Goal: Task Accomplishment & Management: Manage account settings

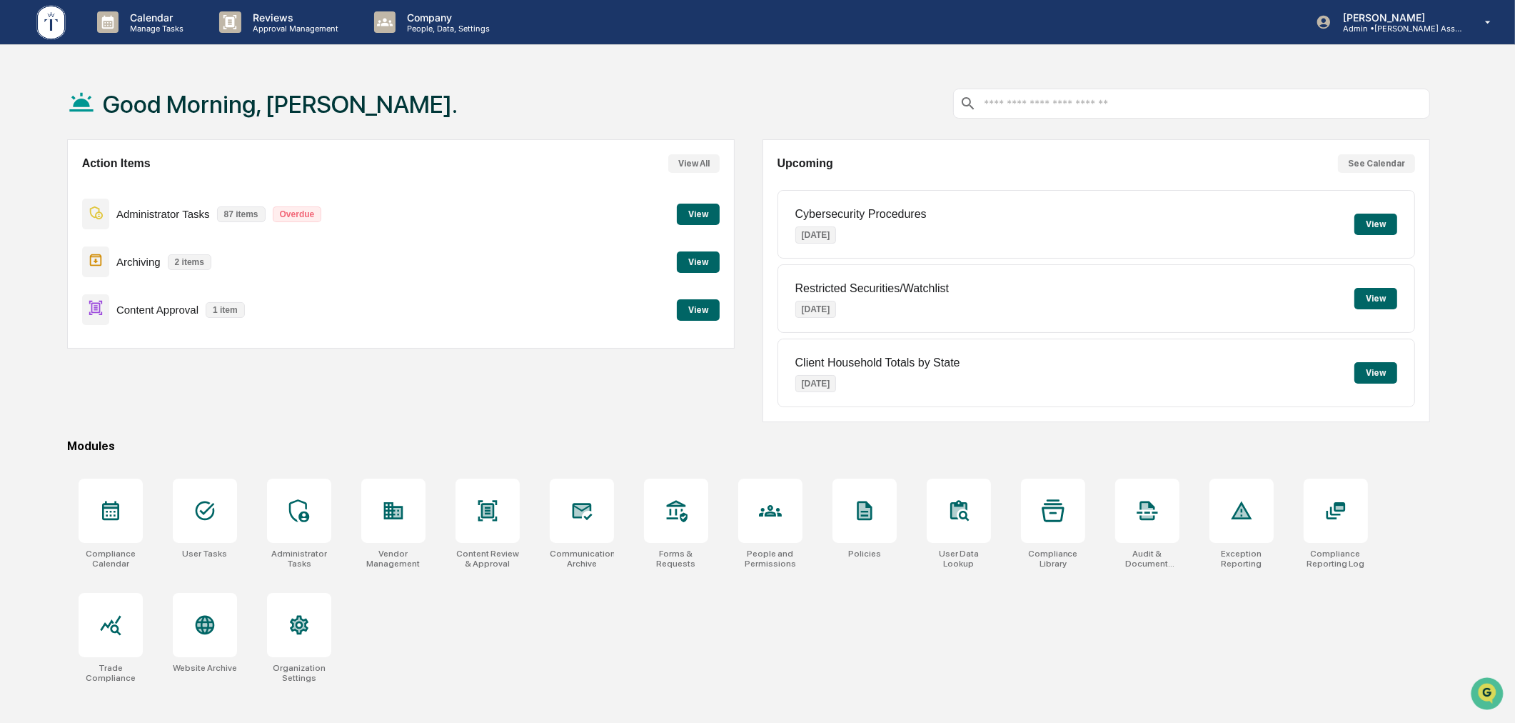
click at [693, 261] on button "View" at bounding box center [698, 261] width 43 height 21
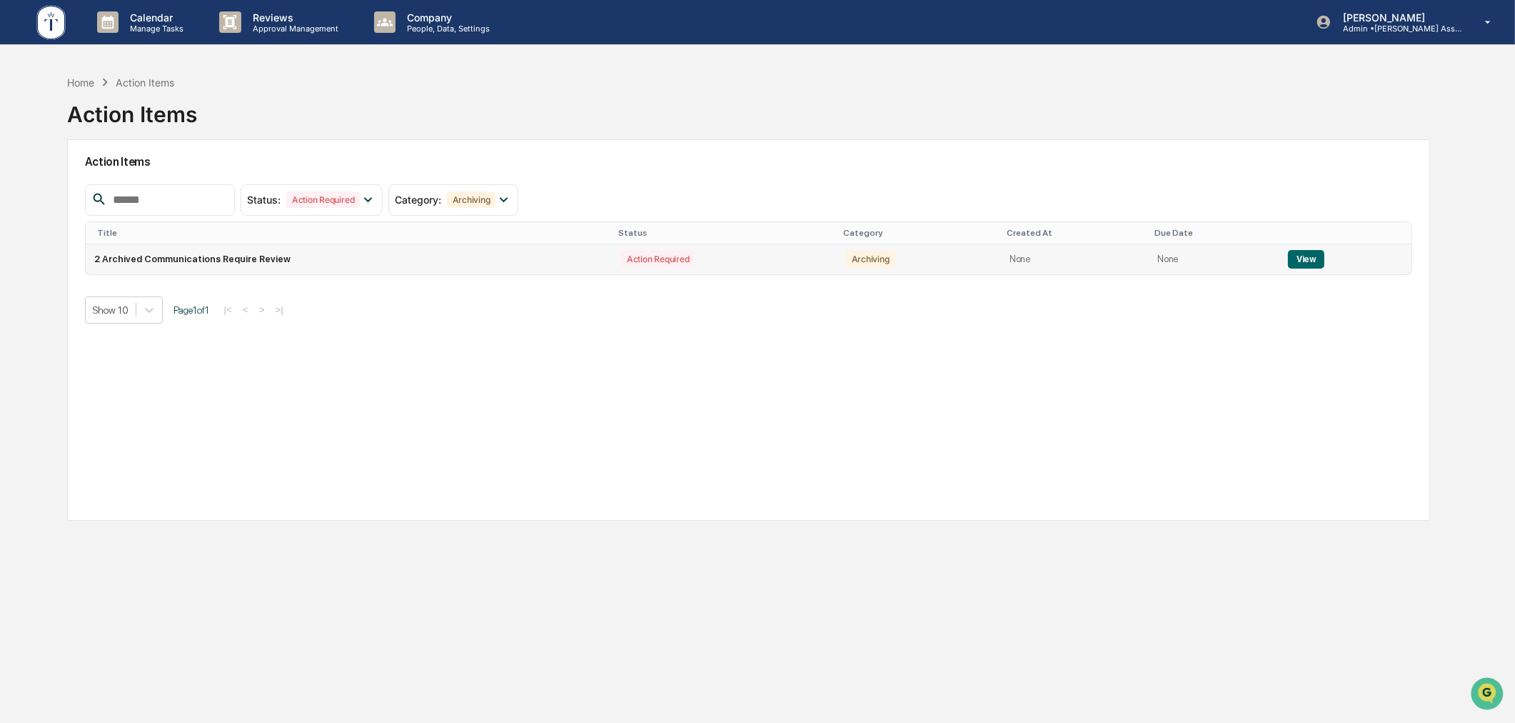
click at [1293, 254] on button "View" at bounding box center [1306, 259] width 36 height 19
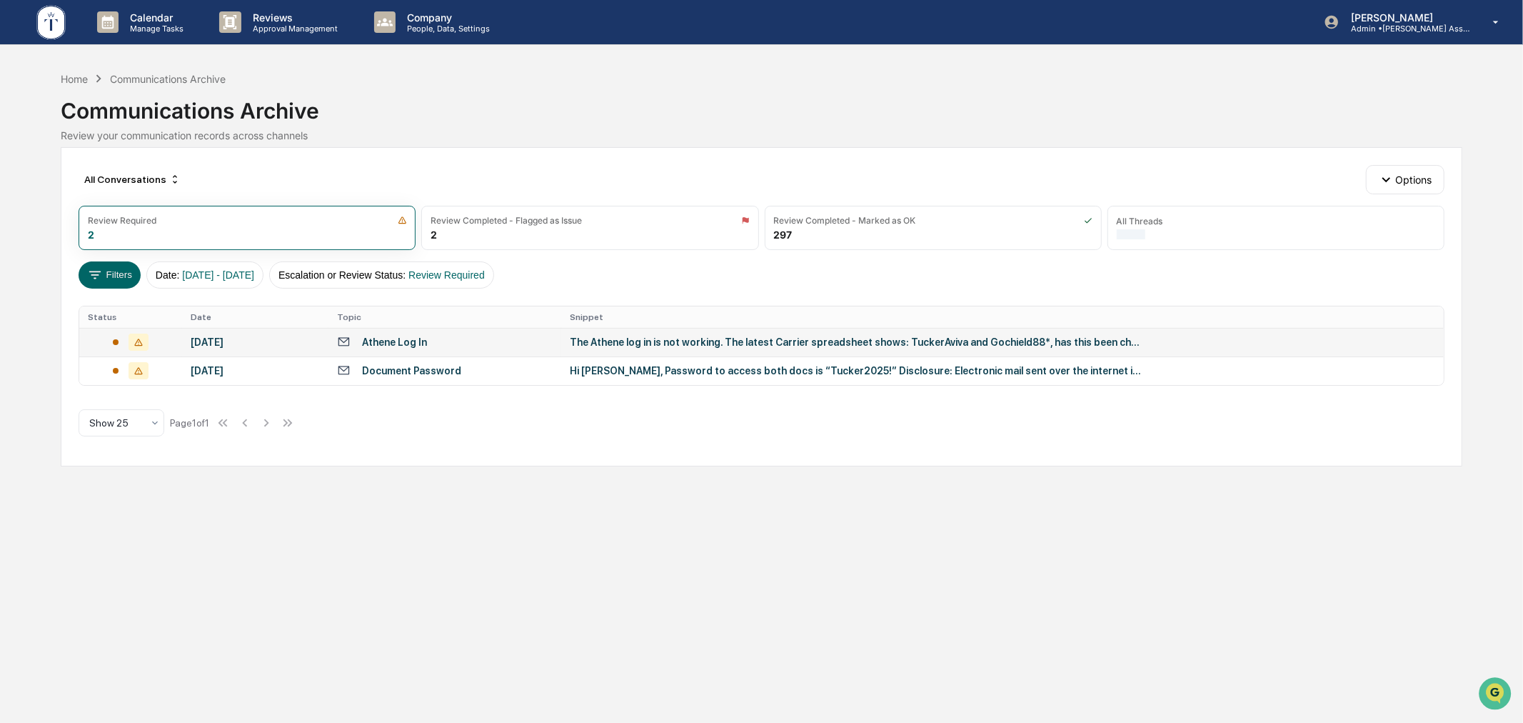
click at [483, 350] on td "Athene Log In" at bounding box center [445, 342] width 233 height 29
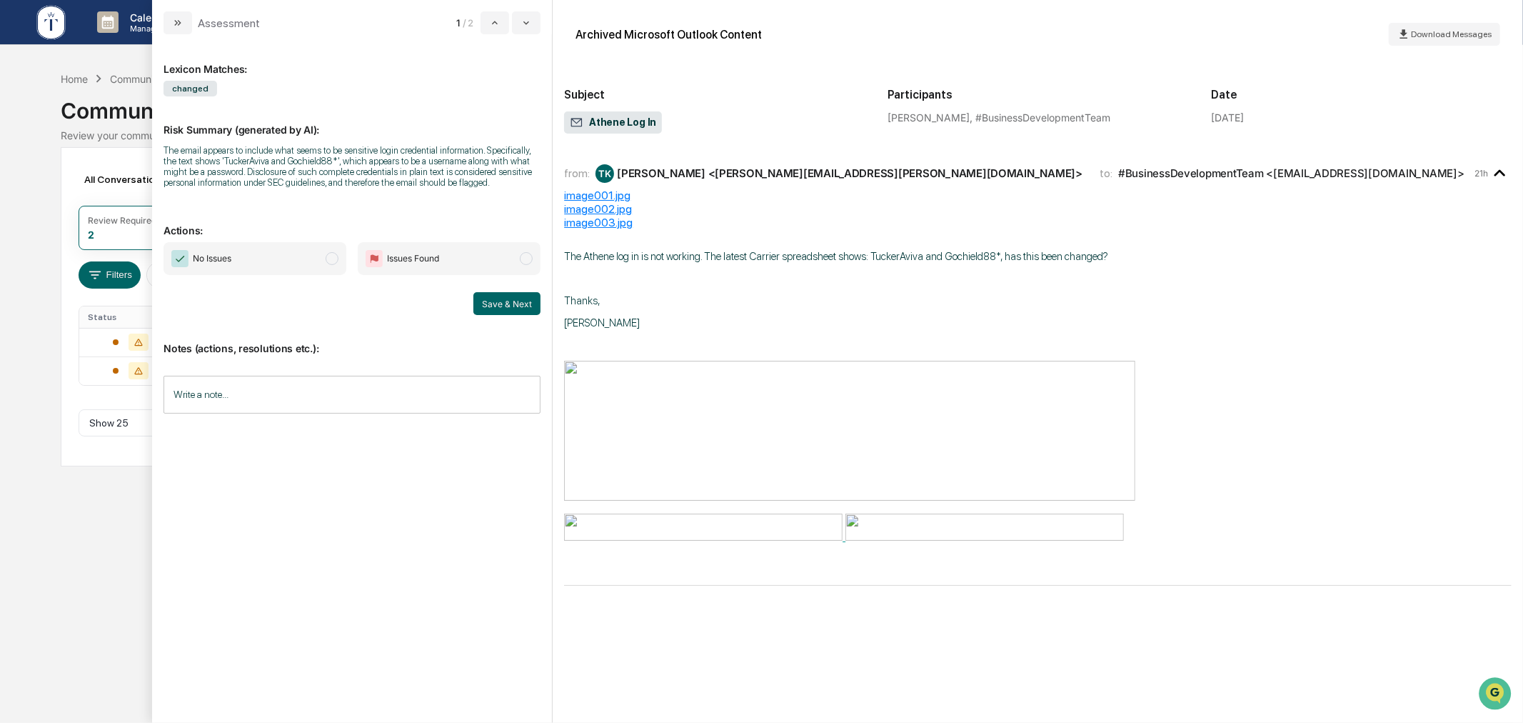
click at [254, 252] on span "No Issues" at bounding box center [255, 258] width 183 height 33
click at [509, 303] on button "Save & Next" at bounding box center [506, 303] width 67 height 23
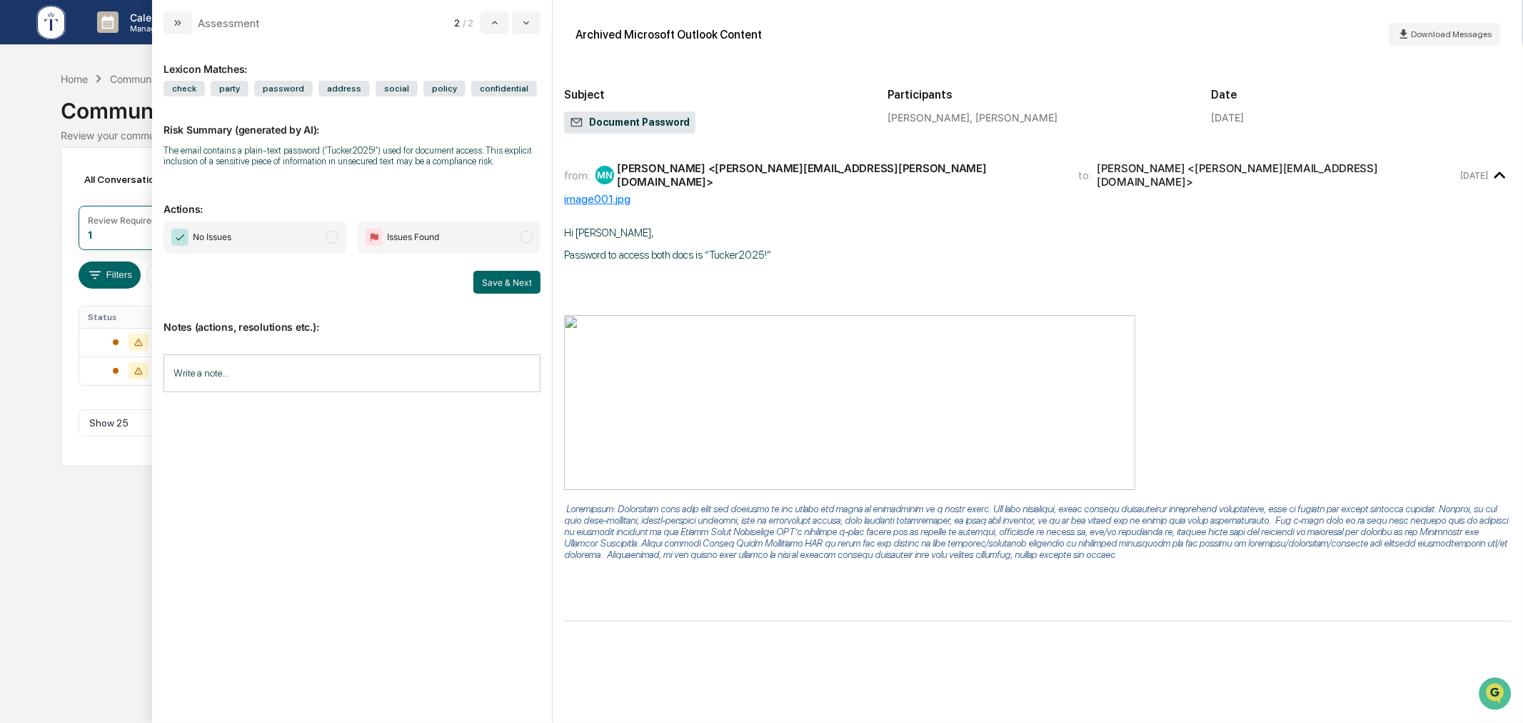
click at [57, 603] on div "Calendar Manage Tasks Reviews Approval Management Company People, Data, Setting…" at bounding box center [761, 361] width 1523 height 723
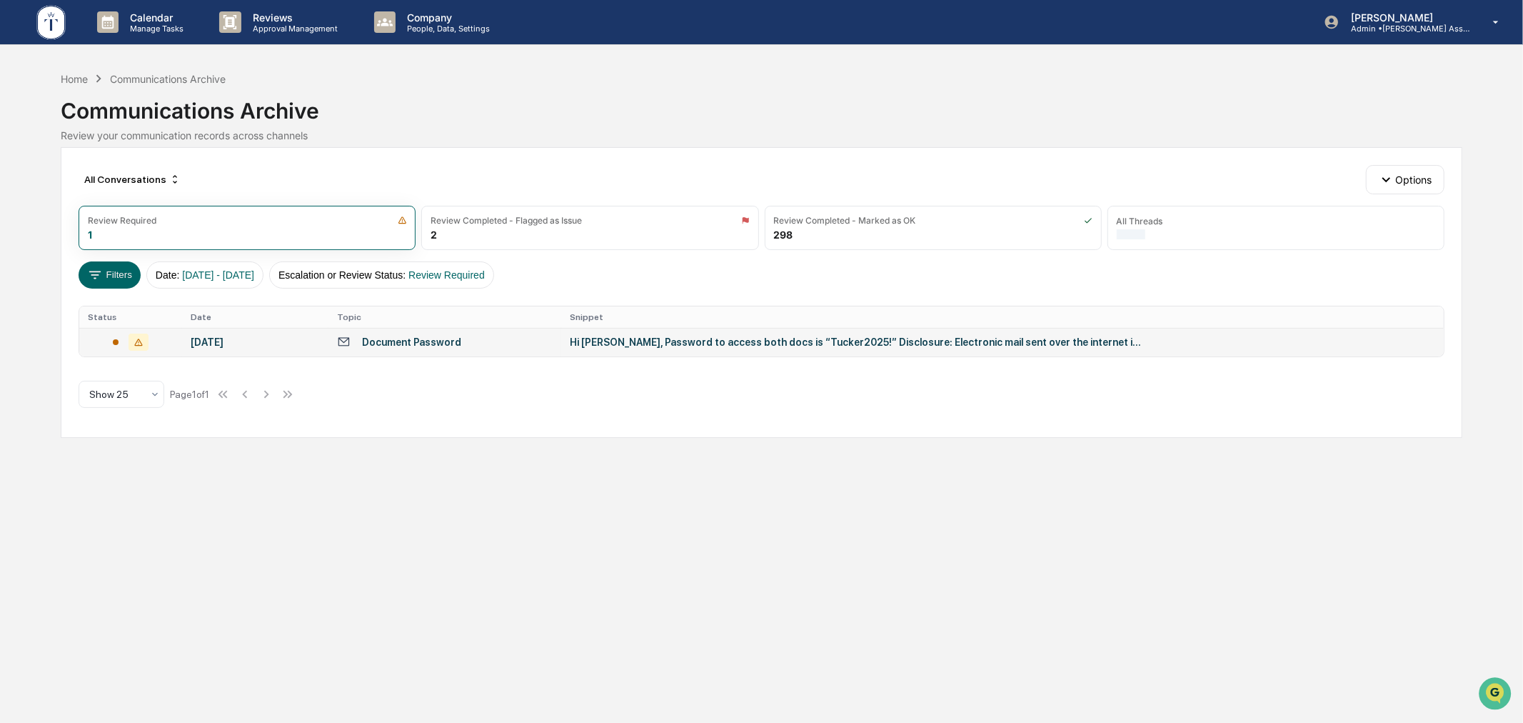
click at [483, 338] on div "Document Password" at bounding box center [445, 342] width 216 height 14
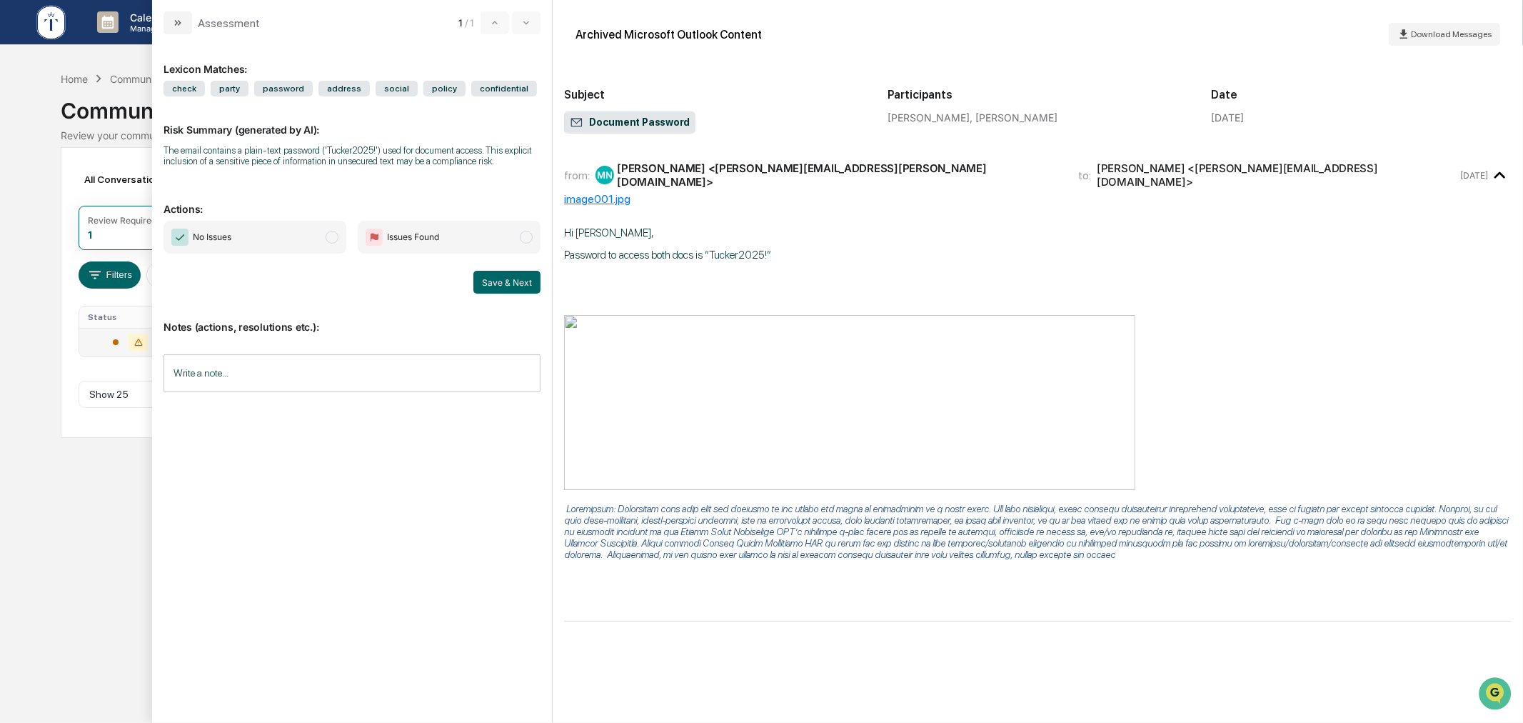
click at [234, 247] on span "No Issues" at bounding box center [255, 237] width 183 height 33
click at [514, 286] on button "Save & Next" at bounding box center [506, 282] width 67 height 23
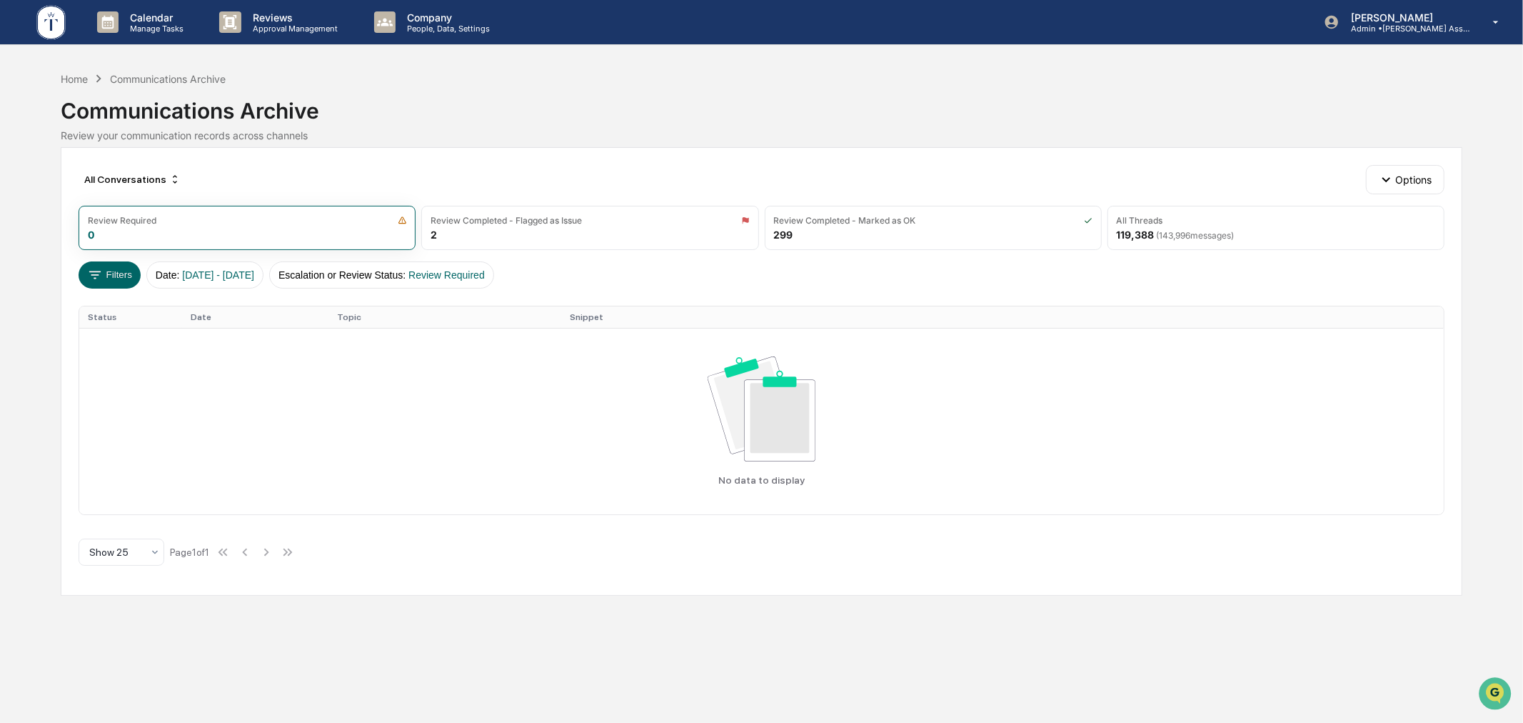
click at [506, 163] on div "All Conversations Options Review Required 0 Review Completed - Flagged as Issue…" at bounding box center [761, 371] width 1401 height 448
click at [76, 87] on div "Communications Archive" at bounding box center [761, 104] width 1401 height 37
click at [76, 81] on div "Home" at bounding box center [74, 79] width 27 height 12
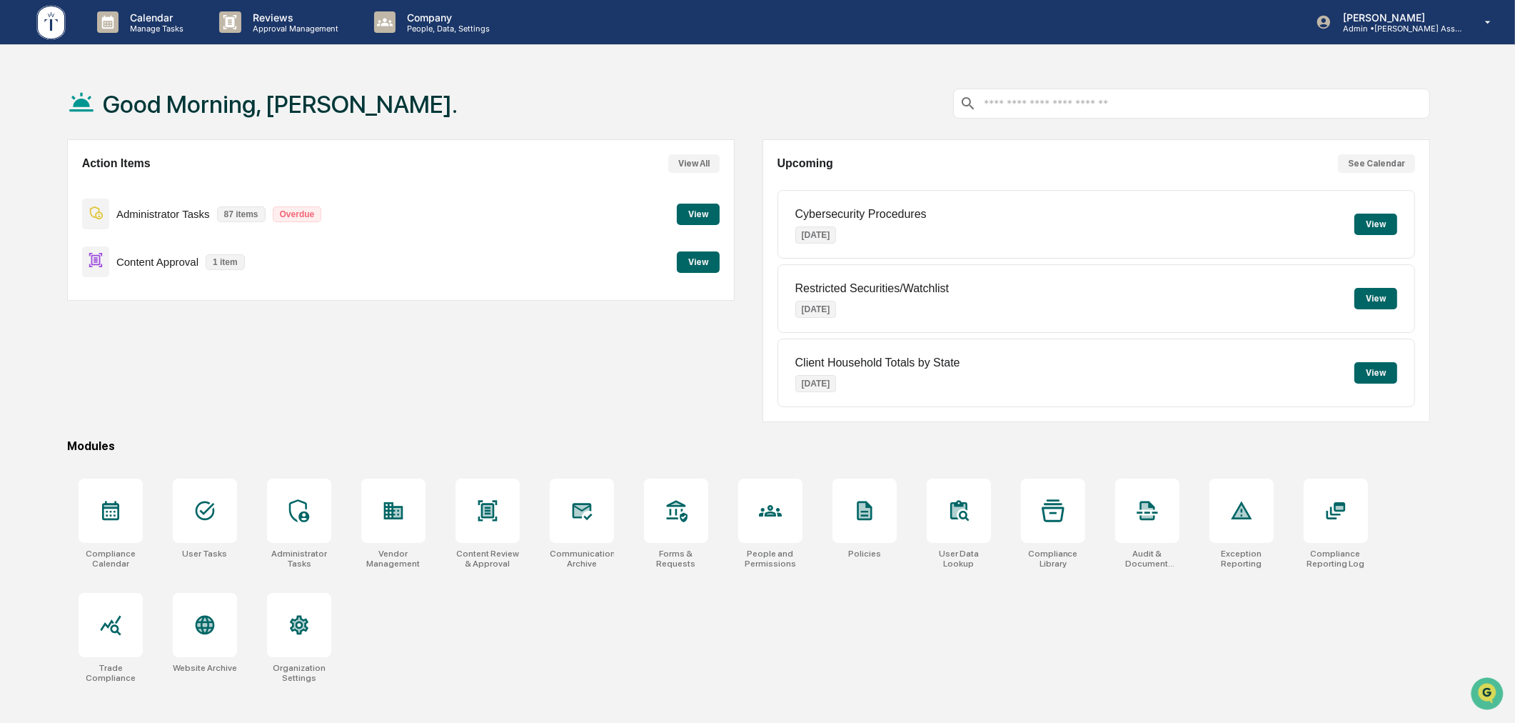
click at [598, 320] on div "Action Items View All Administrator Tasks 87 items Overdue View Content Approva…" at bounding box center [401, 280] width 668 height 283
click at [715, 264] on button "View" at bounding box center [698, 261] width 43 height 21
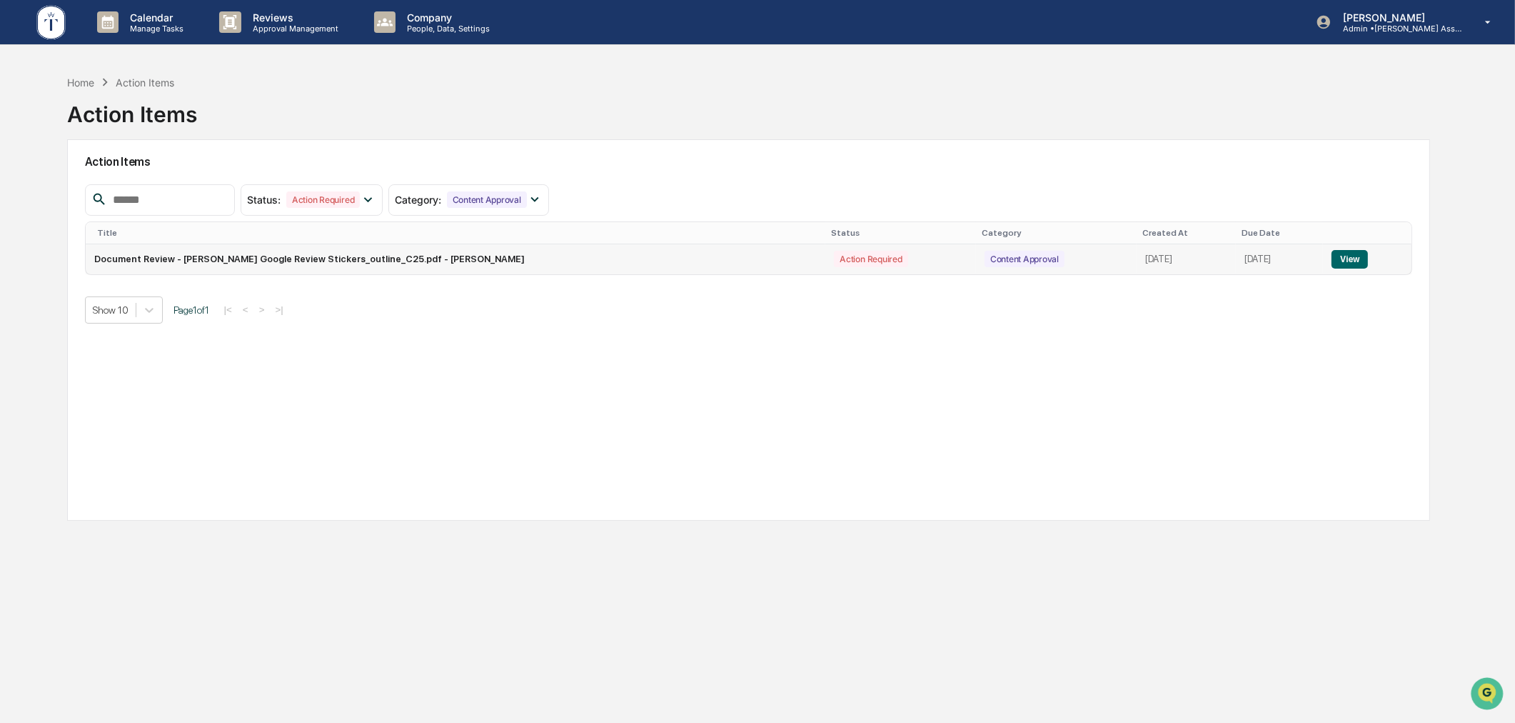
click at [1357, 263] on button "View" at bounding box center [1350, 259] width 36 height 19
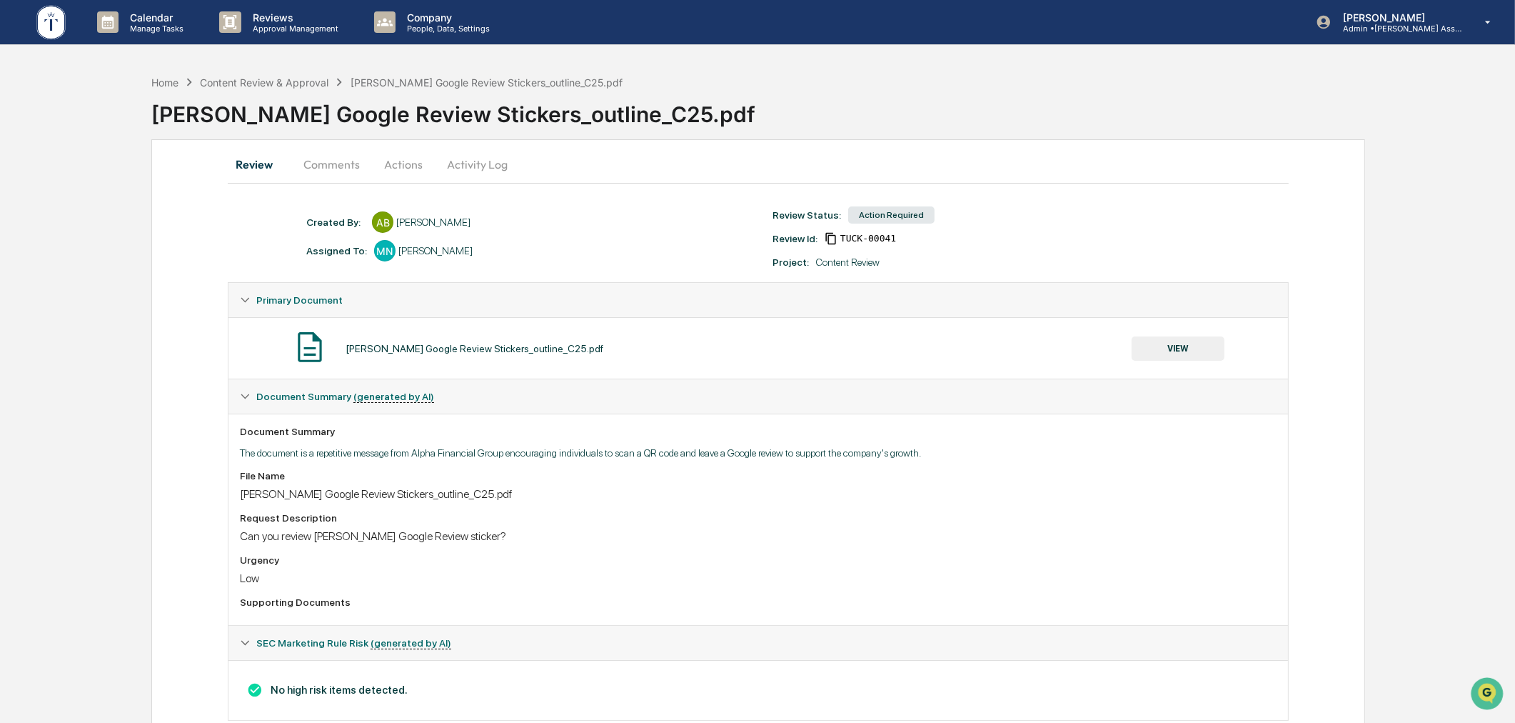
click at [1182, 352] on button "VIEW" at bounding box center [1178, 348] width 93 height 24
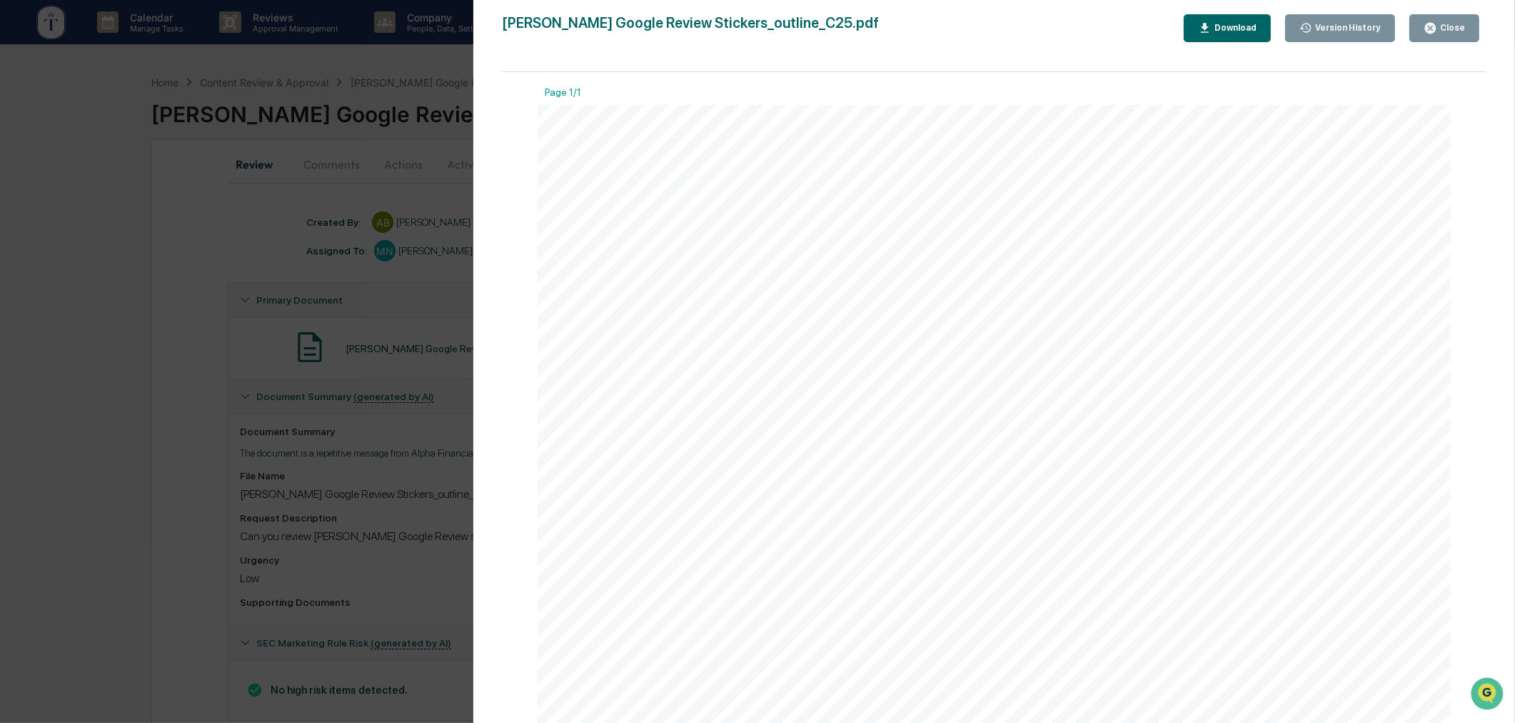
scroll to position [564, 0]
click at [324, 541] on div "Version History 10/08/2025, 09:41 PM Anna Bateman Goodwin Google Review Sticker…" at bounding box center [757, 361] width 1515 height 723
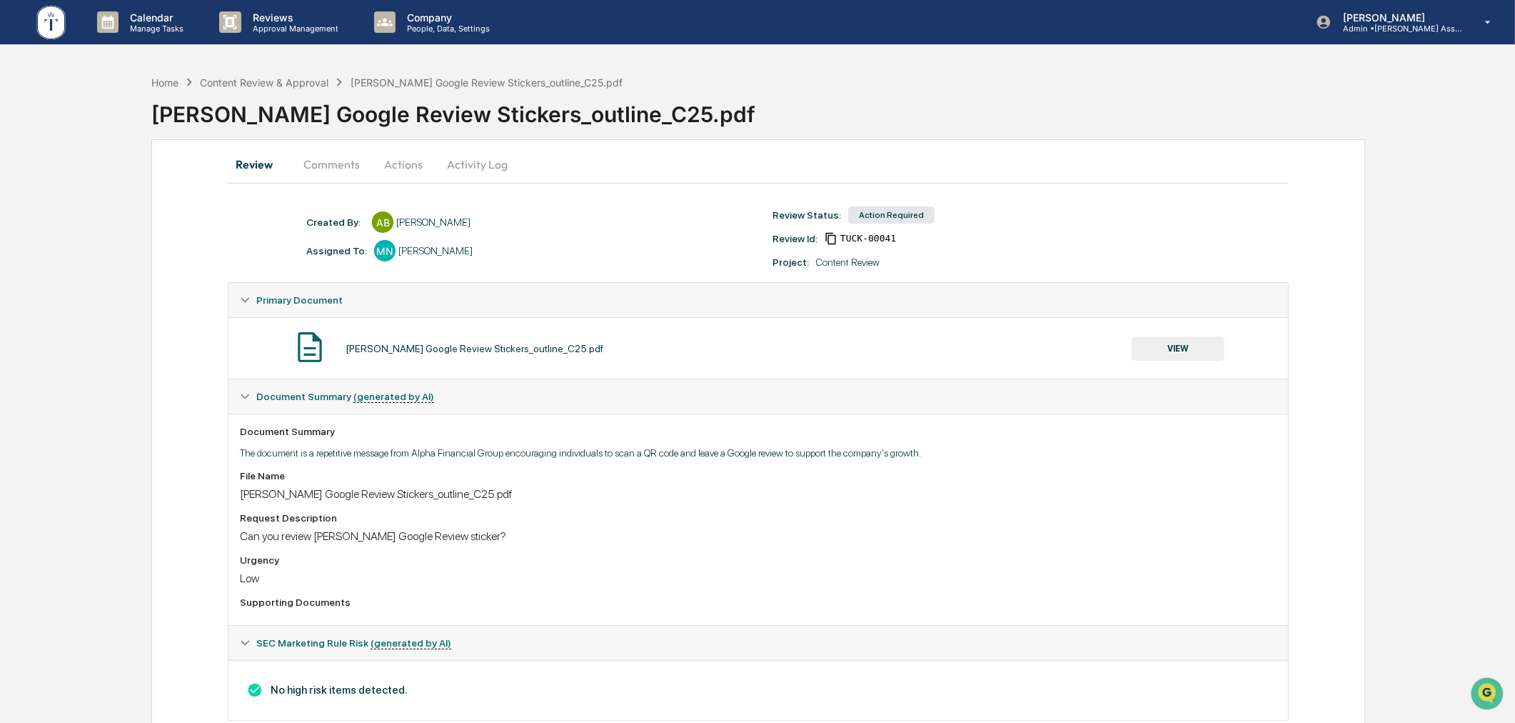
click at [418, 164] on button "Actions" at bounding box center [403, 164] width 64 height 34
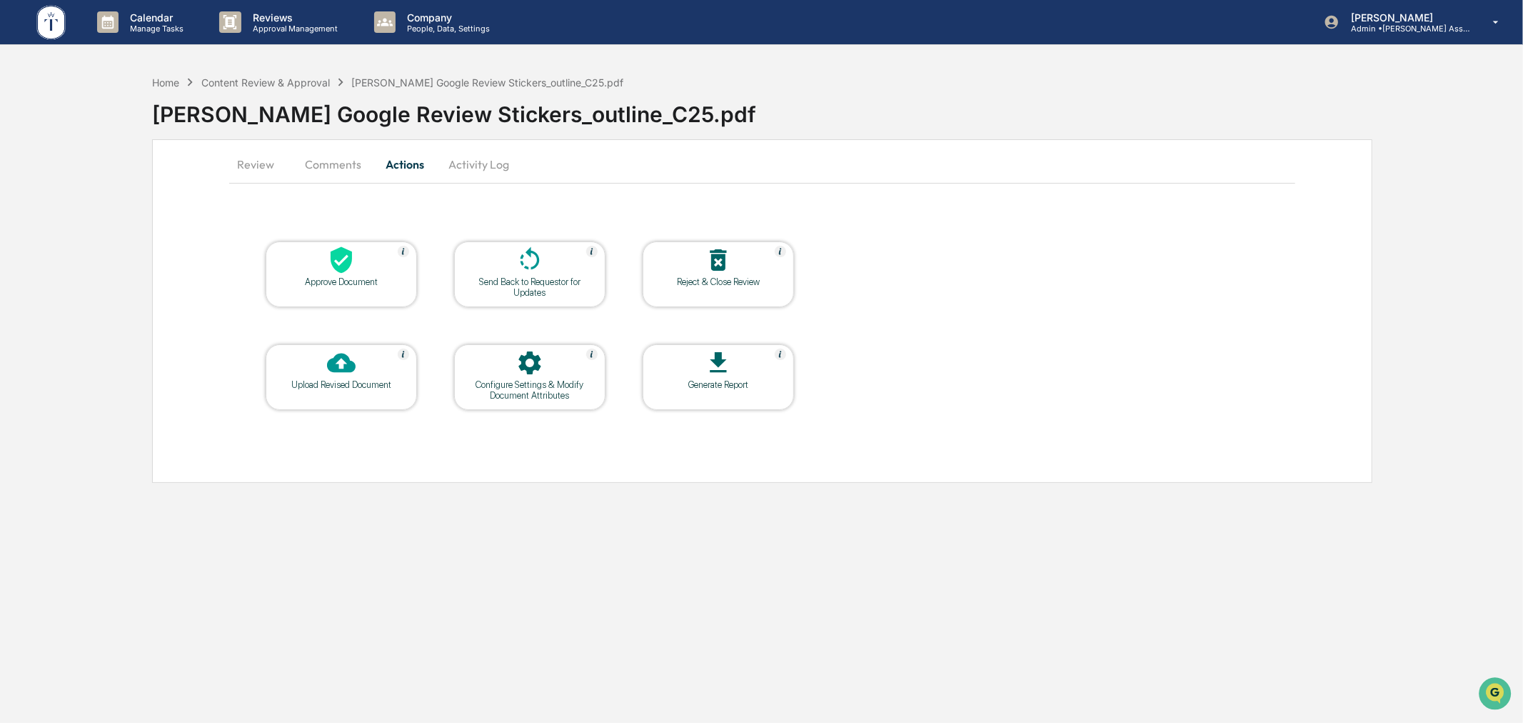
click at [346, 291] on div "Approve Document" at bounding box center [341, 274] width 151 height 66
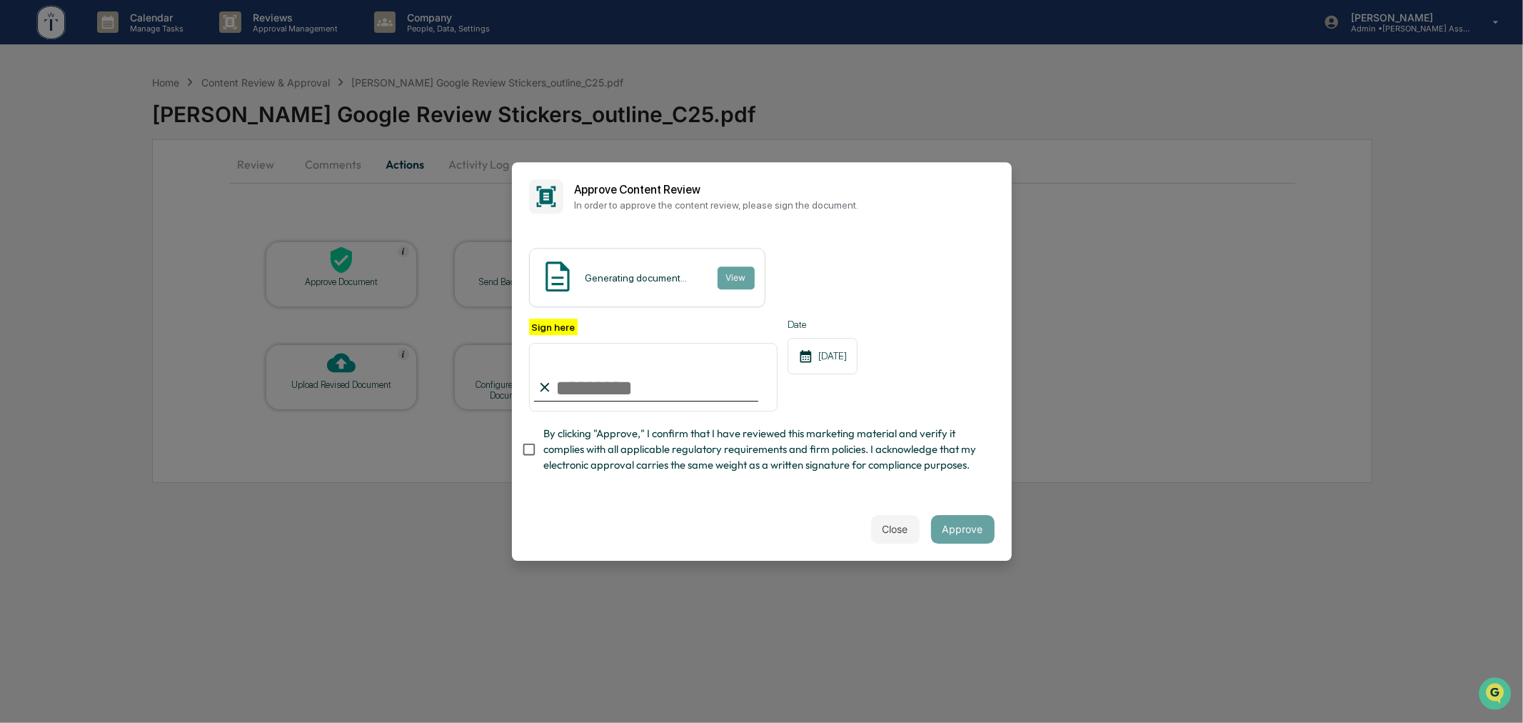
drag, startPoint x: 671, startPoint y: 381, endPoint x: 668, endPoint y: 388, distance: 7.7
click at [671, 381] on input "Sign here" at bounding box center [653, 377] width 249 height 69
type input "**********"
click at [748, 523] on div "Close Approve" at bounding box center [762, 529] width 500 height 63
click at [960, 539] on button "Approve" at bounding box center [963, 529] width 64 height 29
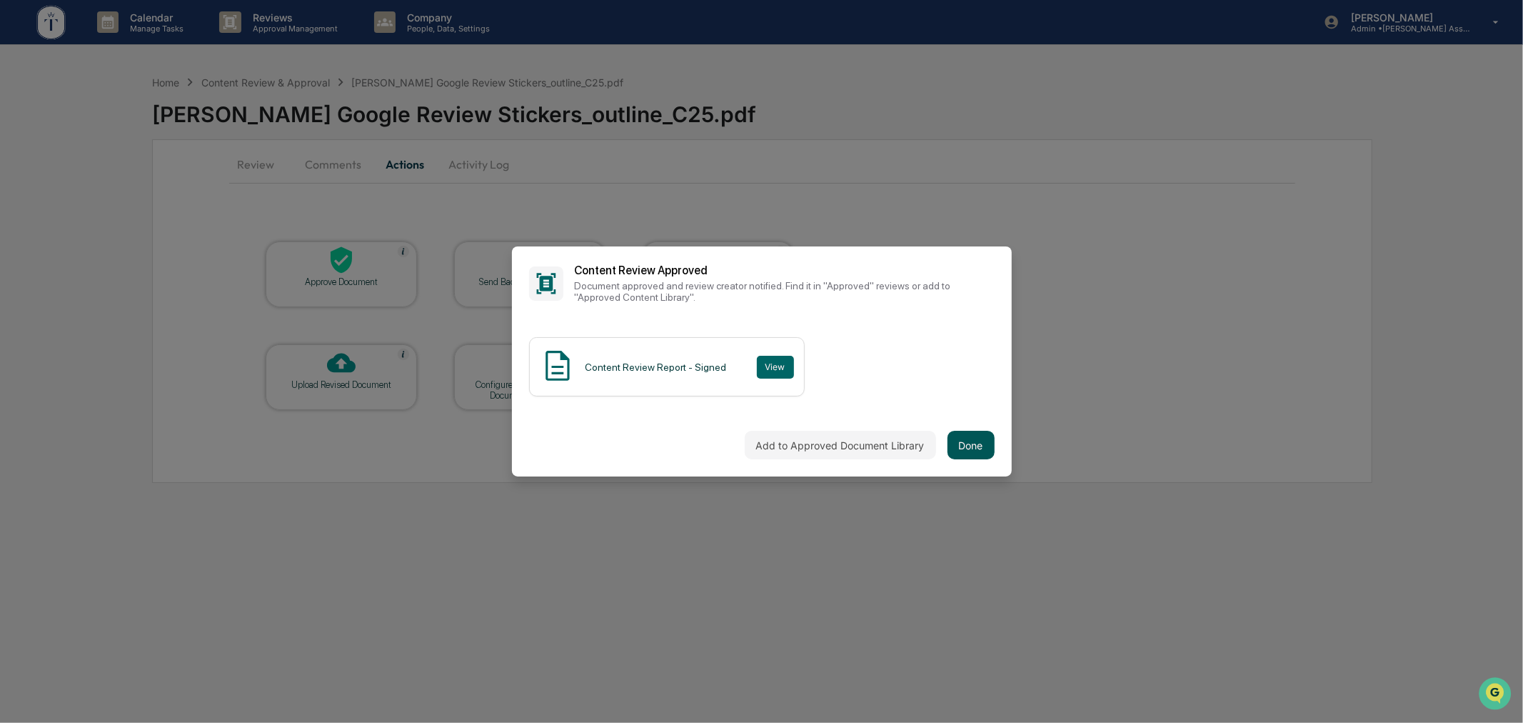
click at [952, 434] on button "Done" at bounding box center [971, 445] width 47 height 29
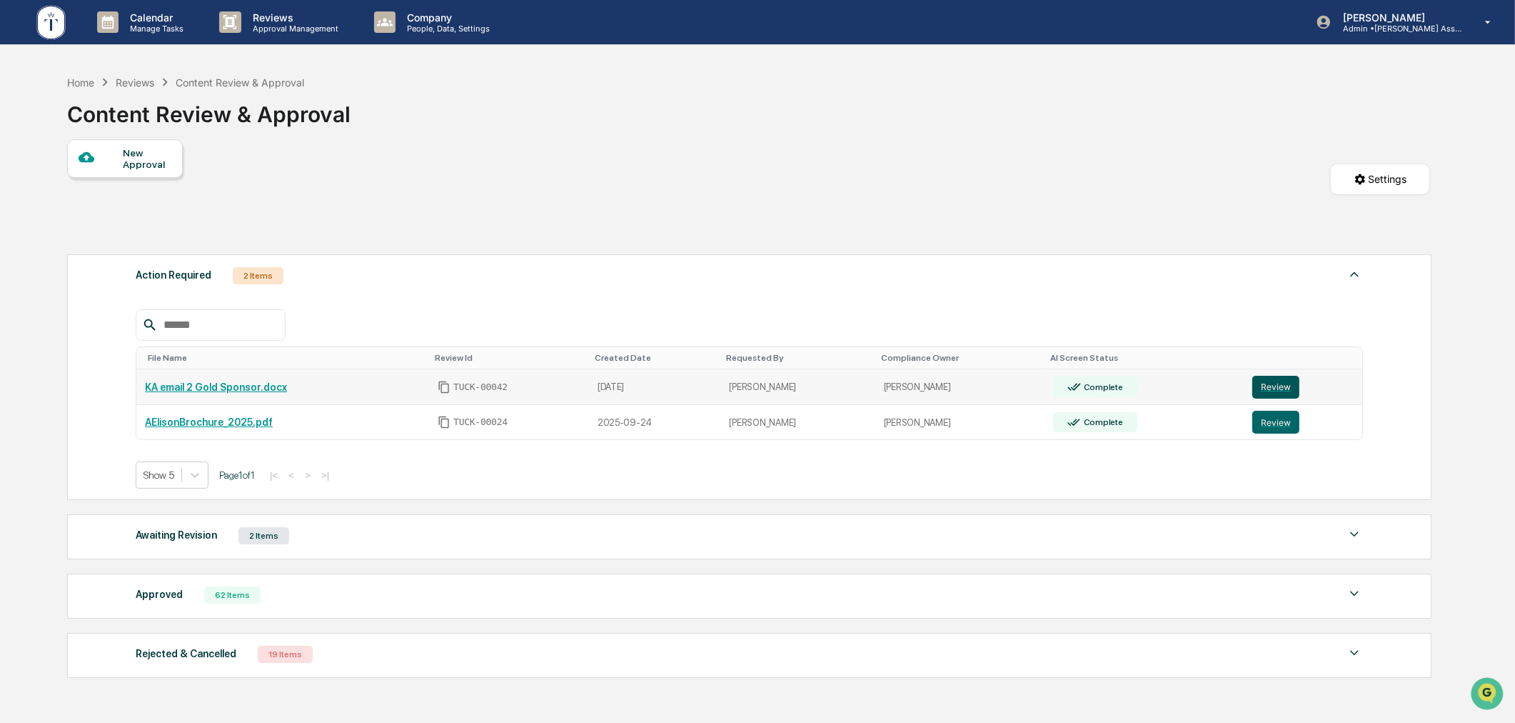
click at [1281, 396] on button "Review" at bounding box center [1276, 387] width 47 height 23
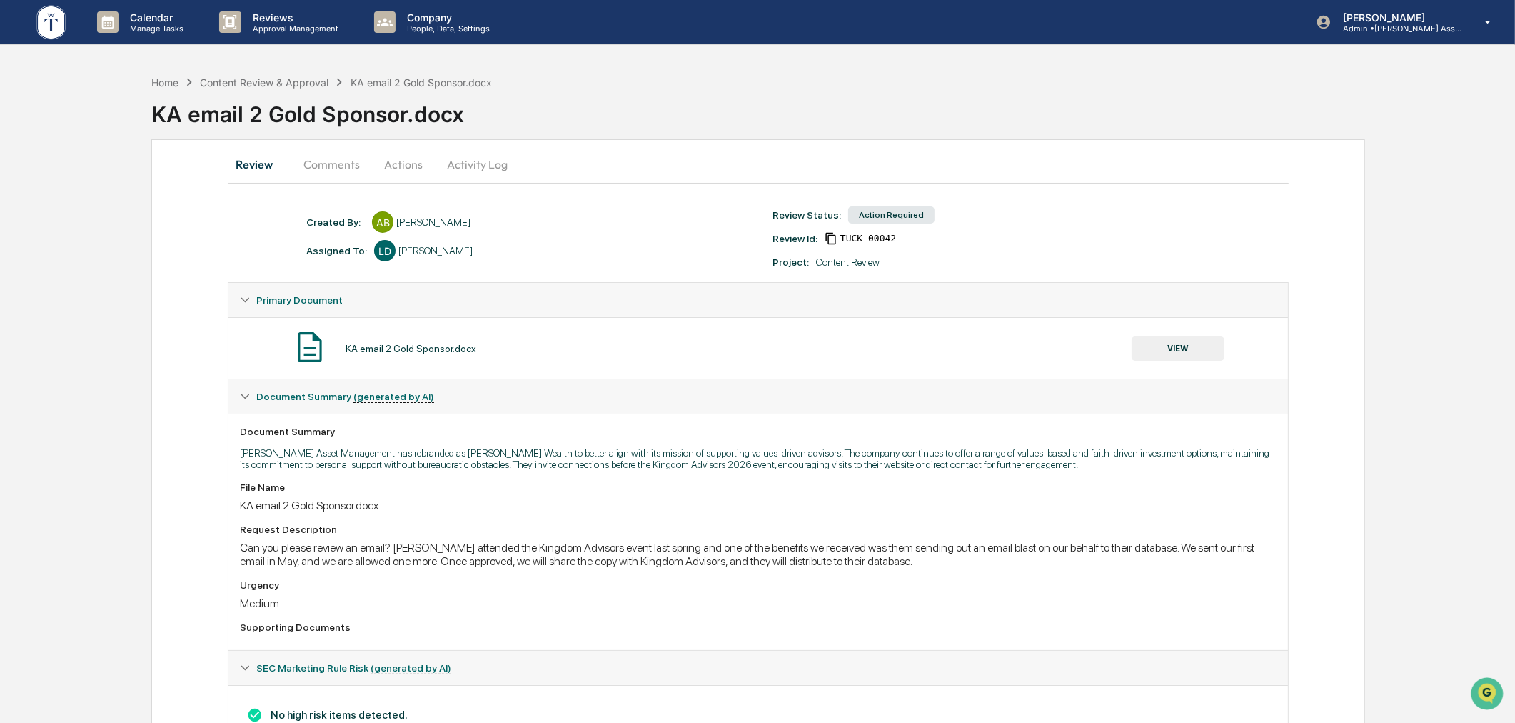
click at [1174, 345] on button "VIEW" at bounding box center [1178, 348] width 93 height 24
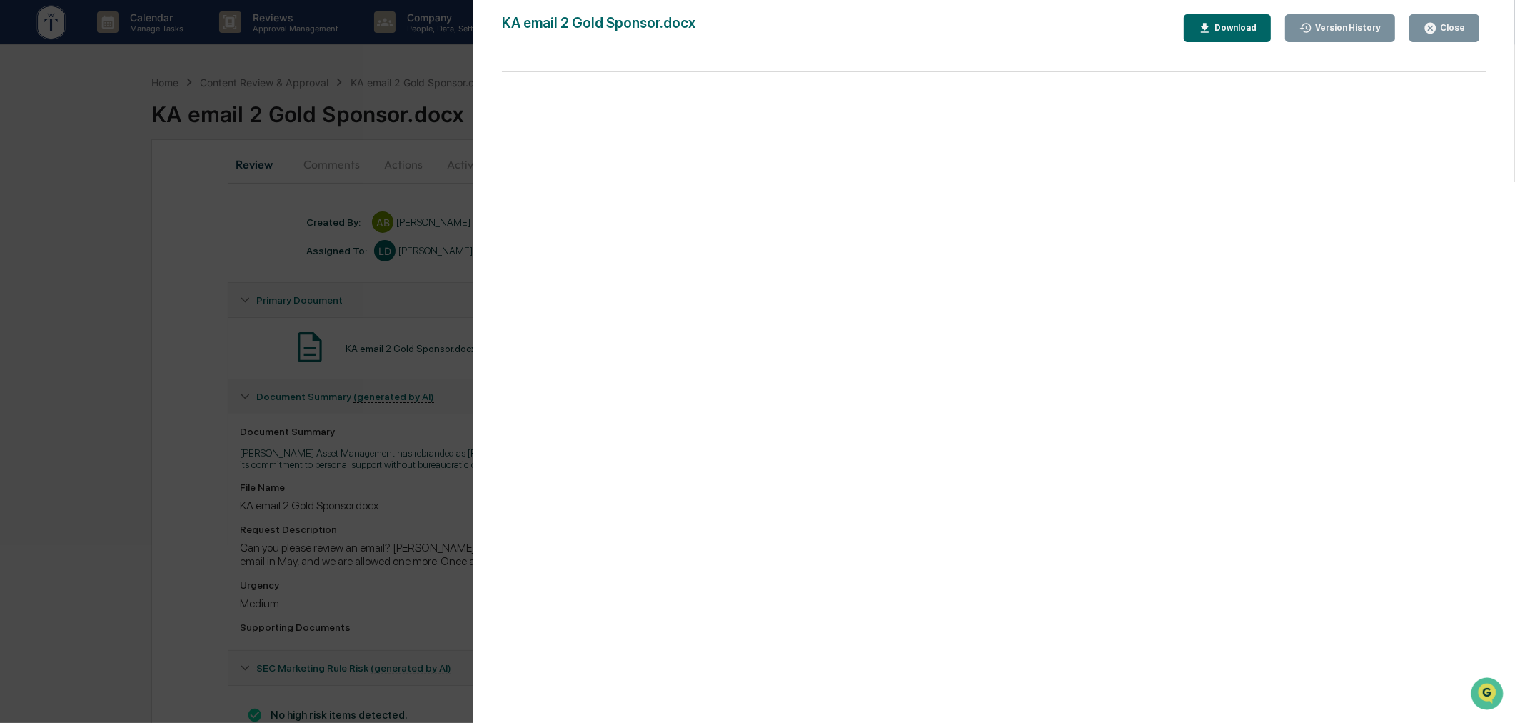
click at [361, 326] on div "Version History 10/09/2025, 03:02 PM Anna Bateman KA email 2 Gold Sponsor.docx …" at bounding box center [757, 361] width 1515 height 723
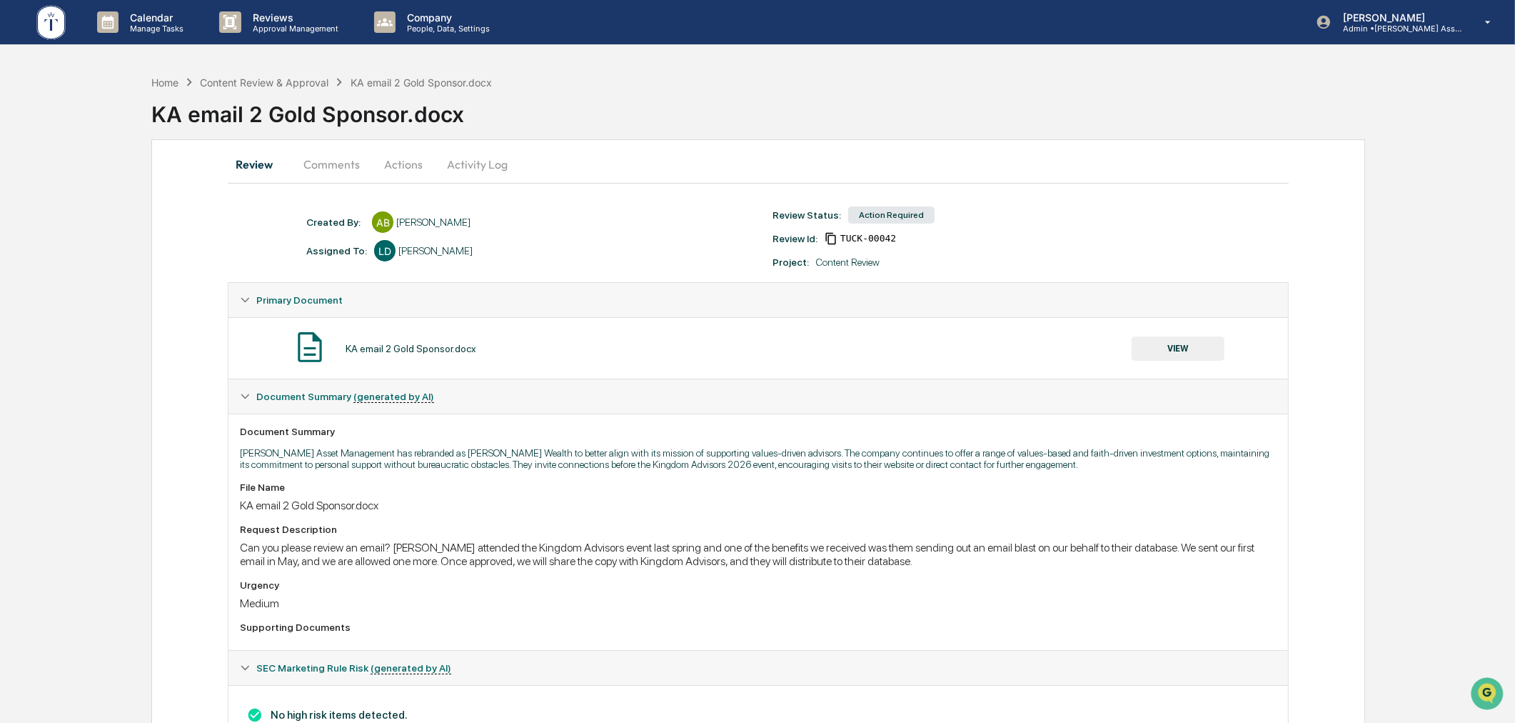
click at [383, 161] on button "Actions" at bounding box center [403, 164] width 64 height 34
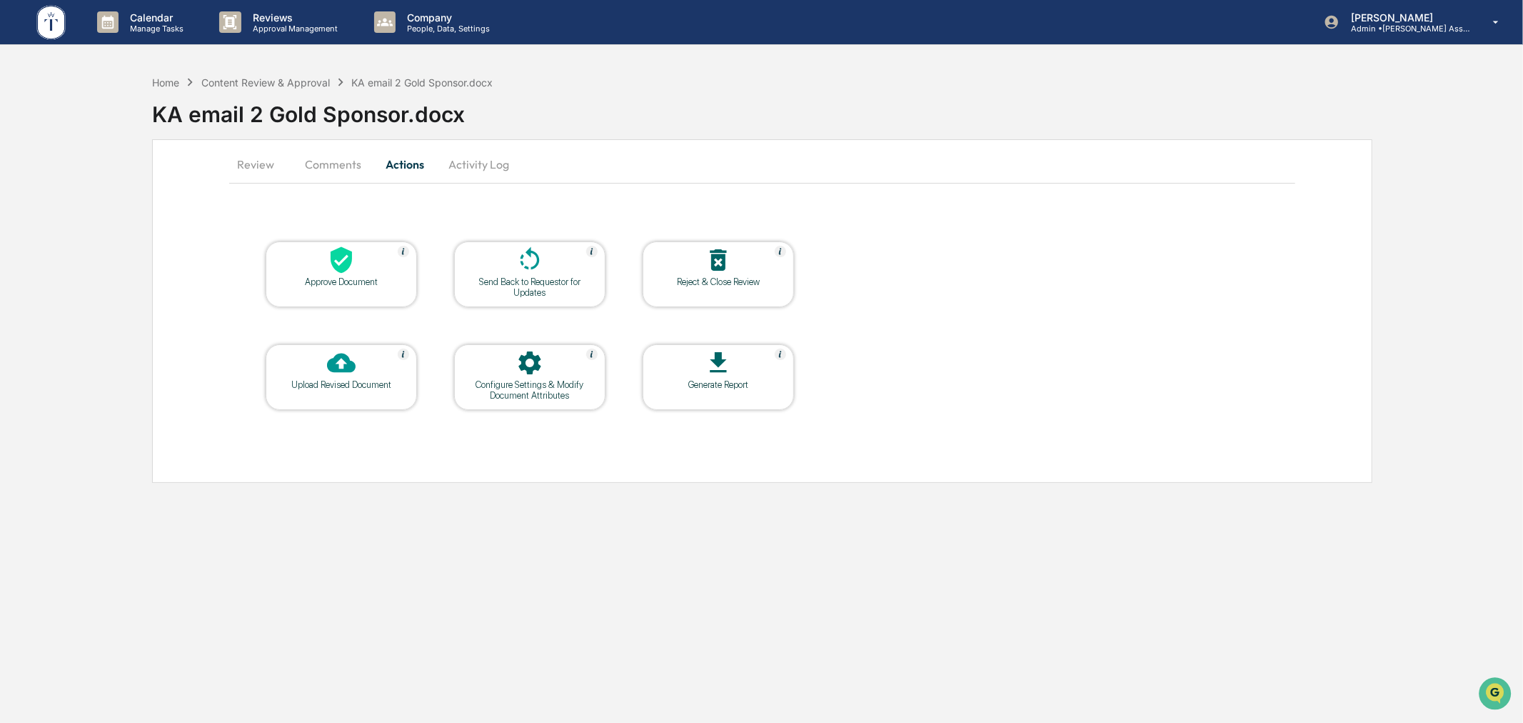
click at [366, 270] on div at bounding box center [341, 261] width 143 height 31
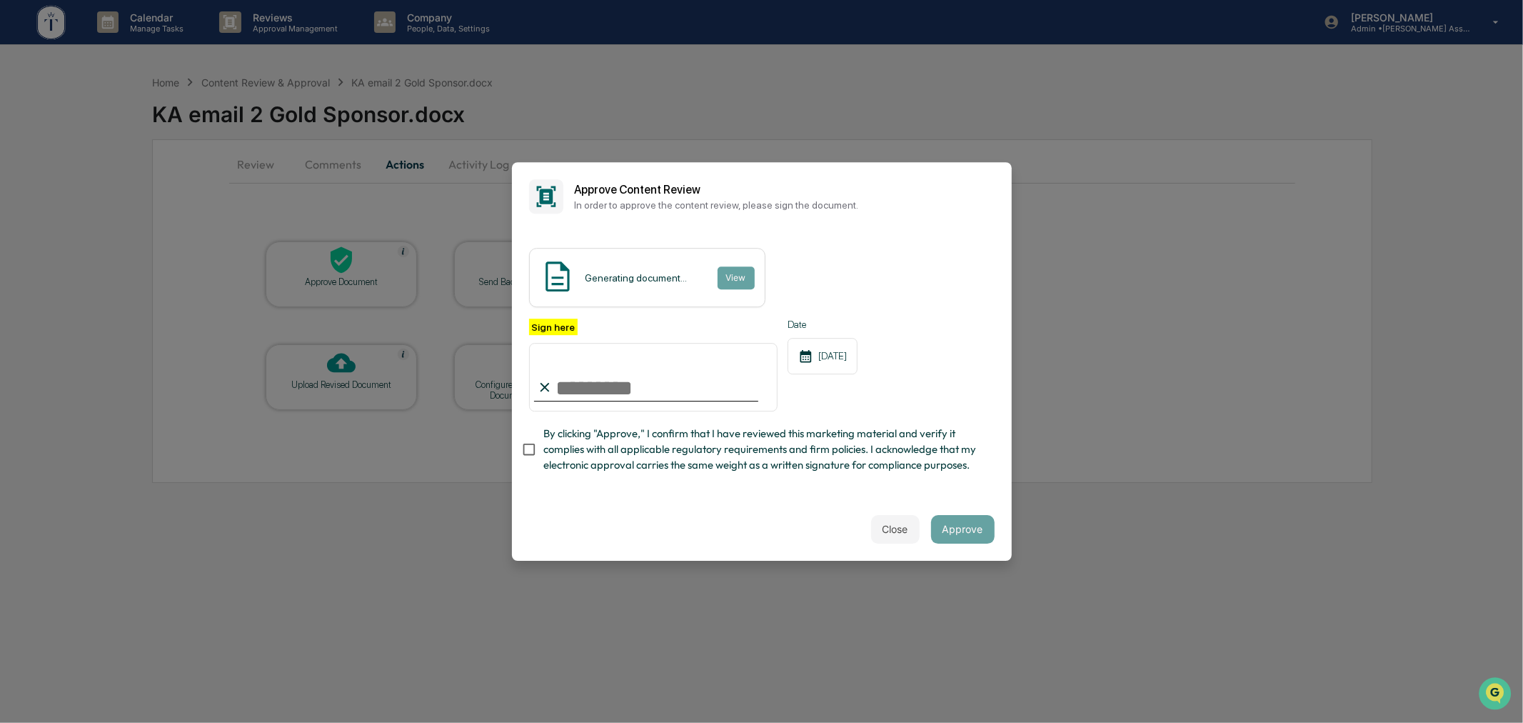
click at [676, 376] on input "Sign here" at bounding box center [653, 377] width 249 height 69
type input "**********"
click at [598, 520] on div "Close Approve" at bounding box center [762, 529] width 500 height 63
click at [710, 496] on div "**********" at bounding box center [762, 364] width 500 height 267
click at [698, 441] on span "By clicking "Approve," I confirm that I have reviewed this marketing material a…" at bounding box center [763, 450] width 440 height 48
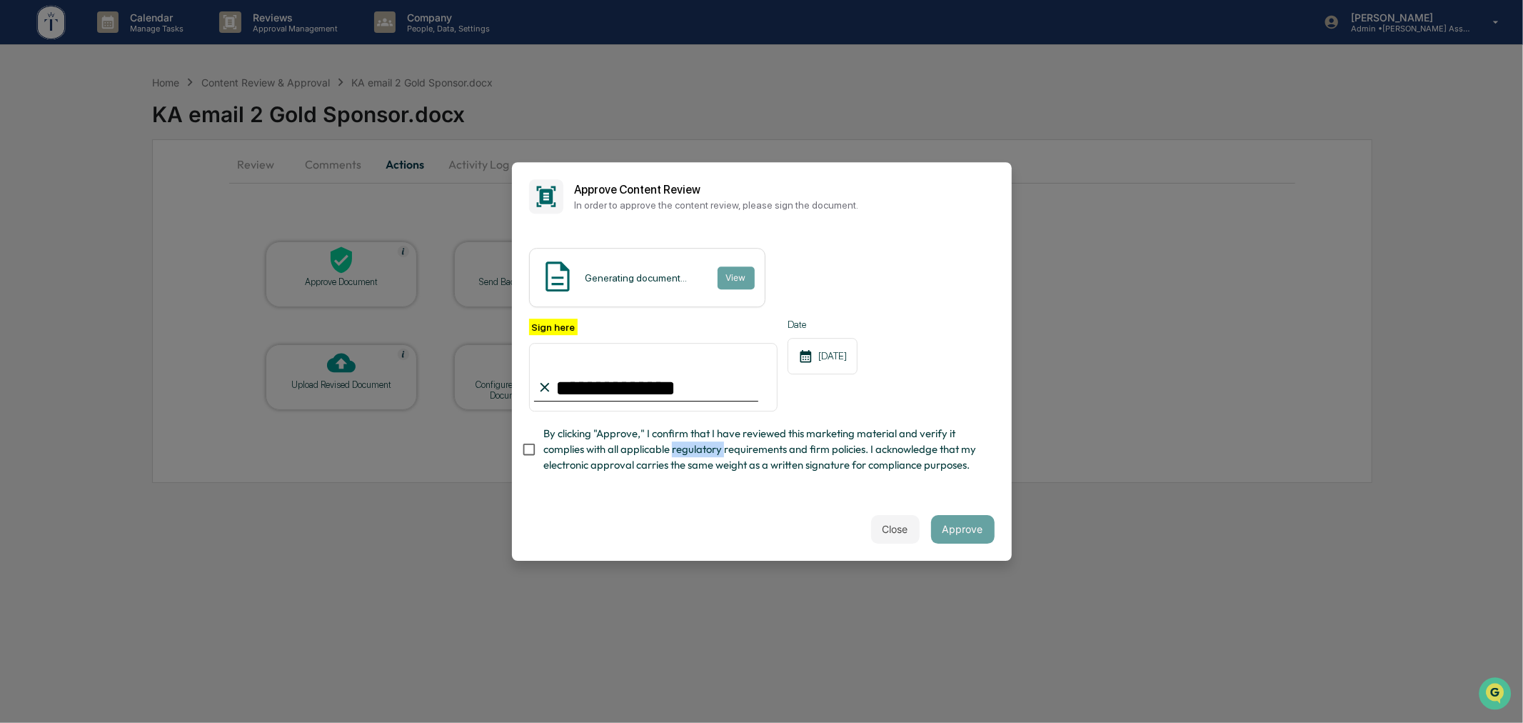
click at [698, 441] on span "By clicking "Approve," I confirm that I have reviewed this marketing material a…" at bounding box center [763, 450] width 440 height 48
click at [686, 498] on div "**********" at bounding box center [762, 364] width 500 height 267
click at [951, 533] on button "Approve" at bounding box center [963, 529] width 64 height 29
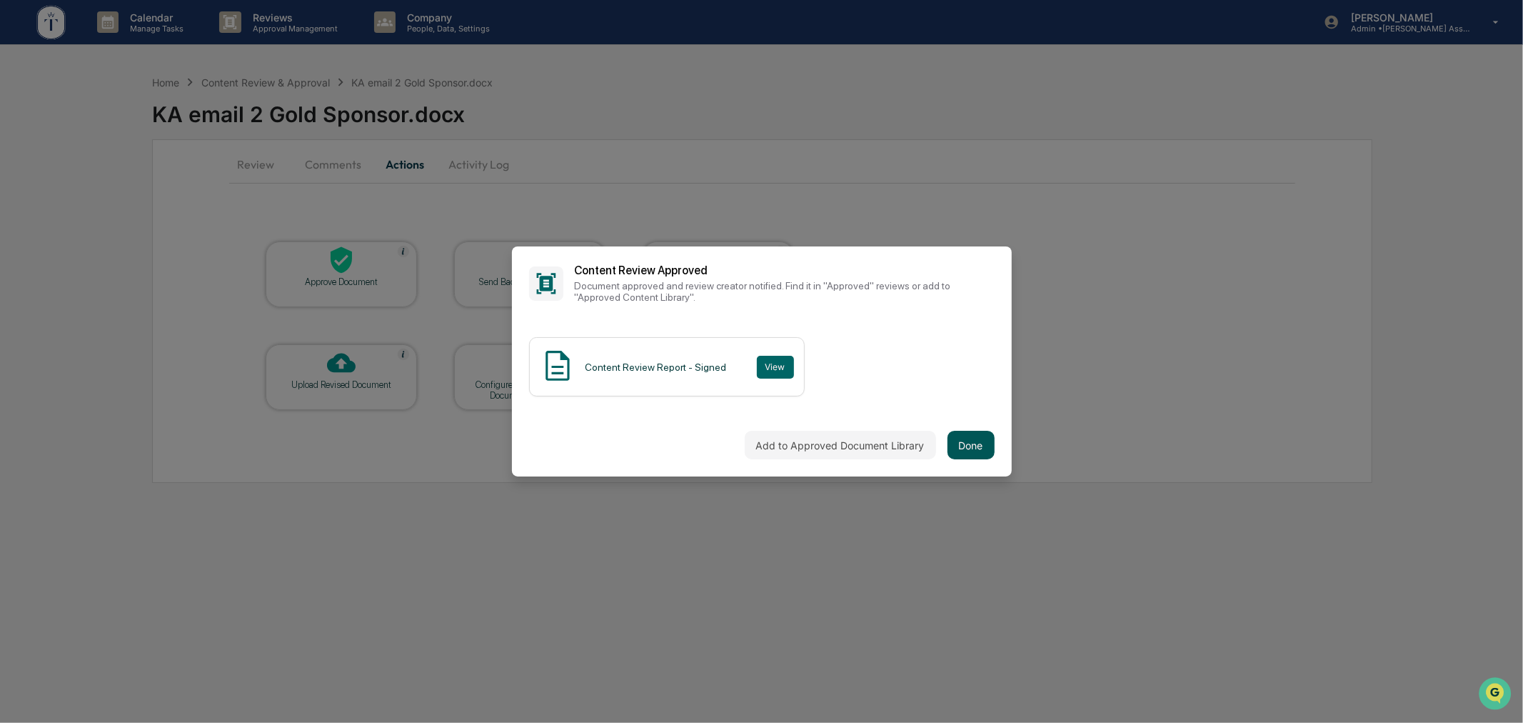
click at [967, 439] on button "Done" at bounding box center [971, 445] width 47 height 29
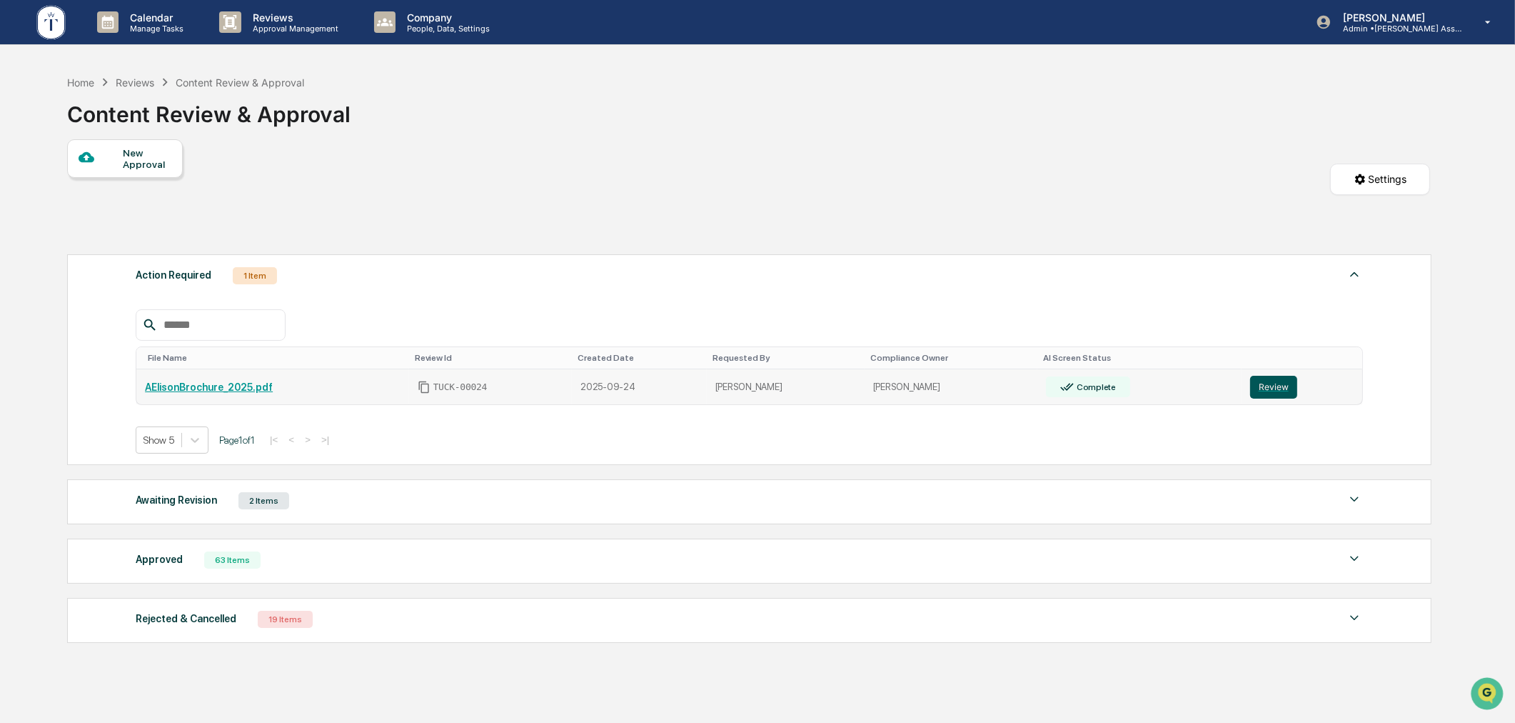
click at [1286, 398] on button "Review" at bounding box center [1273, 387] width 47 height 23
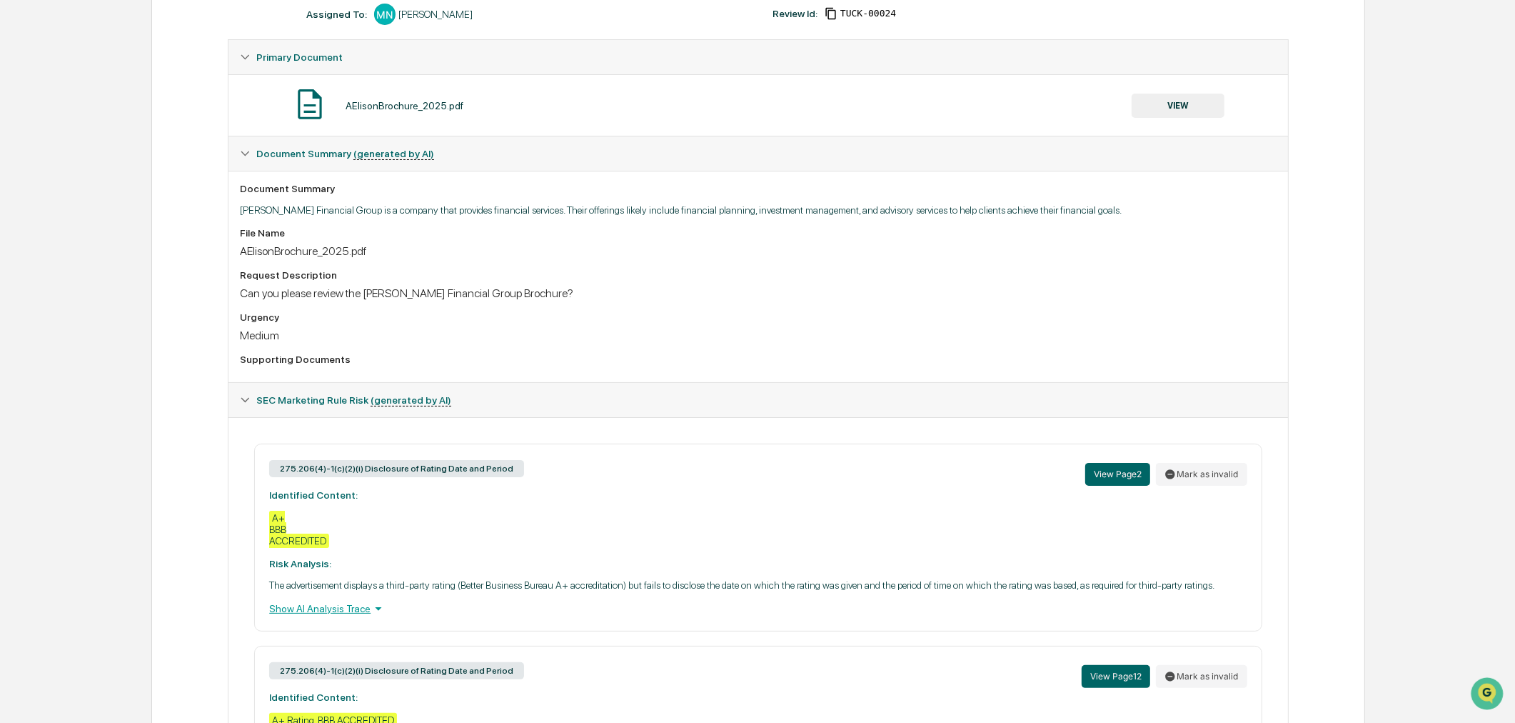
scroll to position [132, 0]
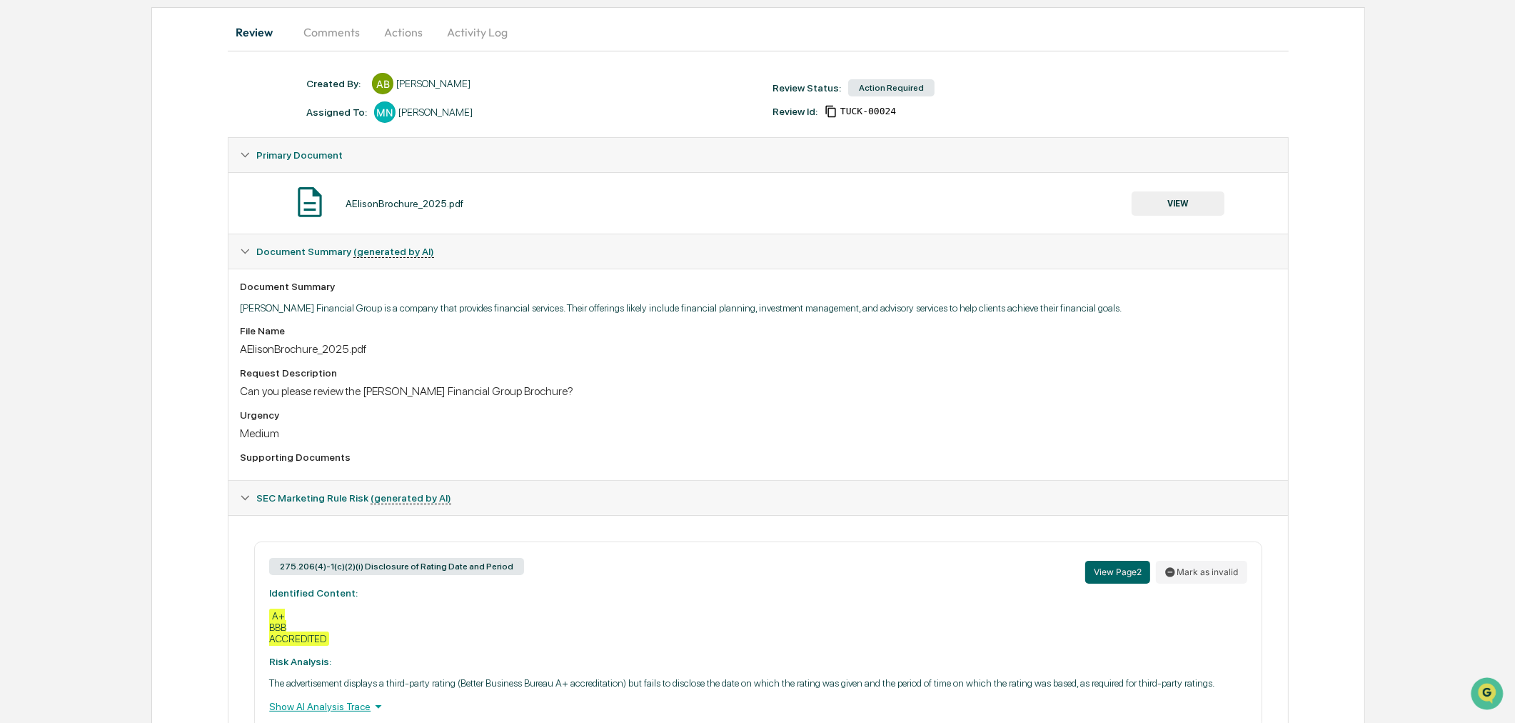
click at [1178, 209] on button "VIEW" at bounding box center [1178, 203] width 93 height 24
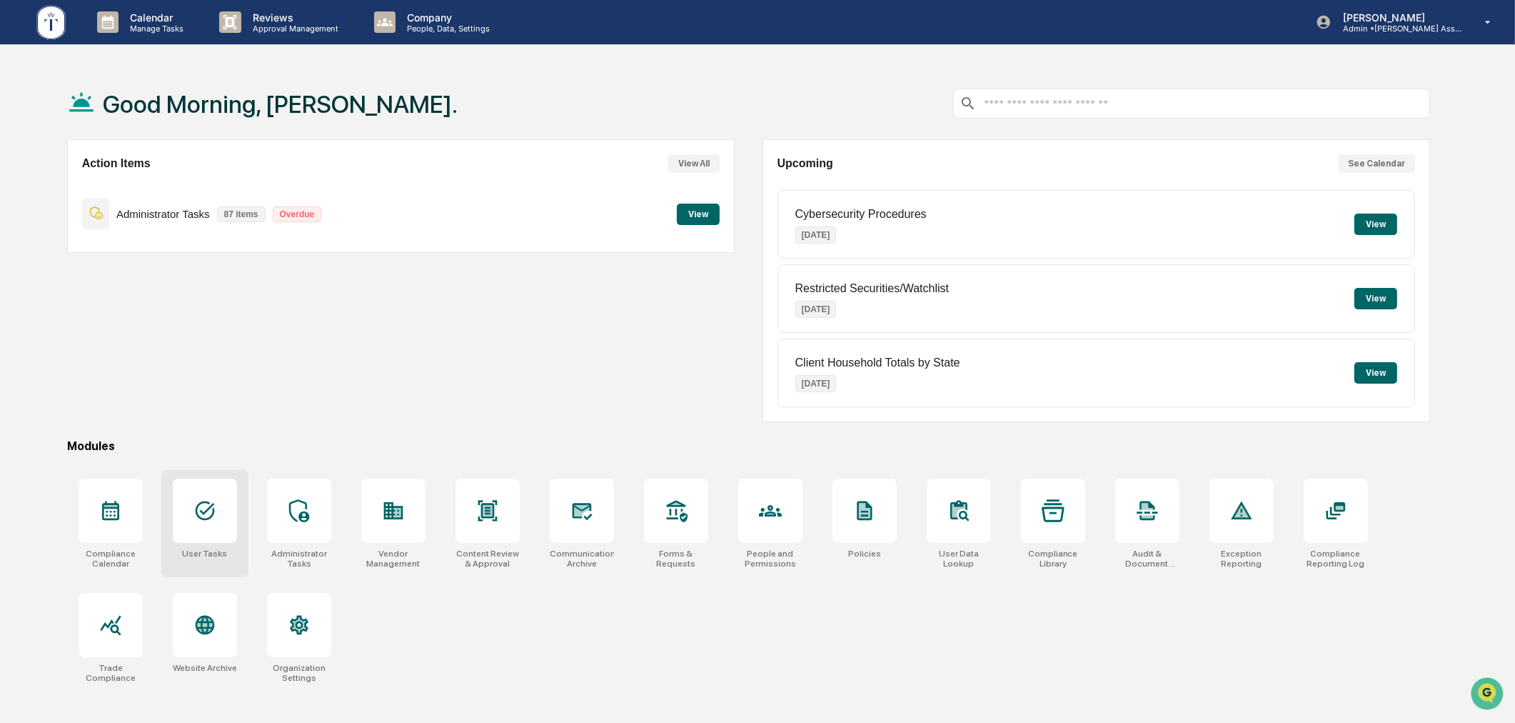
click at [196, 514] on icon at bounding box center [205, 510] width 23 height 23
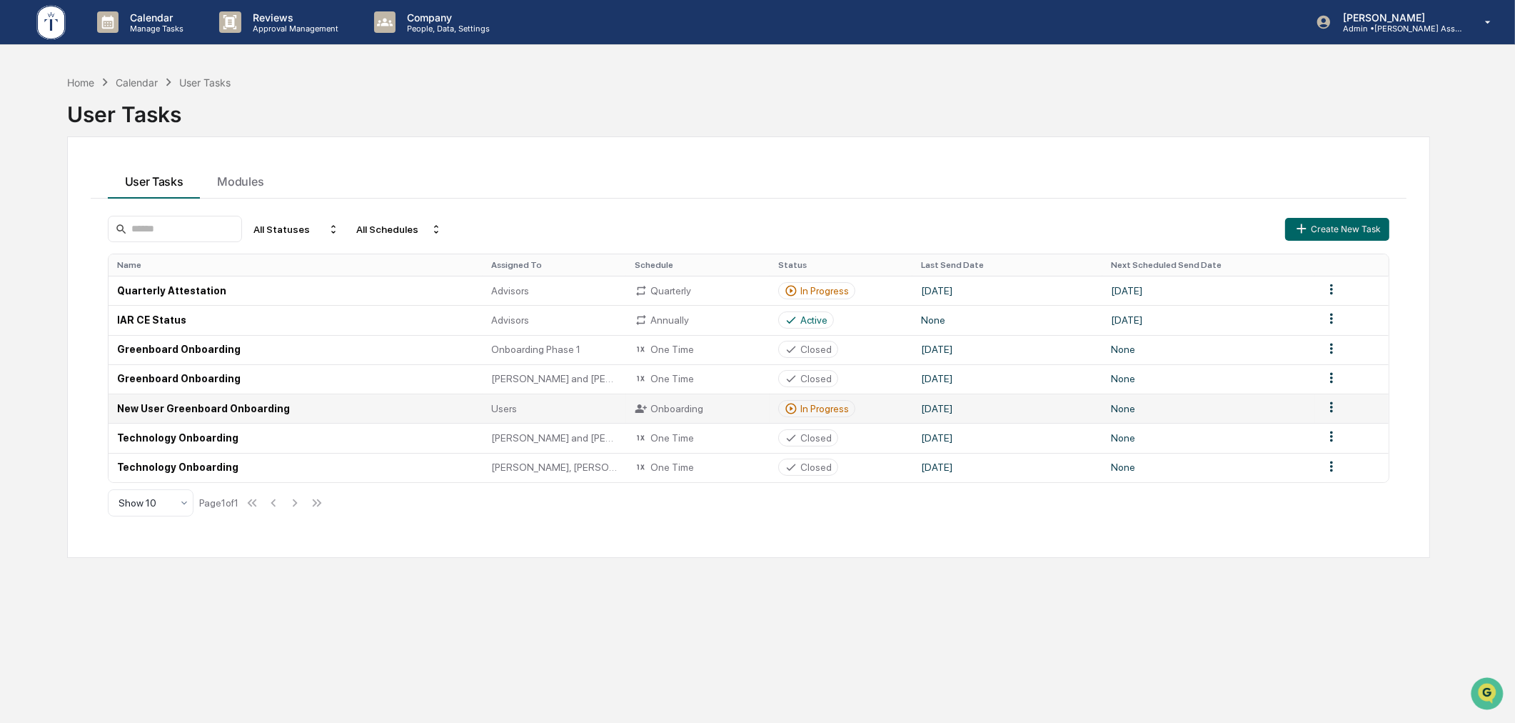
click at [818, 416] on div "In Progress" at bounding box center [816, 408] width 77 height 17
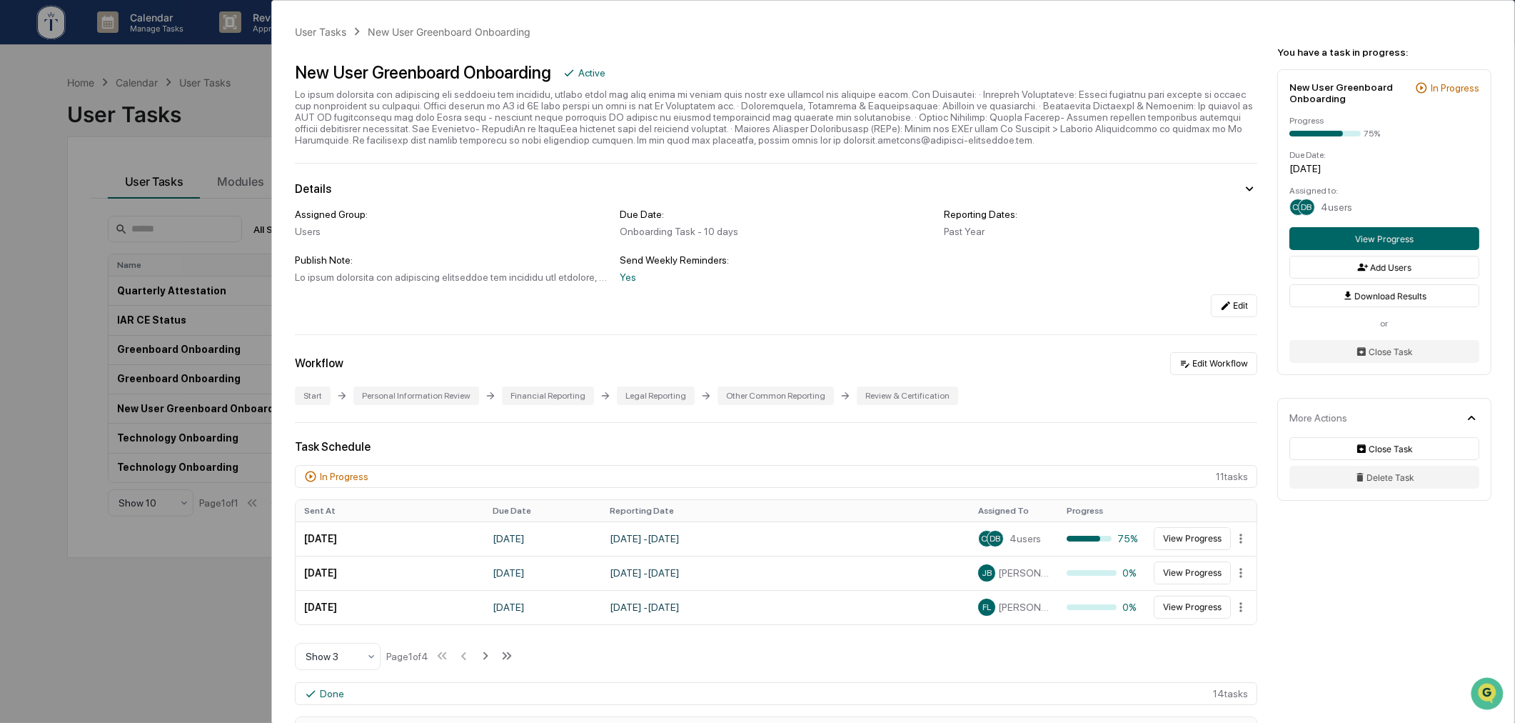
click at [196, 547] on div "User Tasks New User Greenboard Onboarding New User Greenboard Onboarding Active…" at bounding box center [757, 361] width 1515 height 723
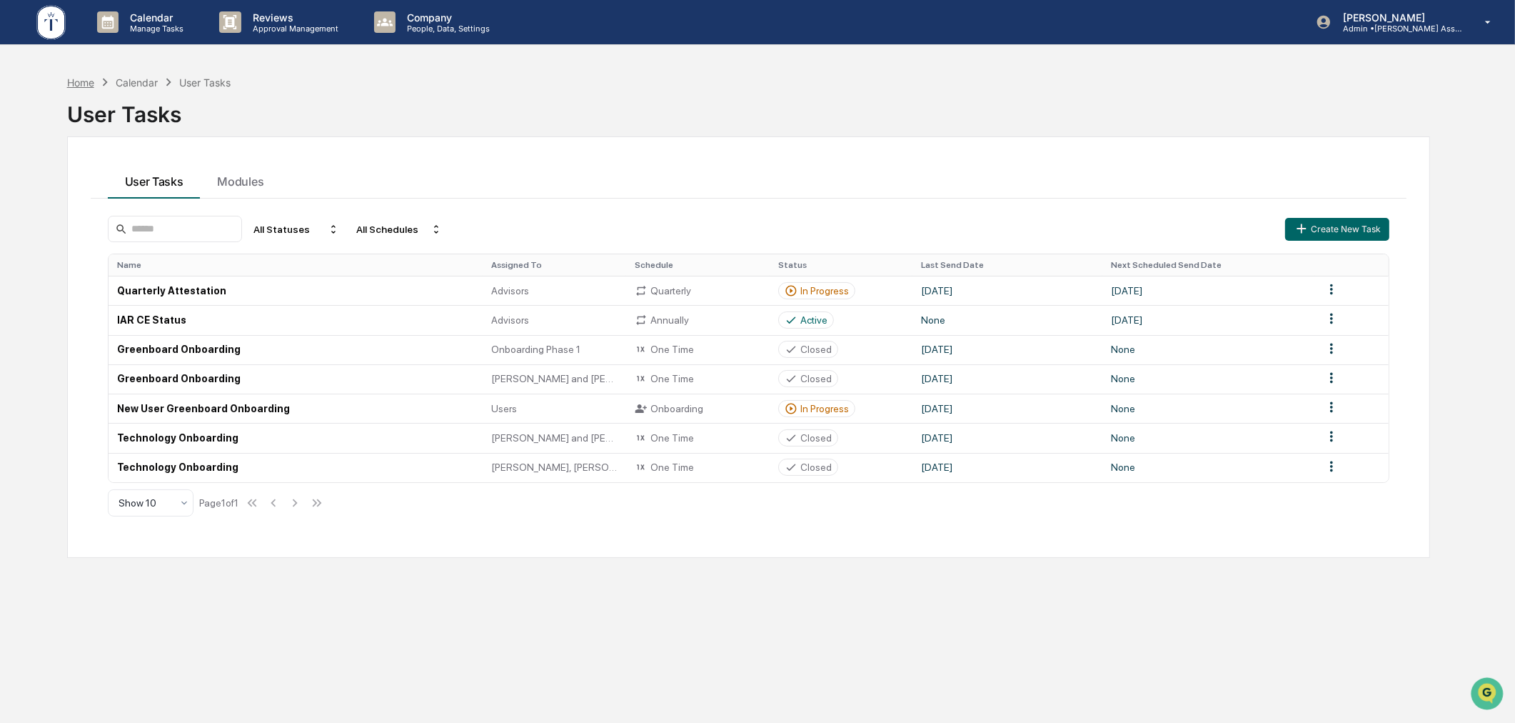
click at [91, 86] on div "Home" at bounding box center [80, 82] width 27 height 12
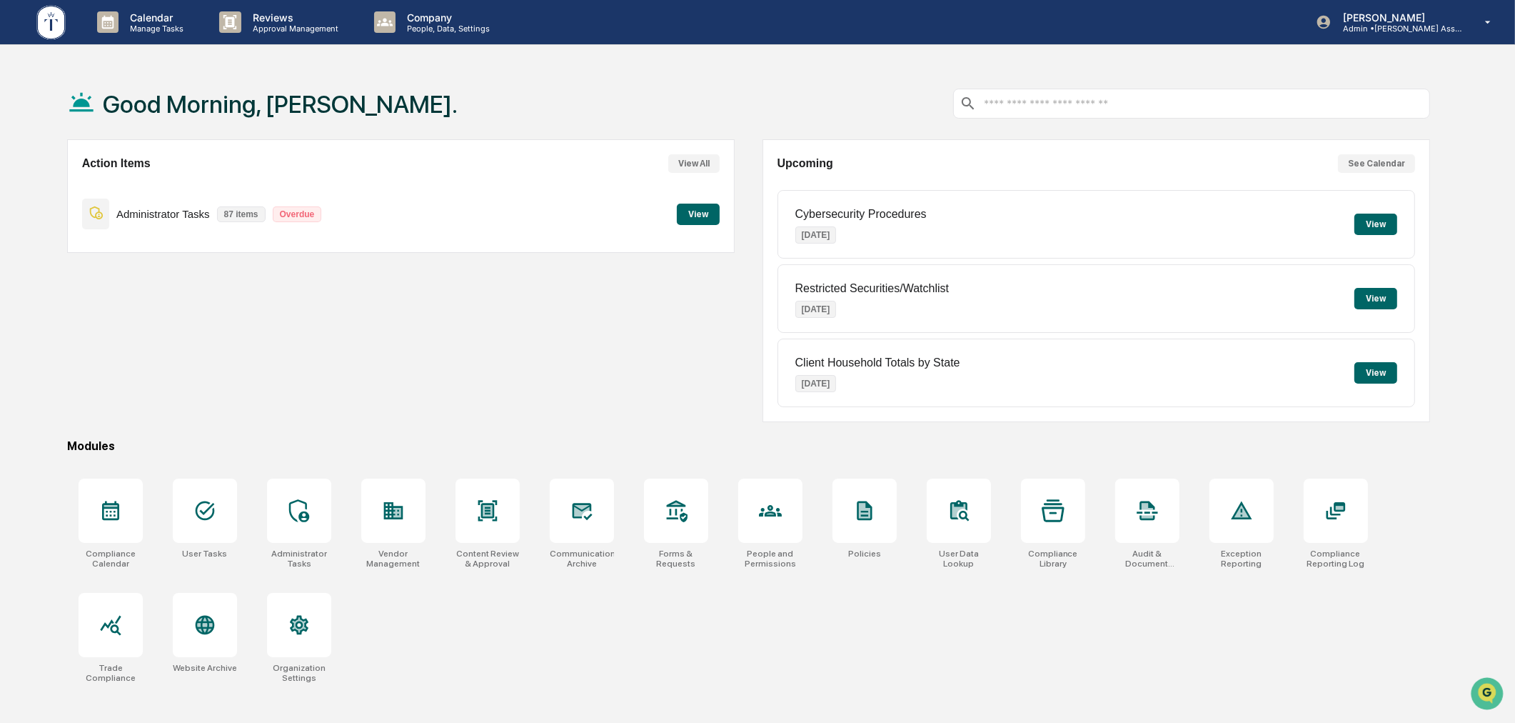
click at [429, 336] on div "Action Items View All Administrator Tasks 87 items Overdue View" at bounding box center [401, 280] width 668 height 283
click at [431, 386] on div "Action Items View All Administrator Tasks 87 items Overdue View" at bounding box center [401, 280] width 668 height 283
click at [196, 531] on div at bounding box center [205, 510] width 64 height 64
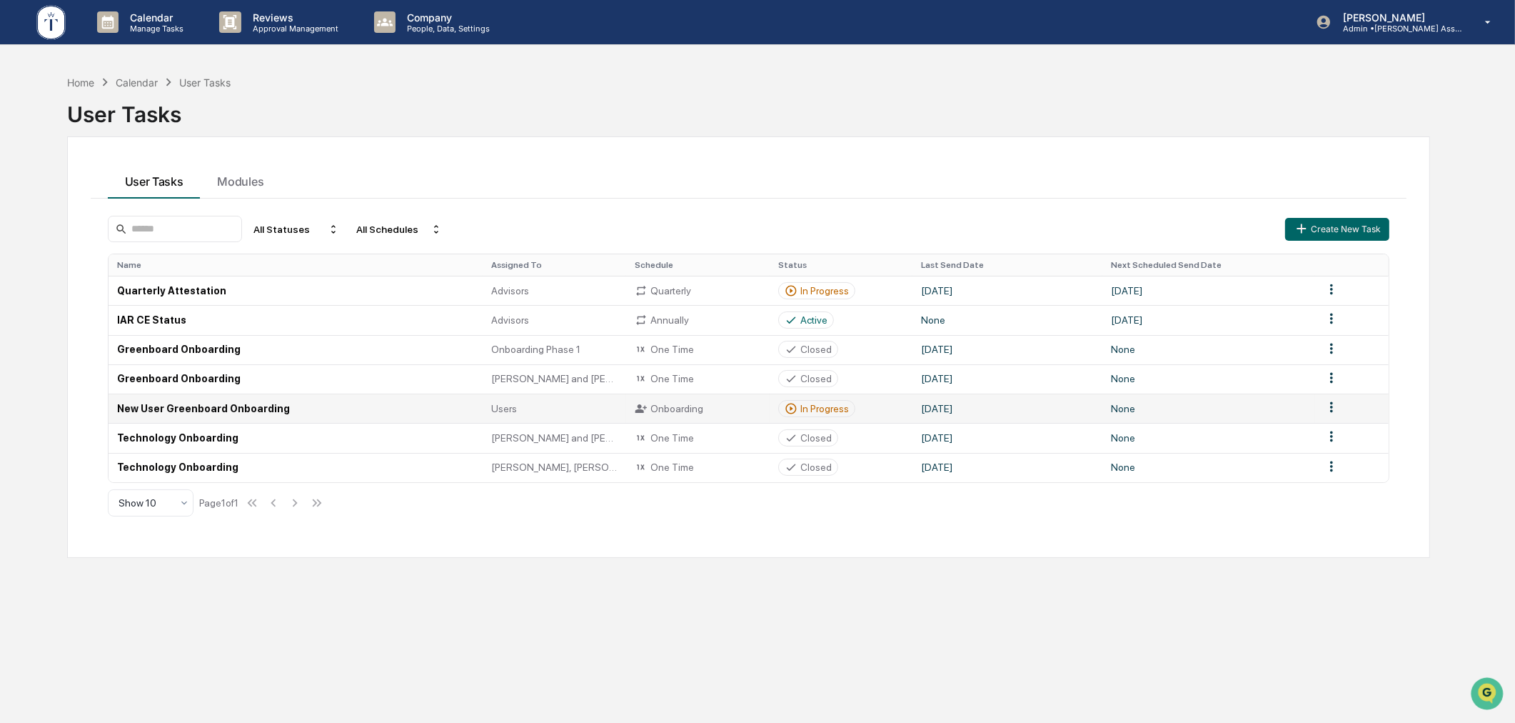
click at [809, 408] on div "In Progress" at bounding box center [825, 408] width 49 height 11
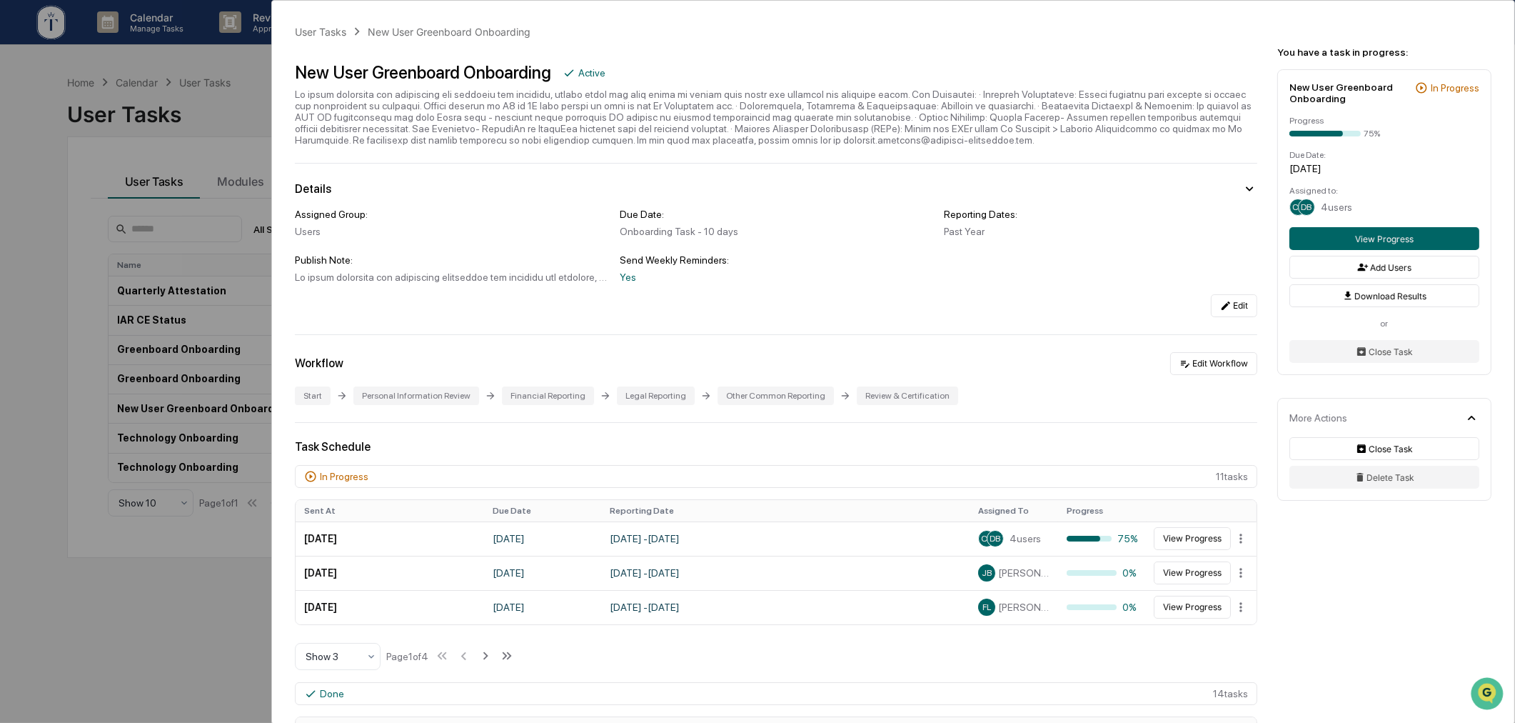
click at [437, 398] on div "Personal Information Review" at bounding box center [416, 395] width 126 height 19
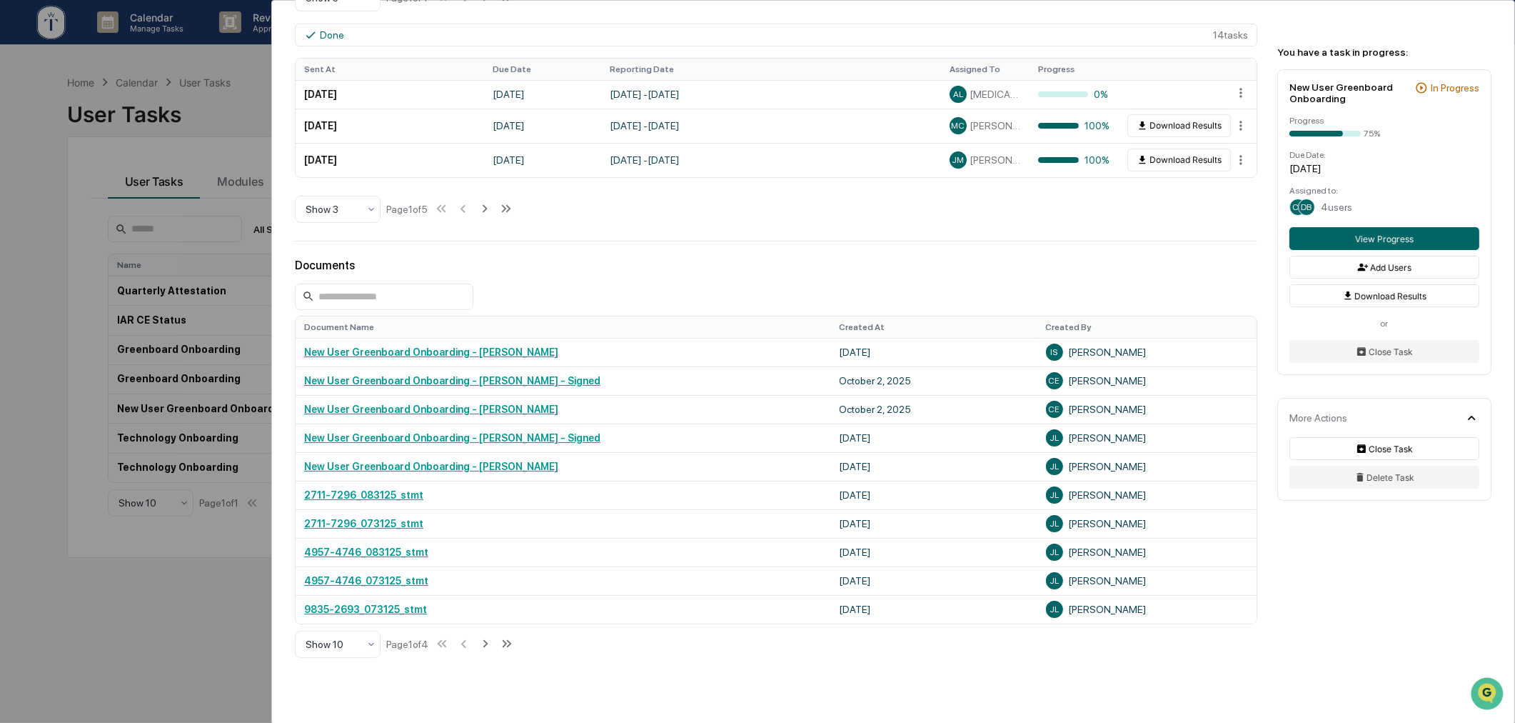
scroll to position [661, 0]
click at [516, 440] on link "New User Greenboard Onboarding - [PERSON_NAME] - Signed" at bounding box center [452, 435] width 296 height 11
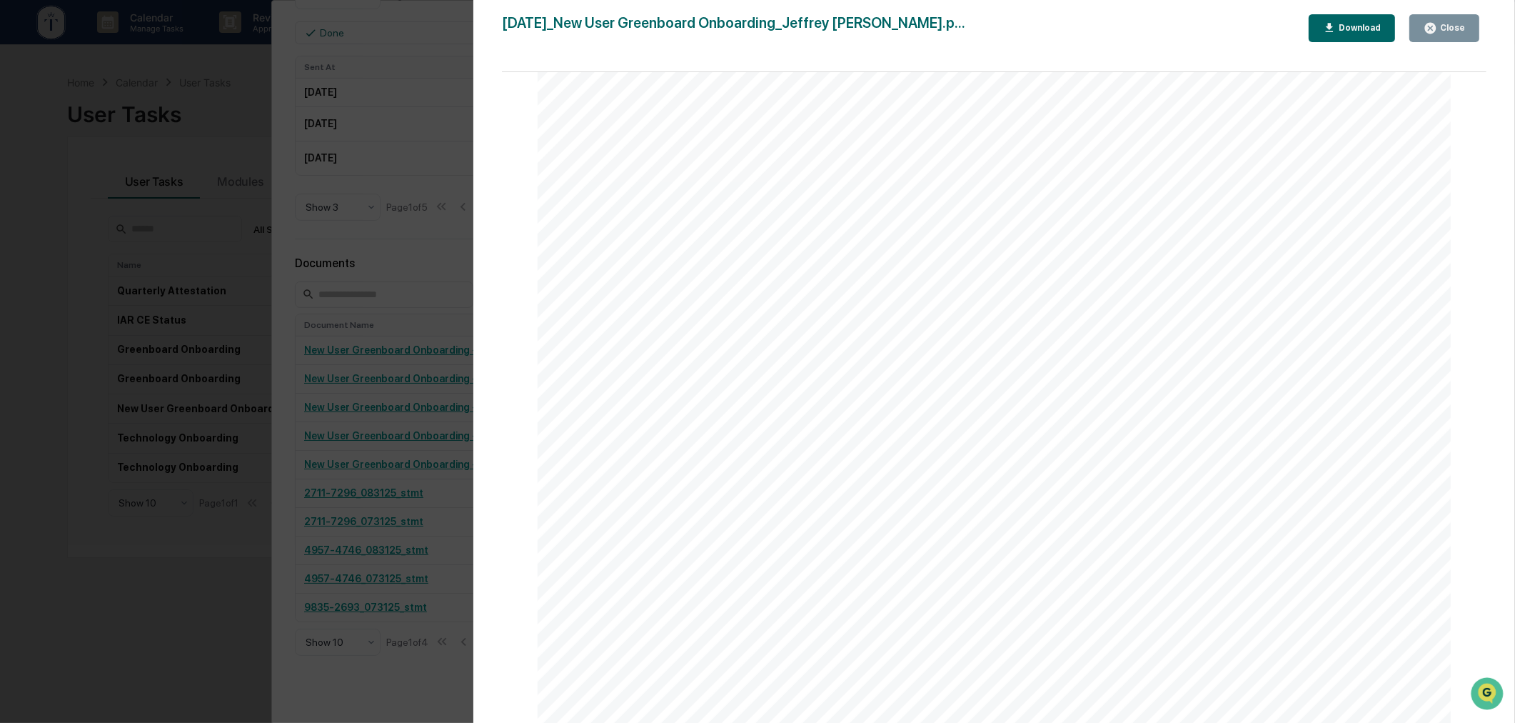
scroll to position [1454, 0]
click at [409, 258] on div "Version History 10/01/2025, 06:26 PM Jeffrey Leonard 2025-10-01_New User Greenb…" at bounding box center [757, 361] width 1515 height 723
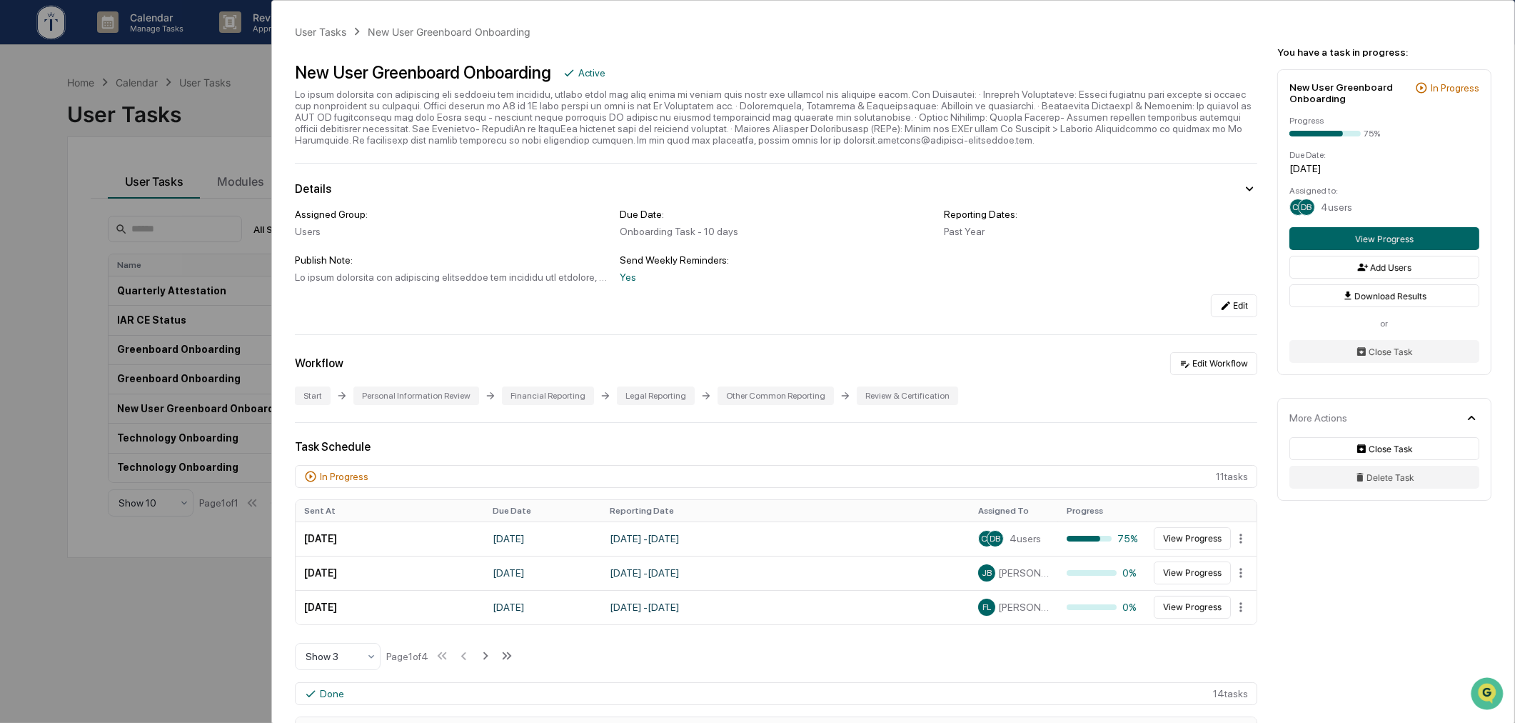
scroll to position [529, 0]
click at [234, 134] on div "User Tasks New User Greenboard Onboarding New User Greenboard Onboarding Active…" at bounding box center [757, 361] width 1515 height 723
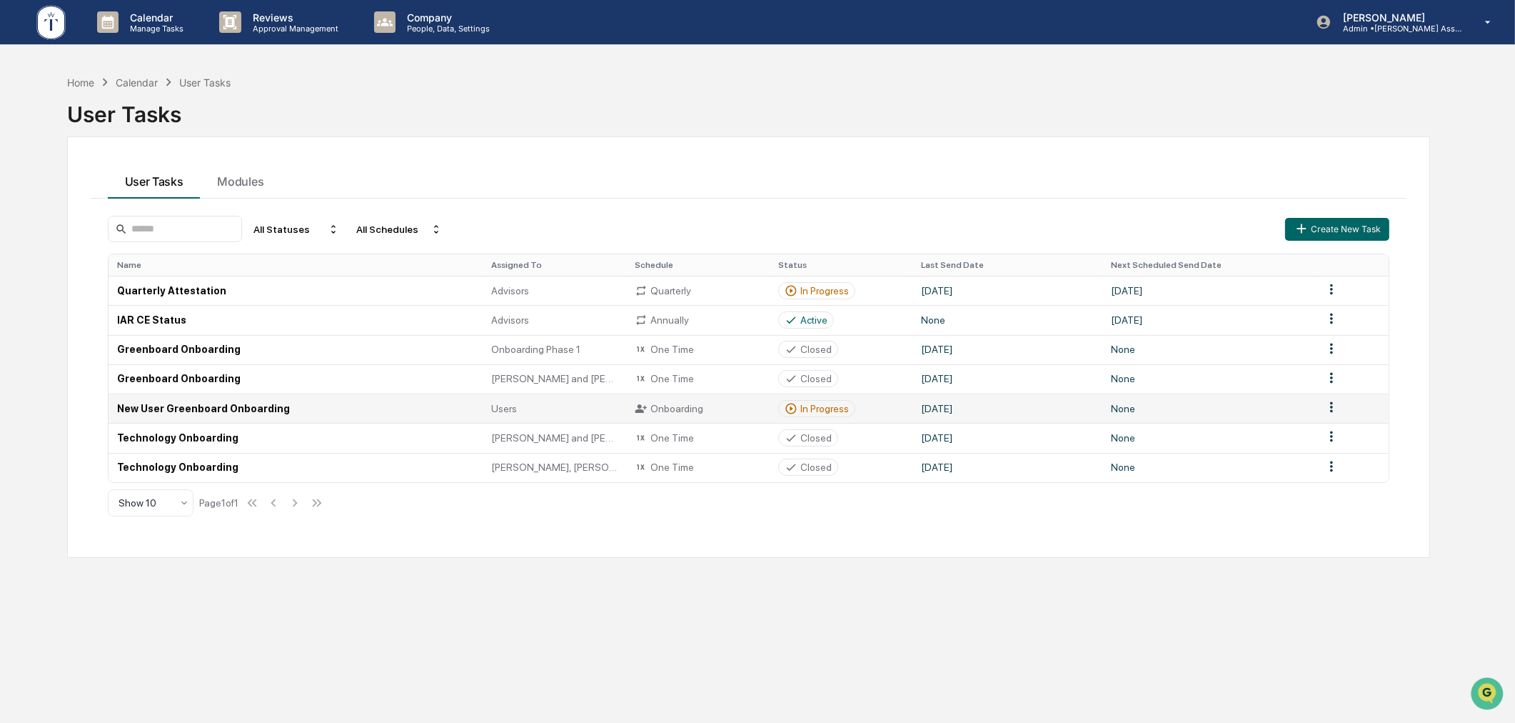
click at [843, 403] on div "In Progress" at bounding box center [825, 408] width 49 height 11
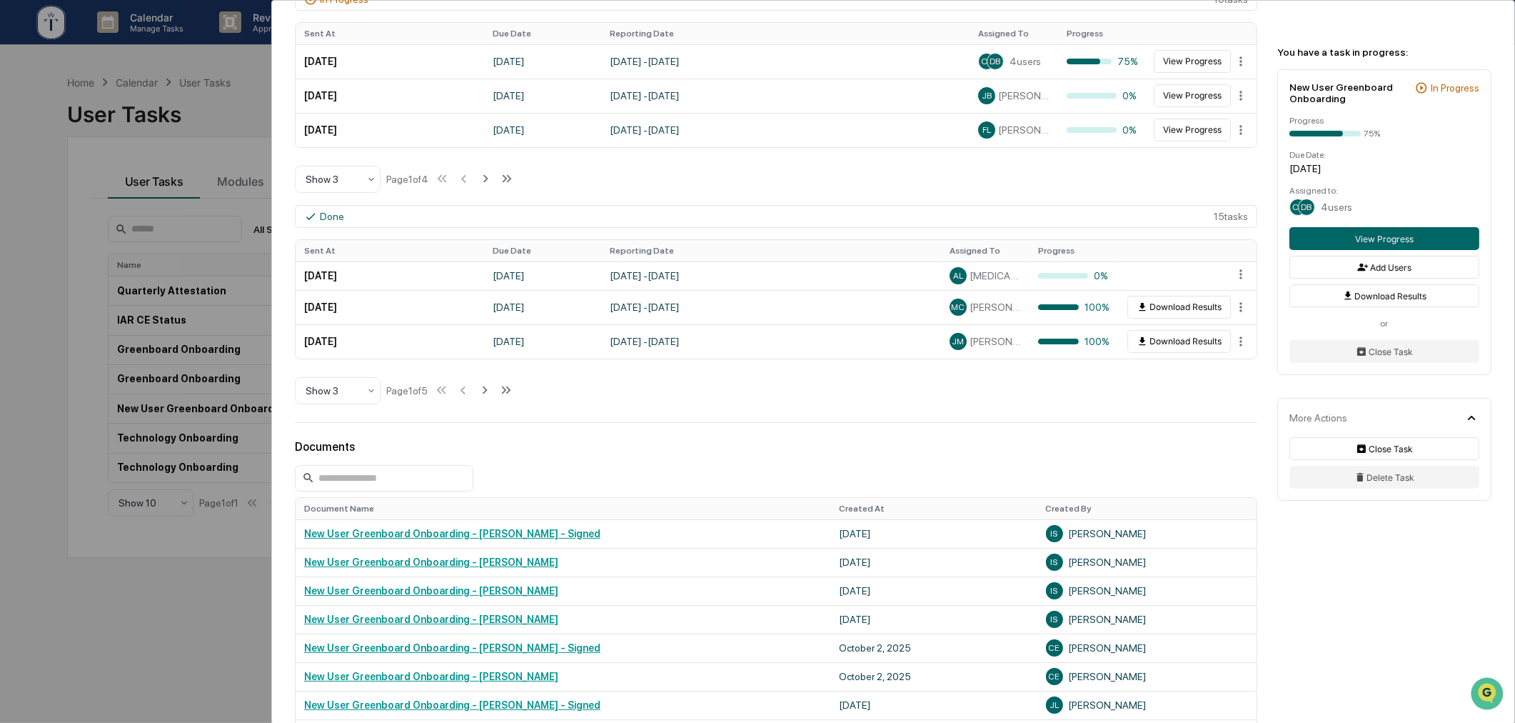
scroll to position [609, 0]
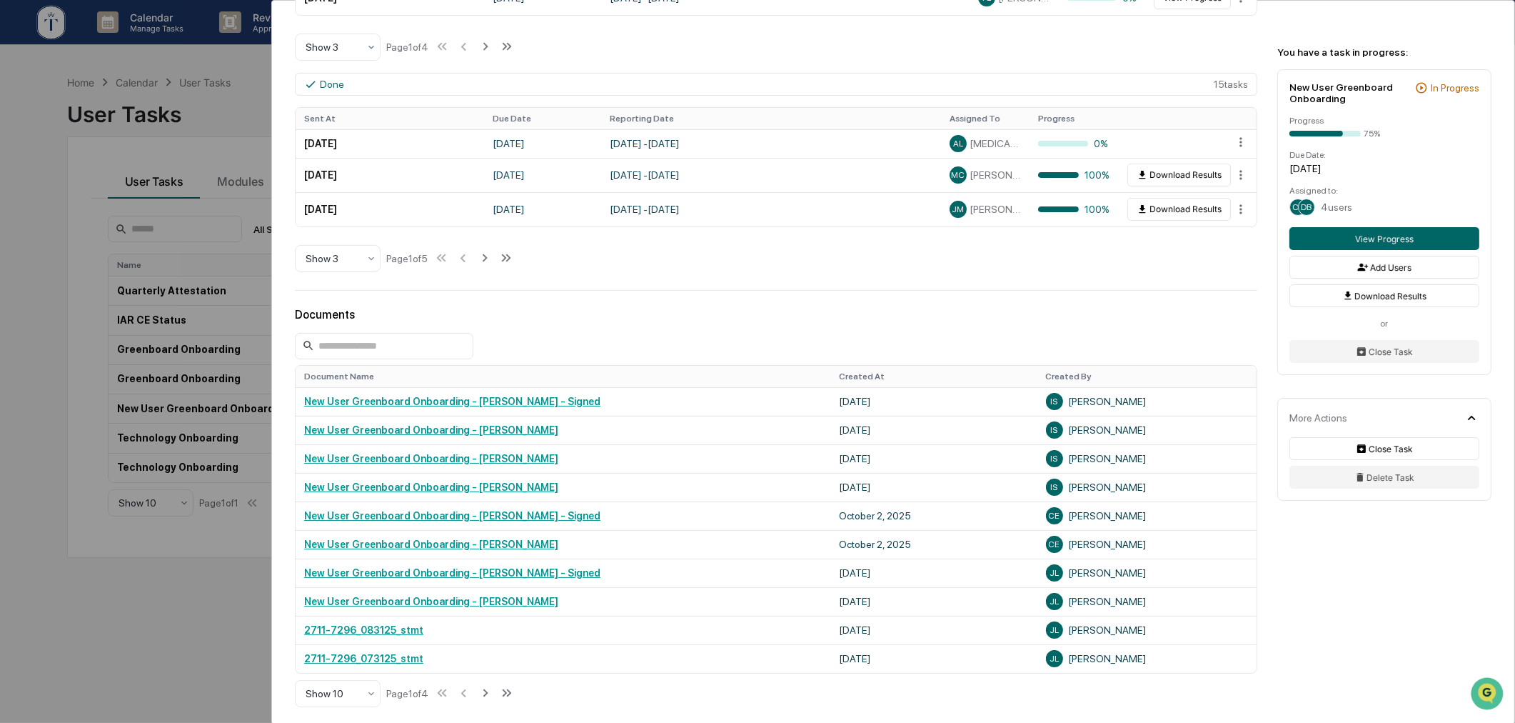
click at [619, 321] on div "Documents" at bounding box center [776, 315] width 963 height 14
click at [181, 588] on div "User Tasks New User Greenboard Onboarding New User Greenboard Onboarding Active…" at bounding box center [757, 361] width 1515 height 723
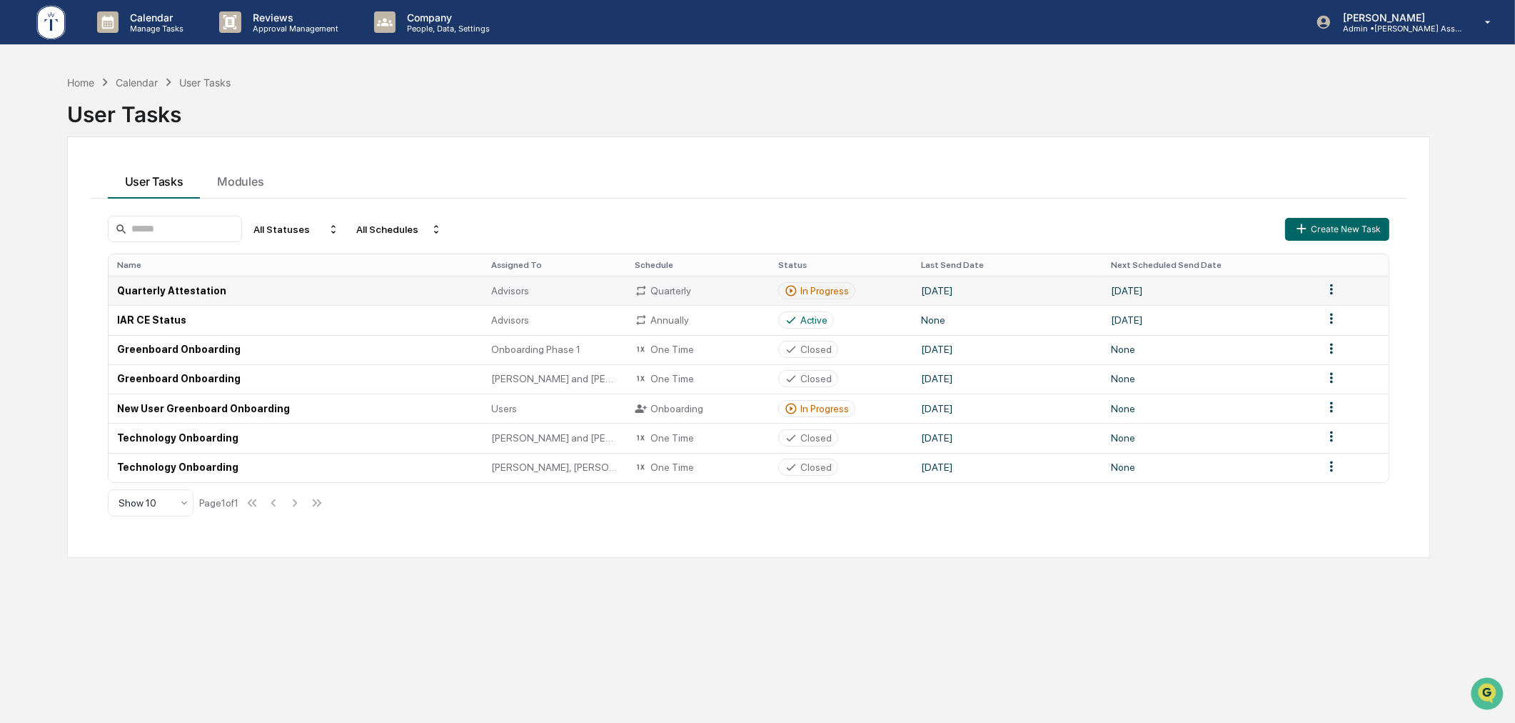
click at [820, 286] on div "In Progress" at bounding box center [825, 290] width 49 height 11
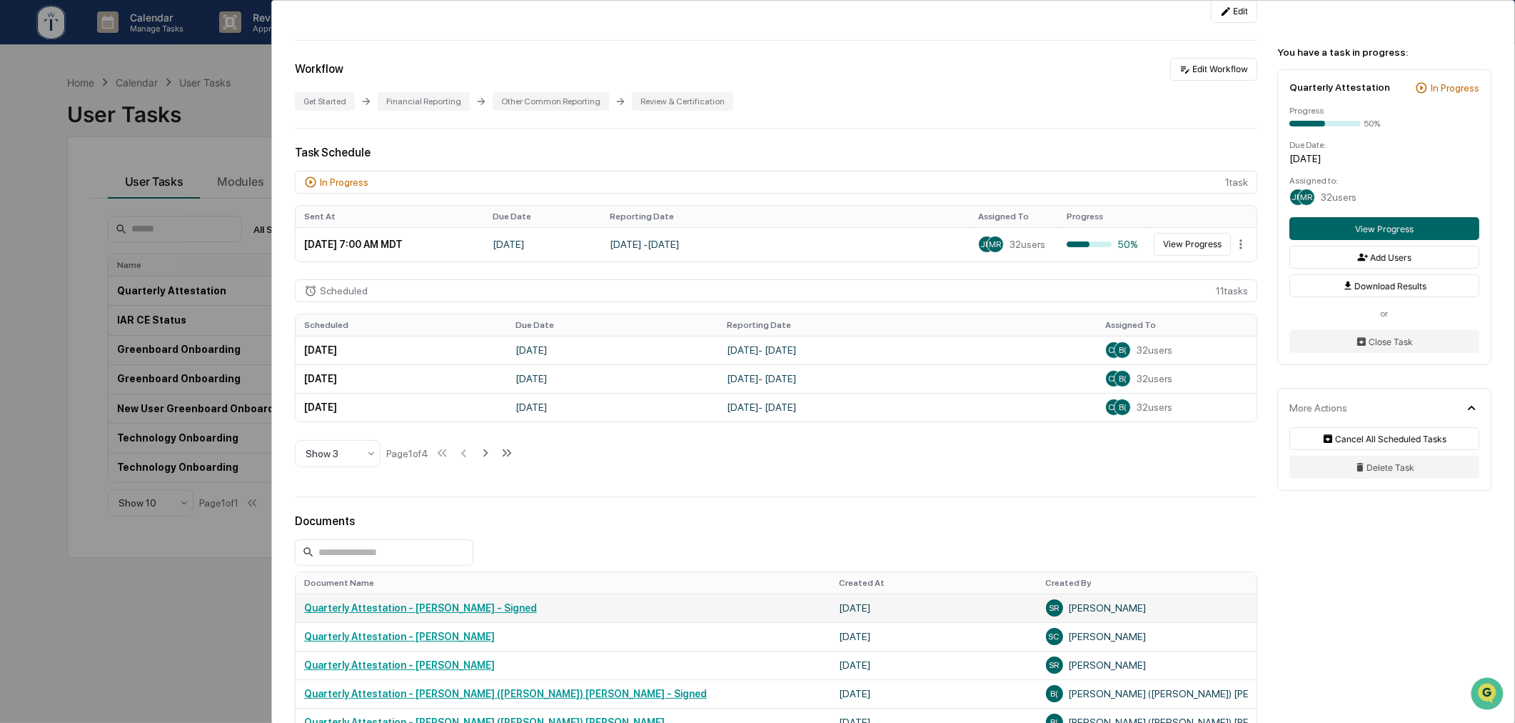
scroll to position [396, 0]
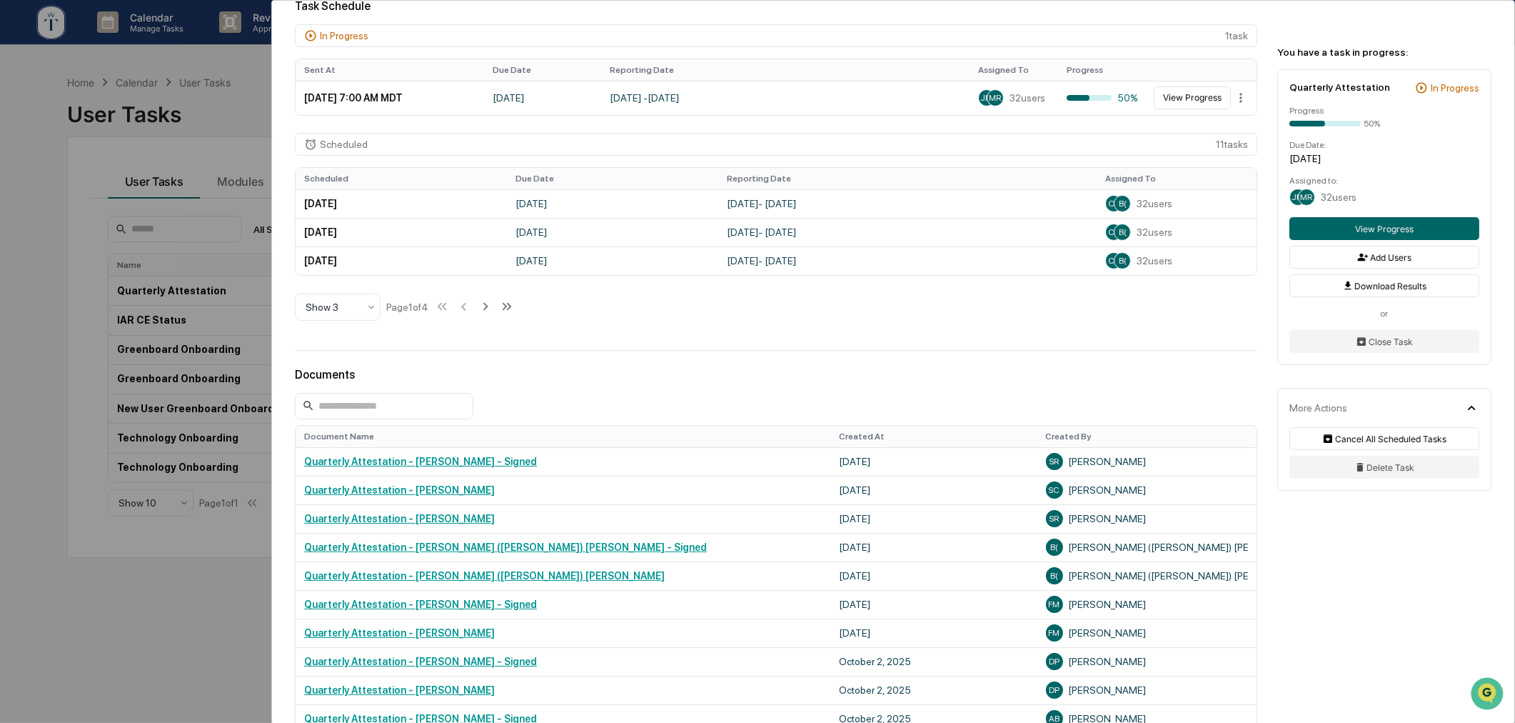
click at [141, 658] on div "User Tasks Quarterly Attestation Quarterly Attestation Active Please complete t…" at bounding box center [757, 361] width 1515 height 723
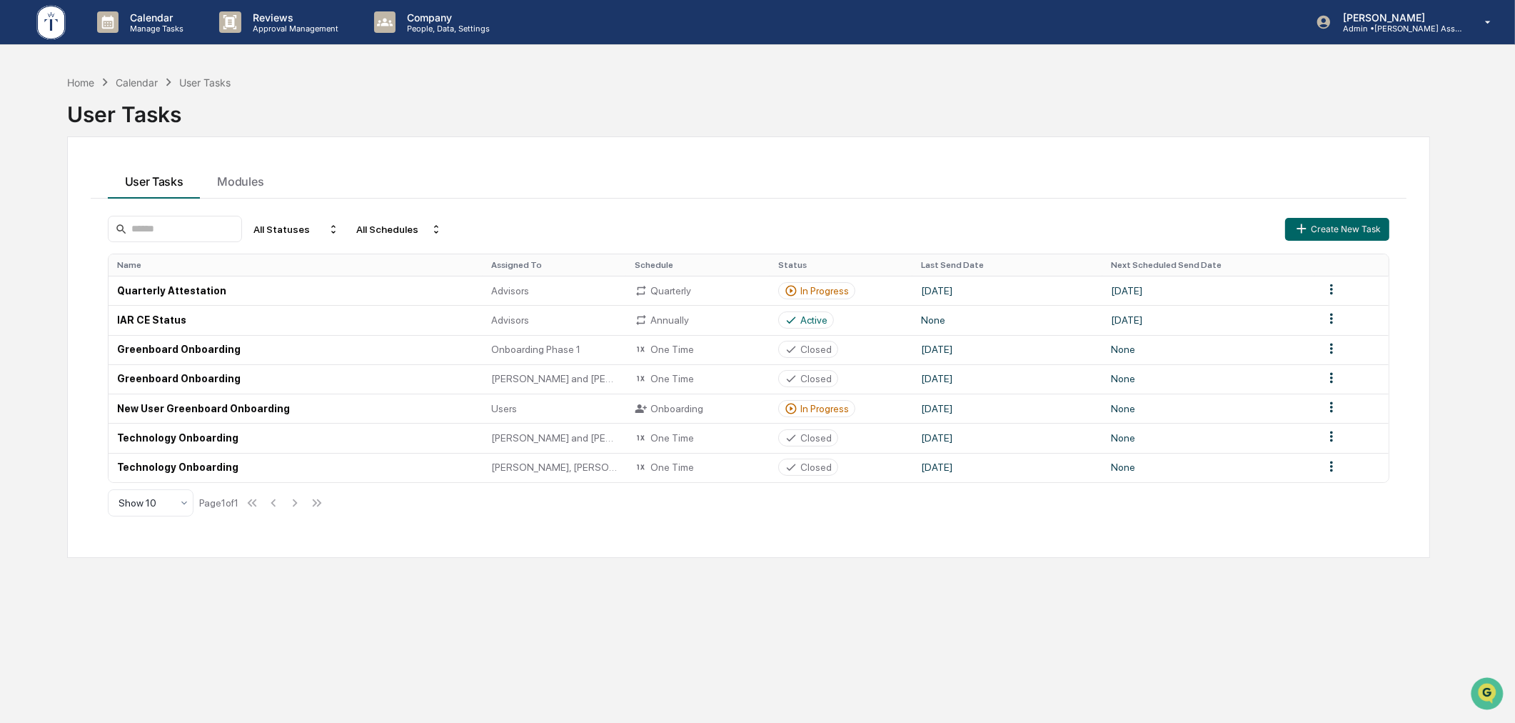
click at [1329, 567] on div "Home Calendar User Tasks User Tasks User Tasks Modules All Statuses All Schedul…" at bounding box center [749, 429] width 1407 height 723
click at [83, 84] on div "Home" at bounding box center [80, 82] width 27 height 12
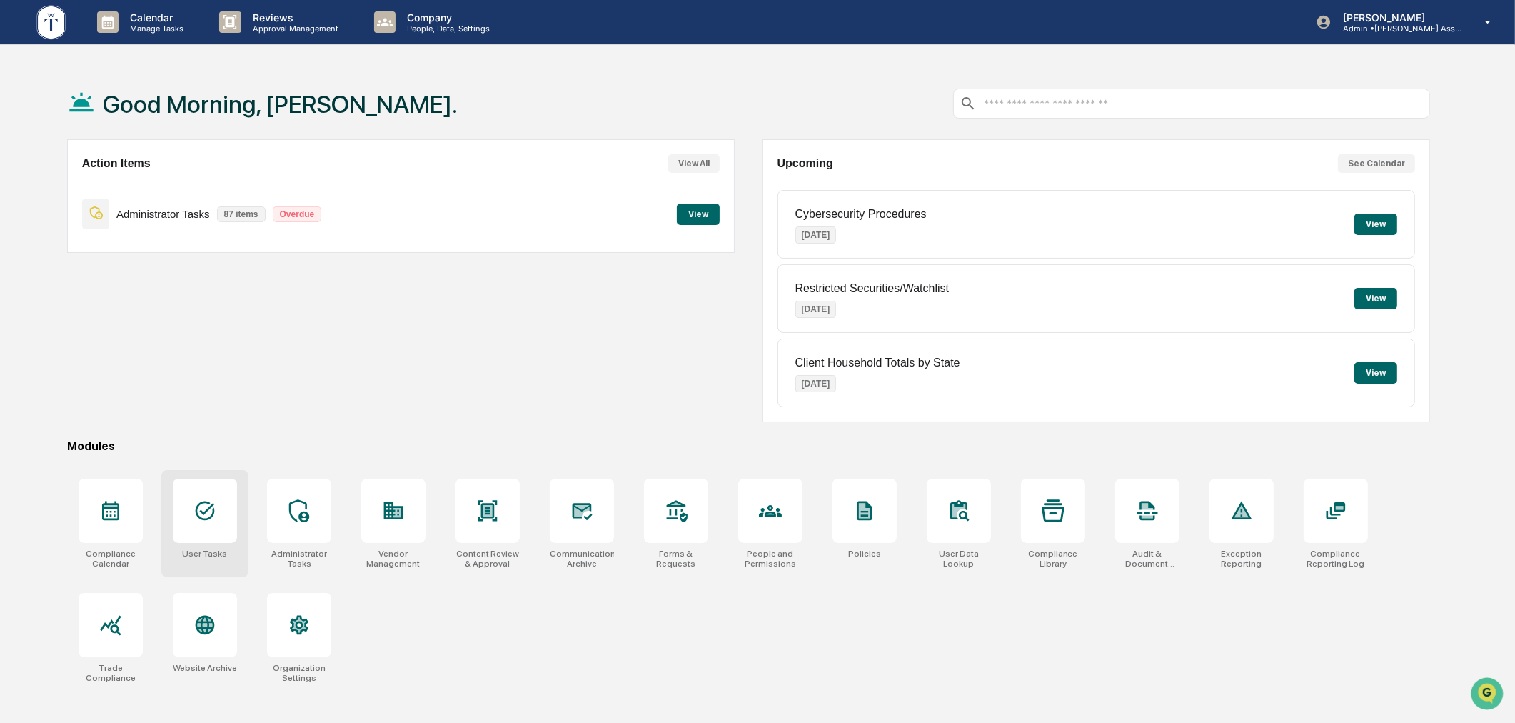
click at [224, 501] on div at bounding box center [205, 510] width 64 height 64
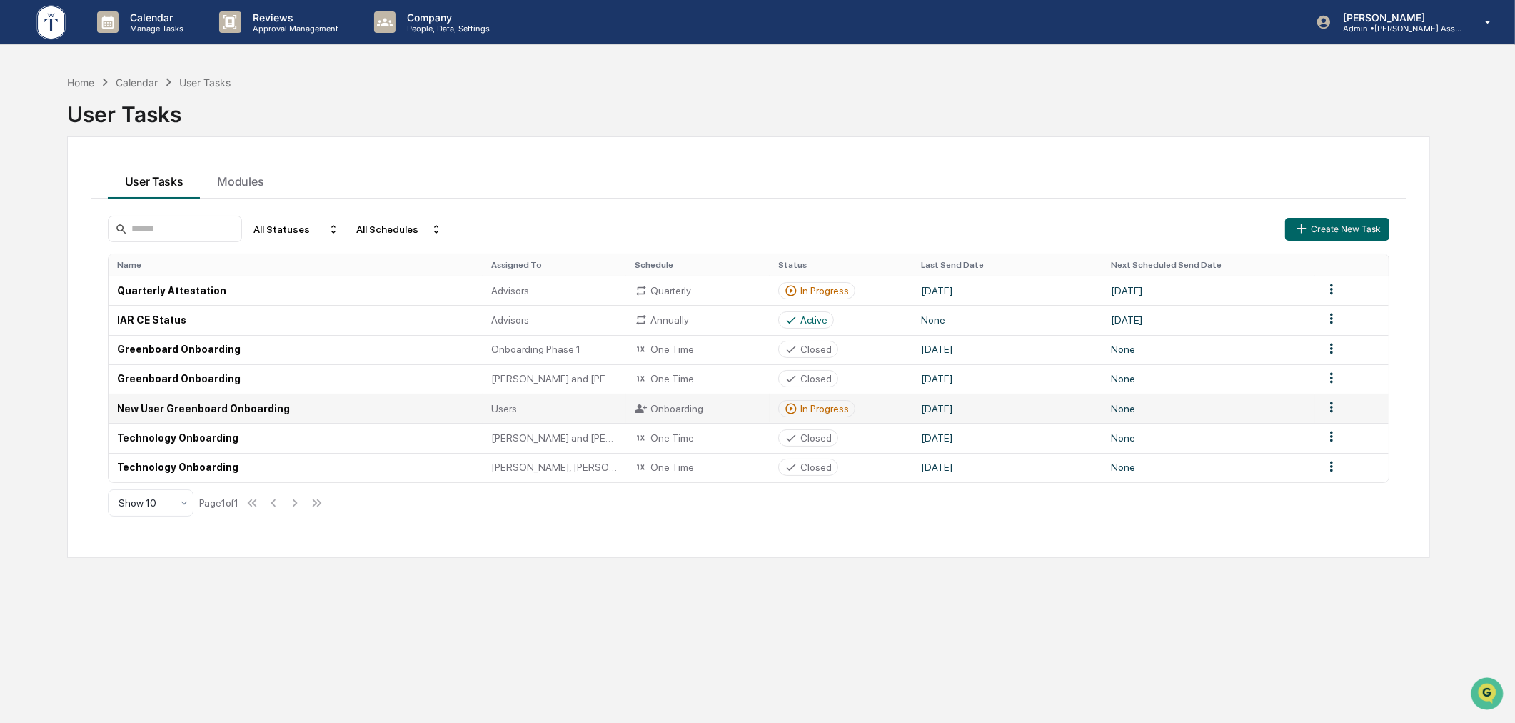
click at [818, 408] on div "In Progress" at bounding box center [825, 408] width 49 height 11
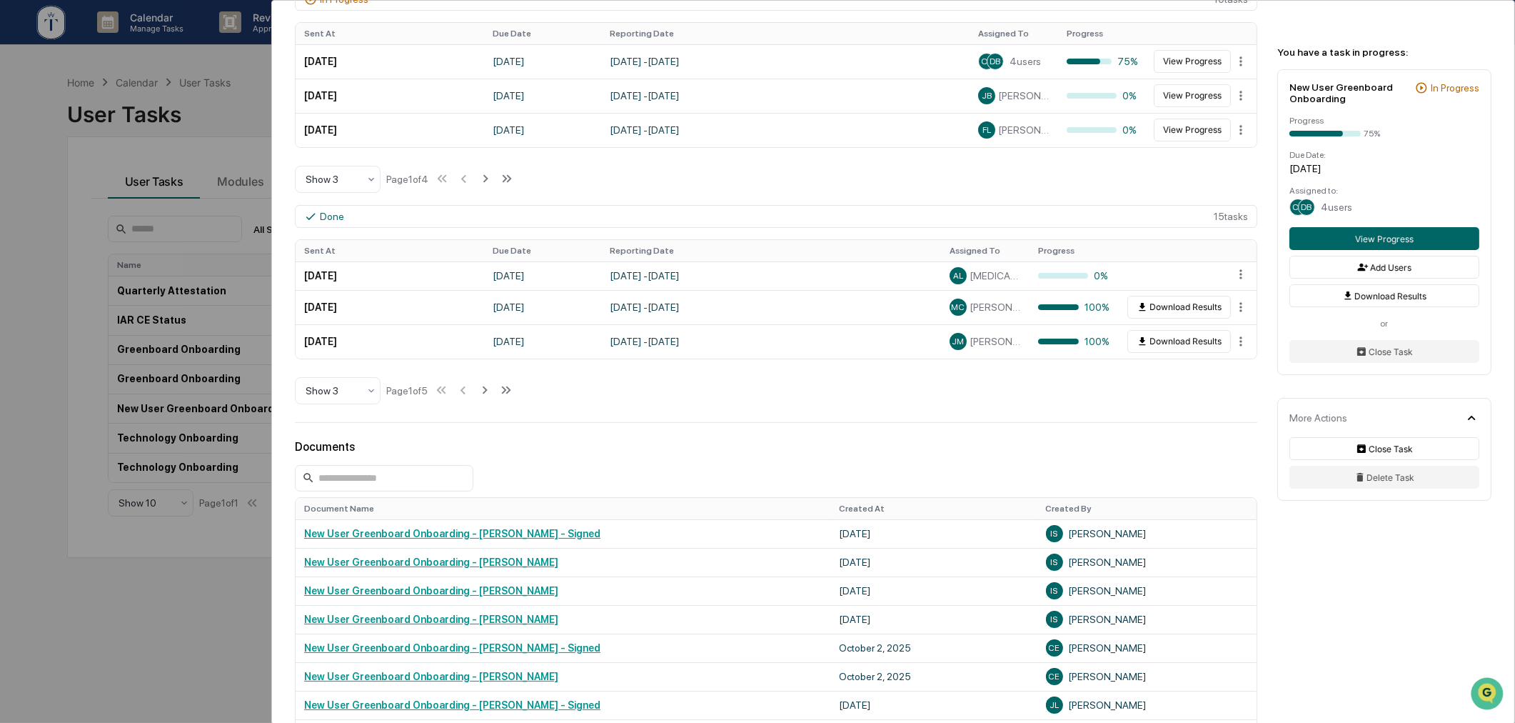
scroll to position [212, 0]
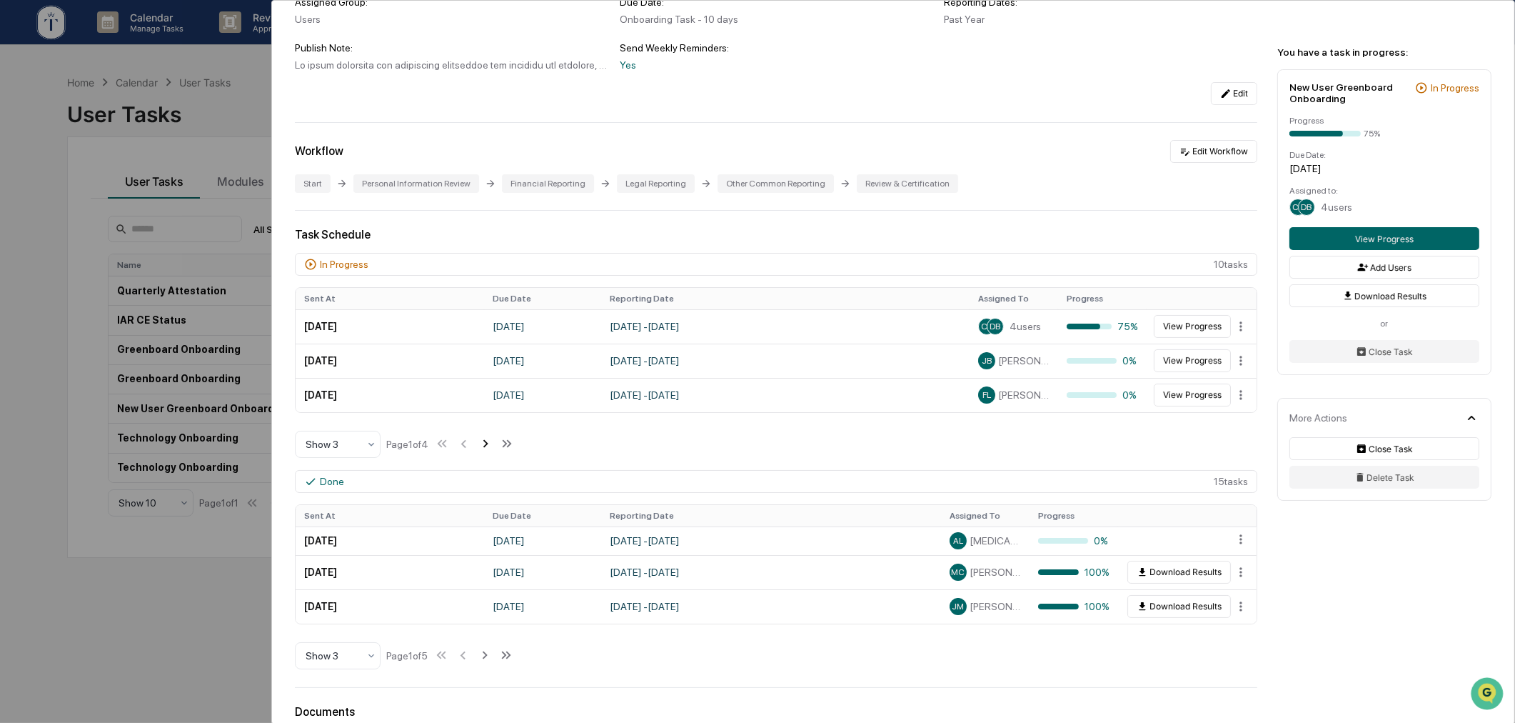
click at [483, 450] on icon at bounding box center [486, 444] width 16 height 16
click at [486, 447] on icon at bounding box center [487, 444] width 16 height 16
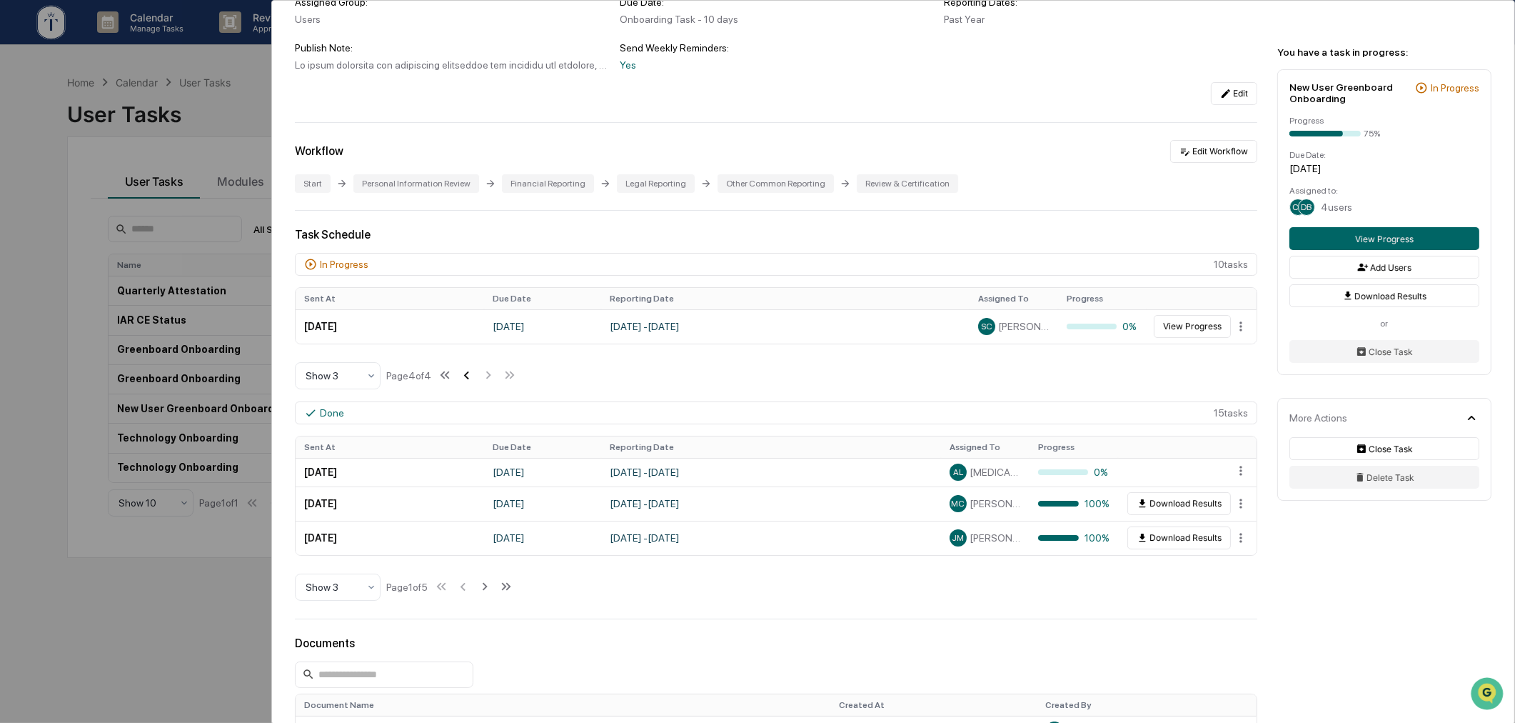
click at [467, 383] on icon at bounding box center [466, 375] width 16 height 16
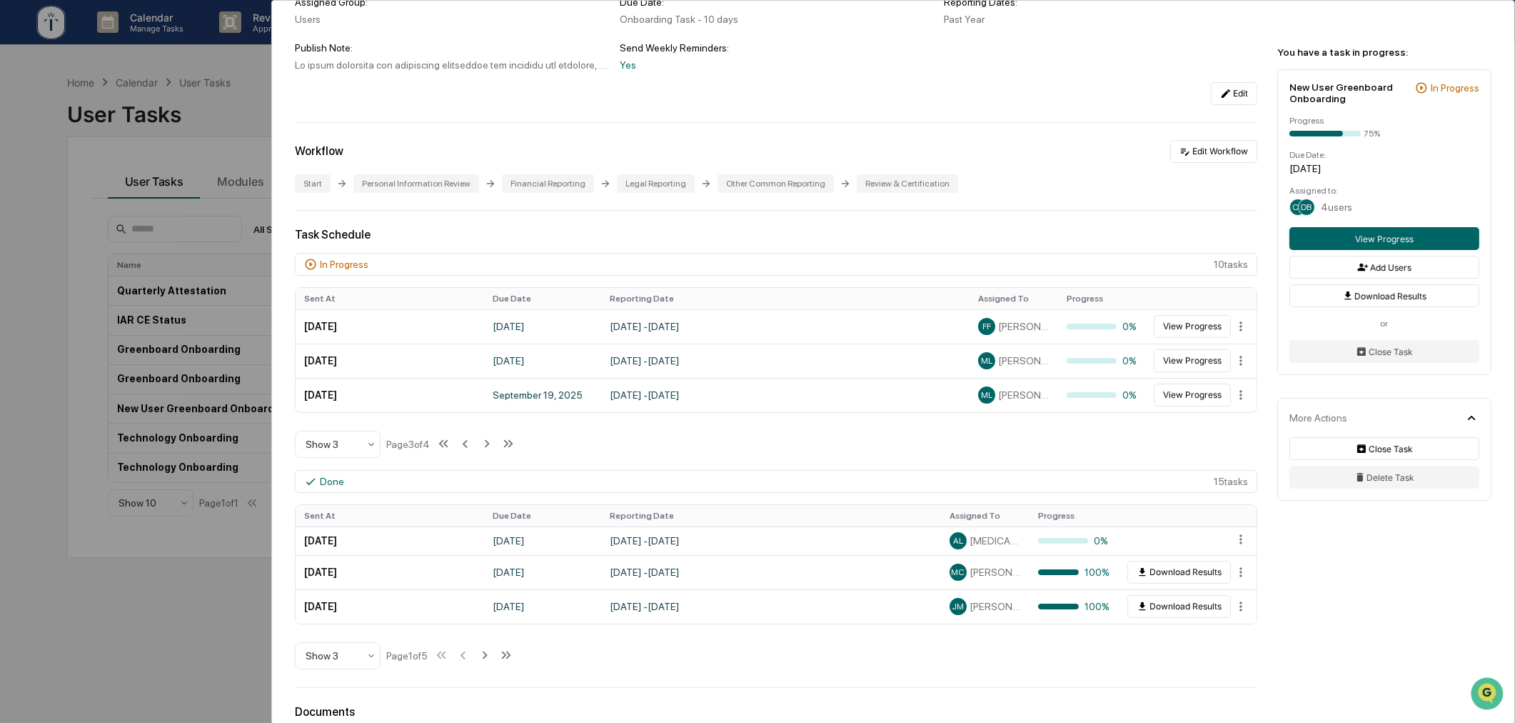
scroll to position [741, 0]
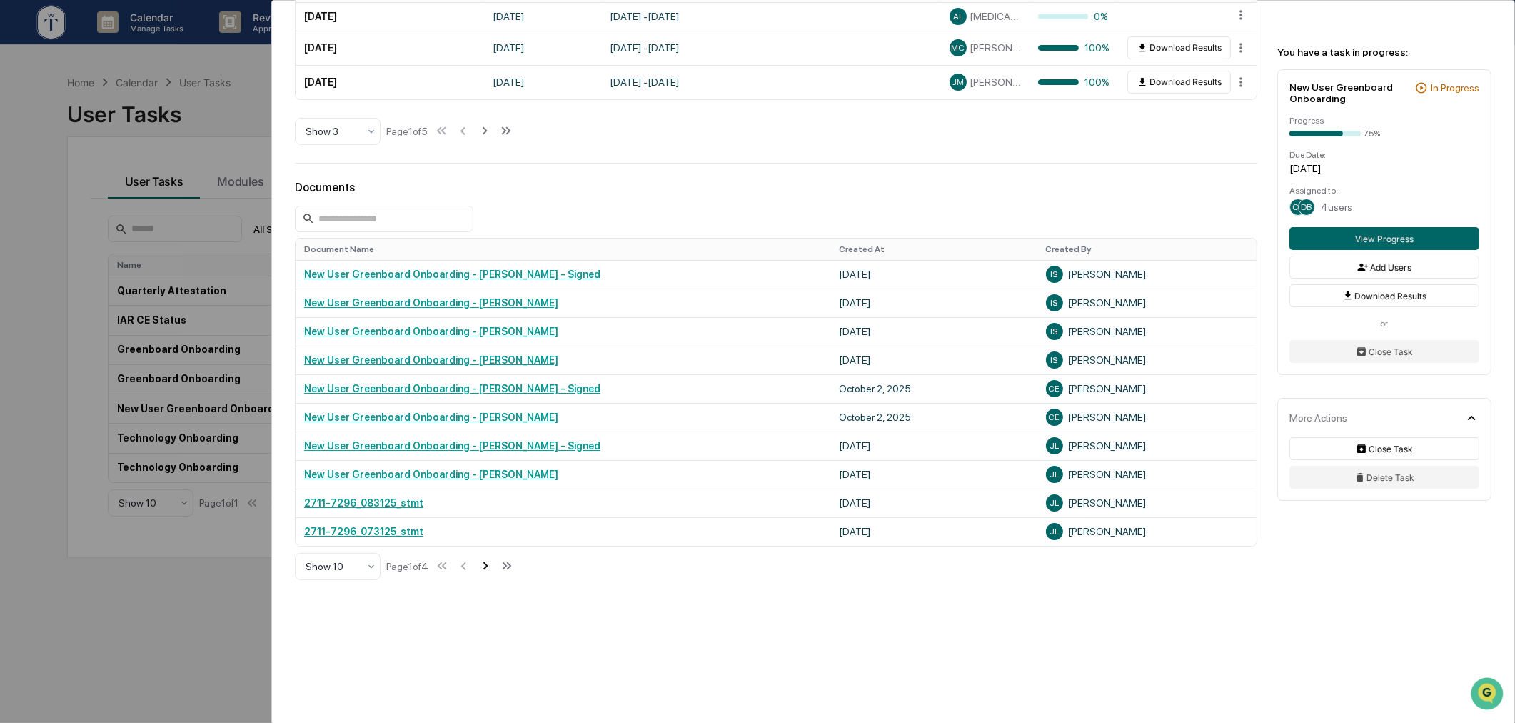
click at [483, 564] on icon at bounding box center [486, 566] width 16 height 16
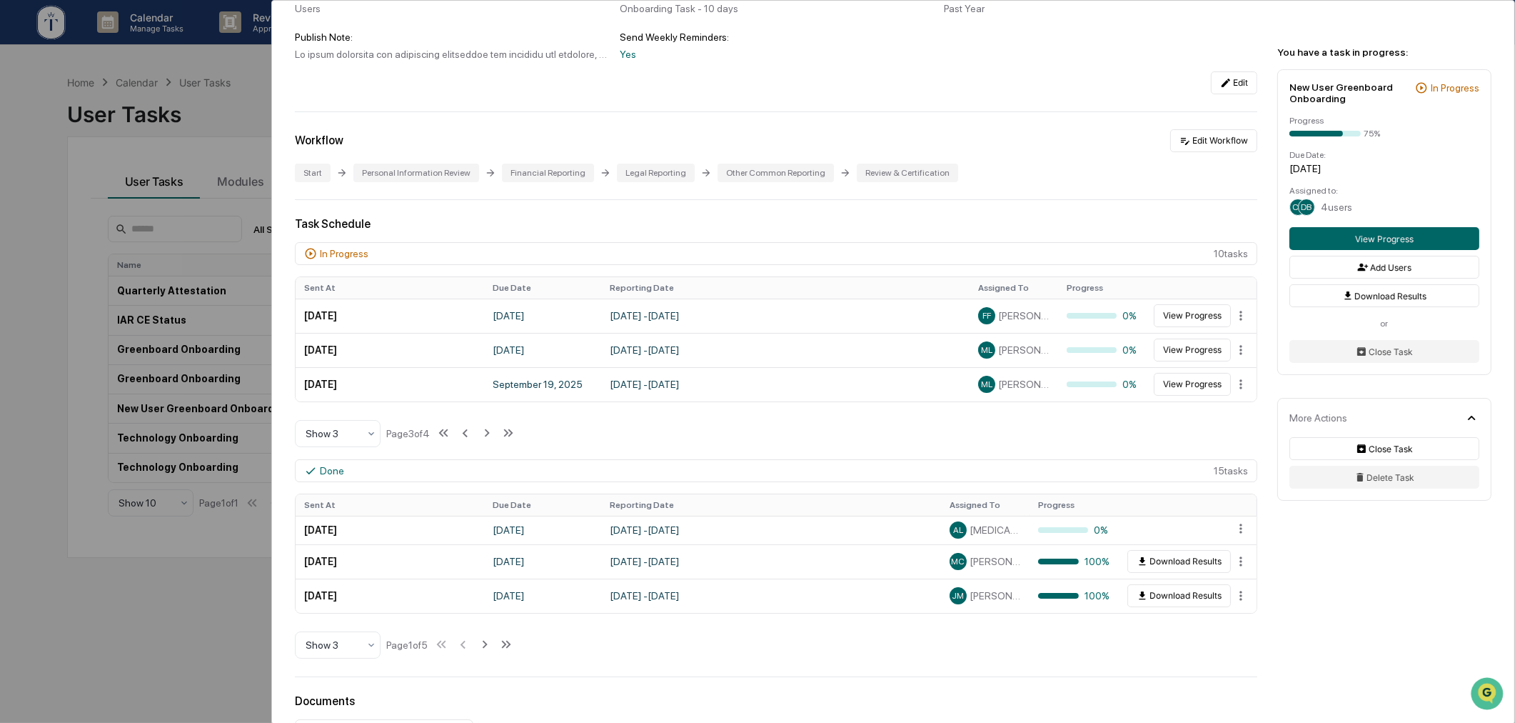
scroll to position [81, 0]
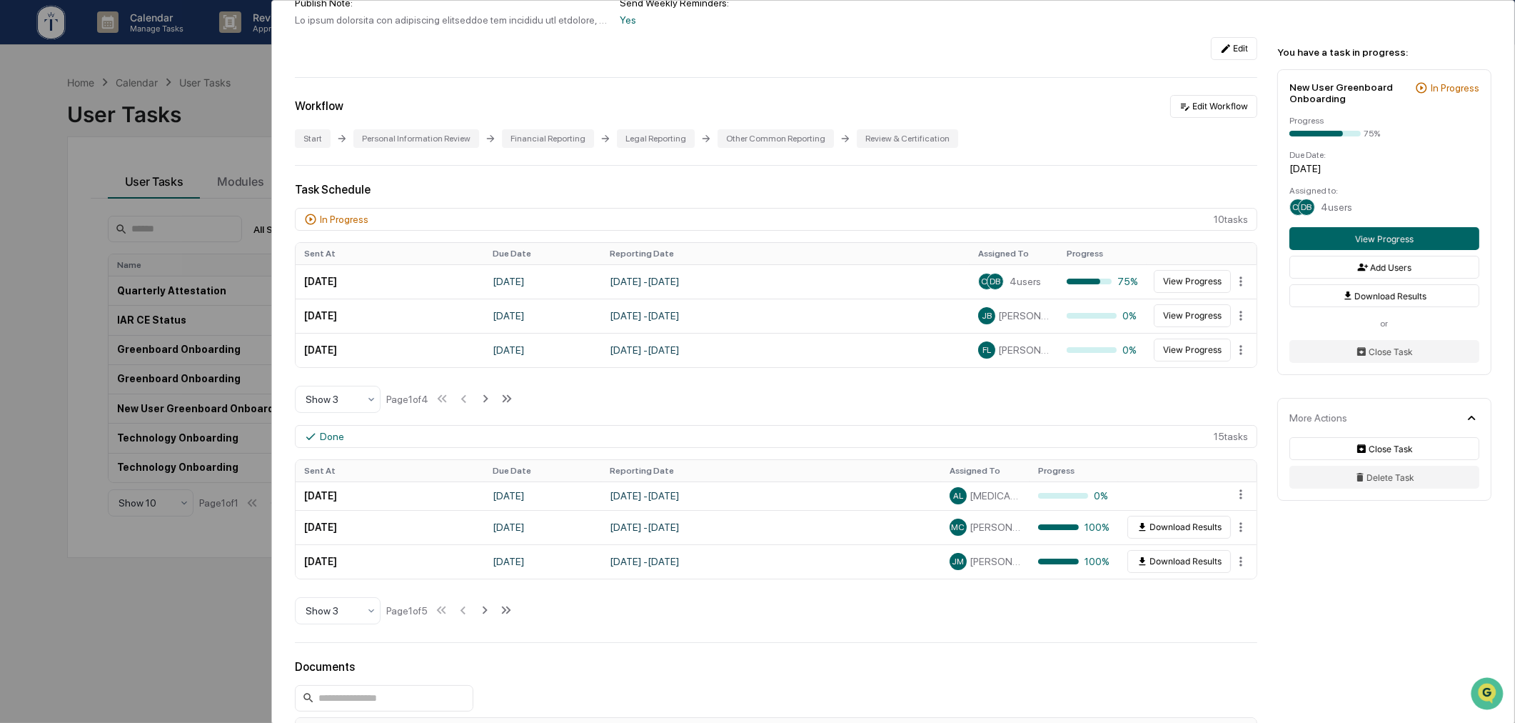
scroll to position [529, 0]
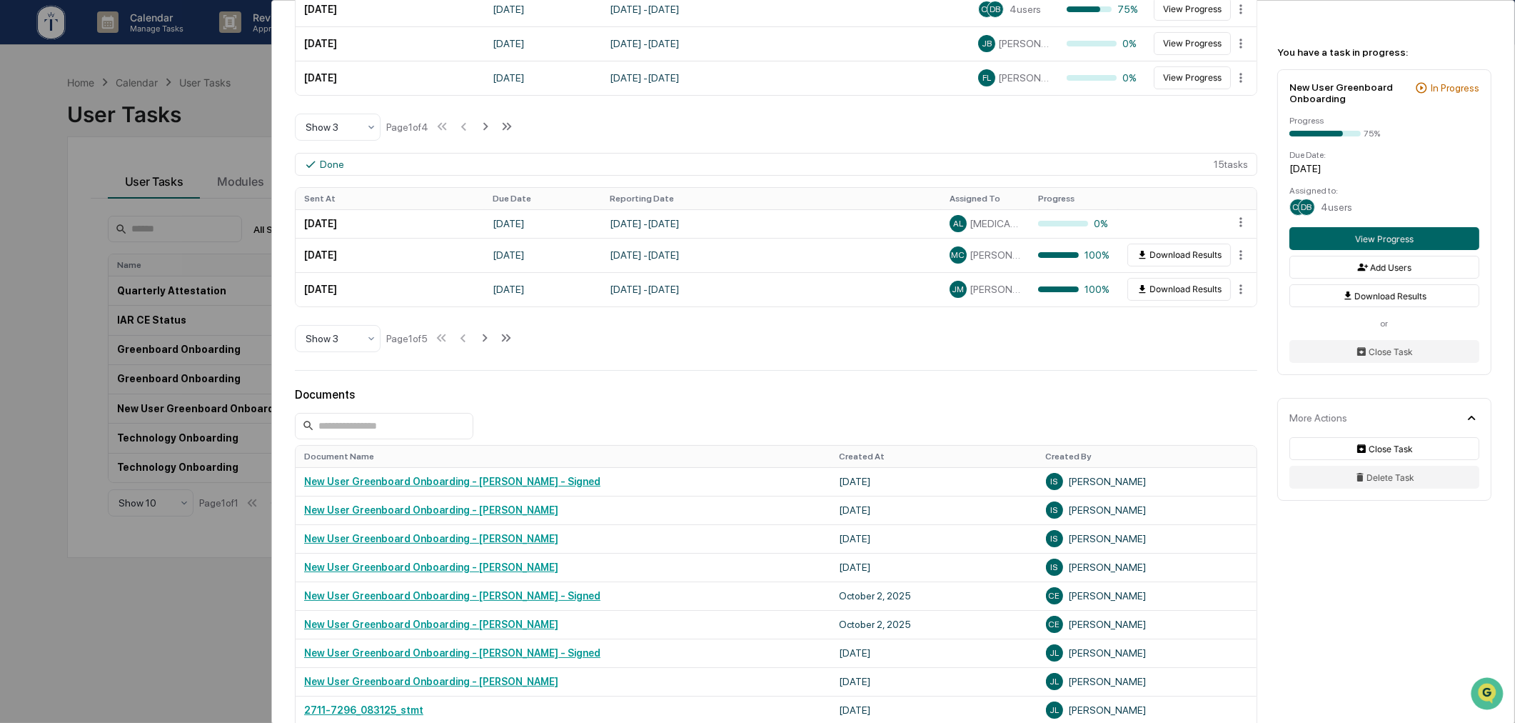
click at [226, 105] on div "User Tasks New User Greenboard Onboarding New User Greenboard Onboarding Active…" at bounding box center [757, 361] width 1515 height 723
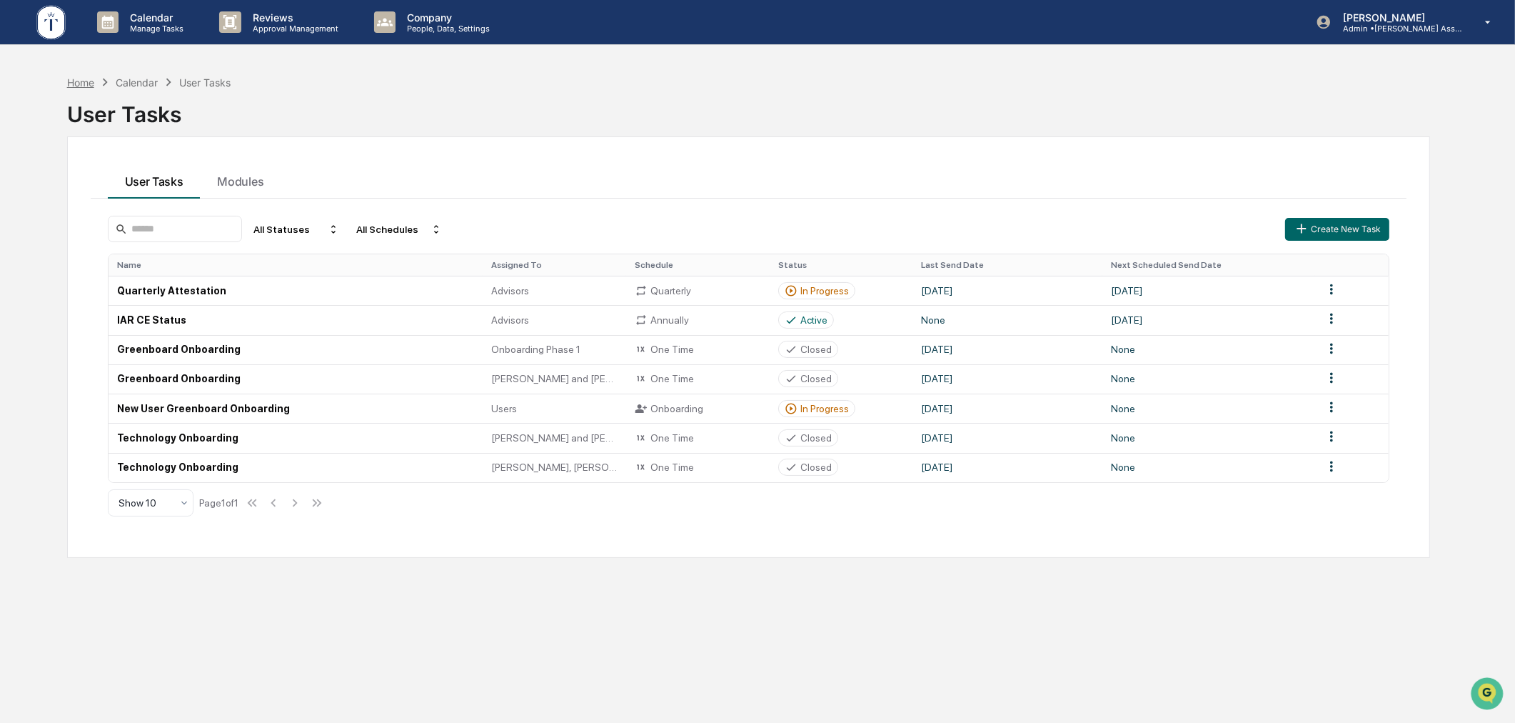
click at [81, 86] on div "Home" at bounding box center [80, 82] width 27 height 12
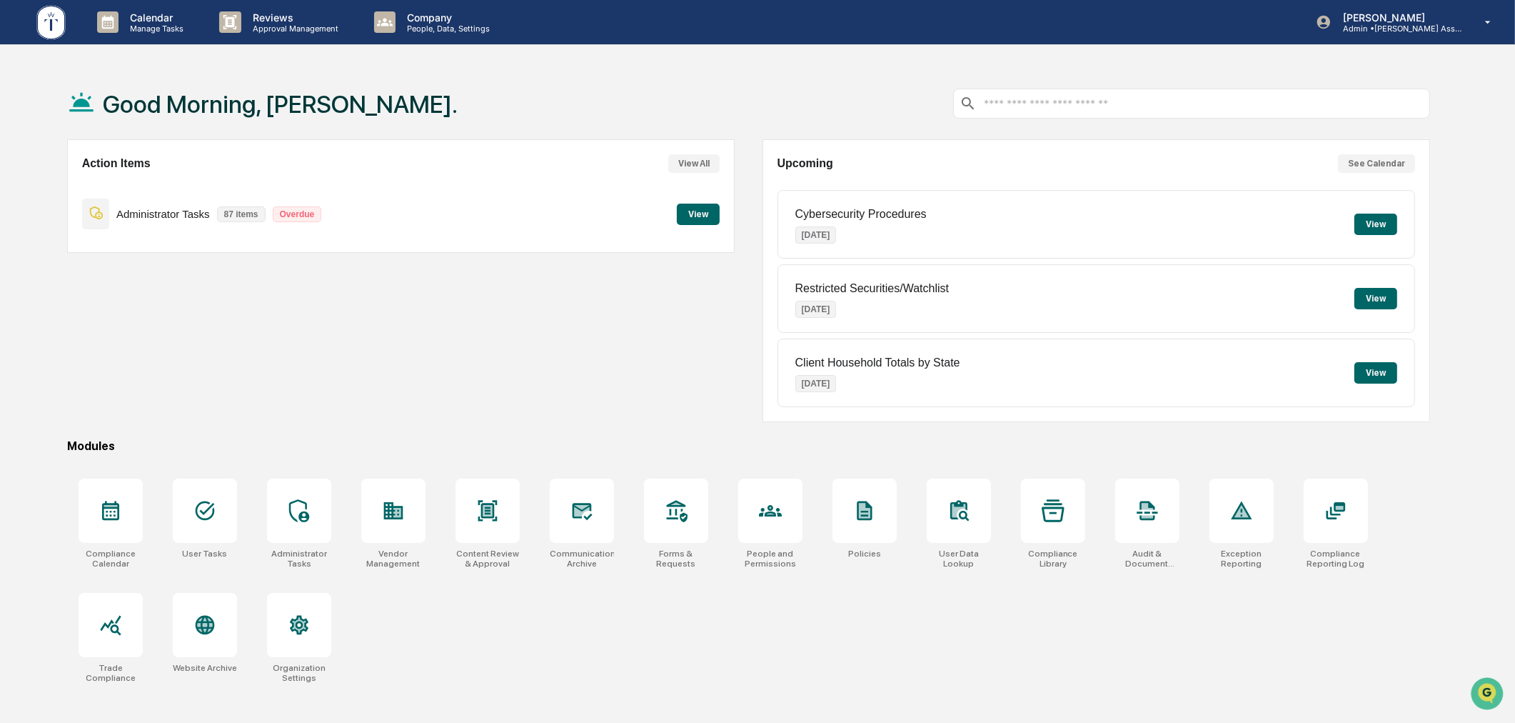
click at [863, 104] on div "Good Morning, [PERSON_NAME]." at bounding box center [749, 103] width 1364 height 71
click at [744, 264] on div "Action Items View All Administrator Tasks 87 items Overdue View Upcoming See Ca…" at bounding box center [749, 280] width 1364 height 283
click at [757, 217] on div "Action Items View All Administrator Tasks 87 items Overdue View Upcoming See Ca…" at bounding box center [749, 280] width 1364 height 283
click at [598, 345] on div "Action Items View All Administrator Tasks 87 items Overdue View" at bounding box center [401, 280] width 668 height 283
click at [219, 505] on div at bounding box center [205, 510] width 64 height 64
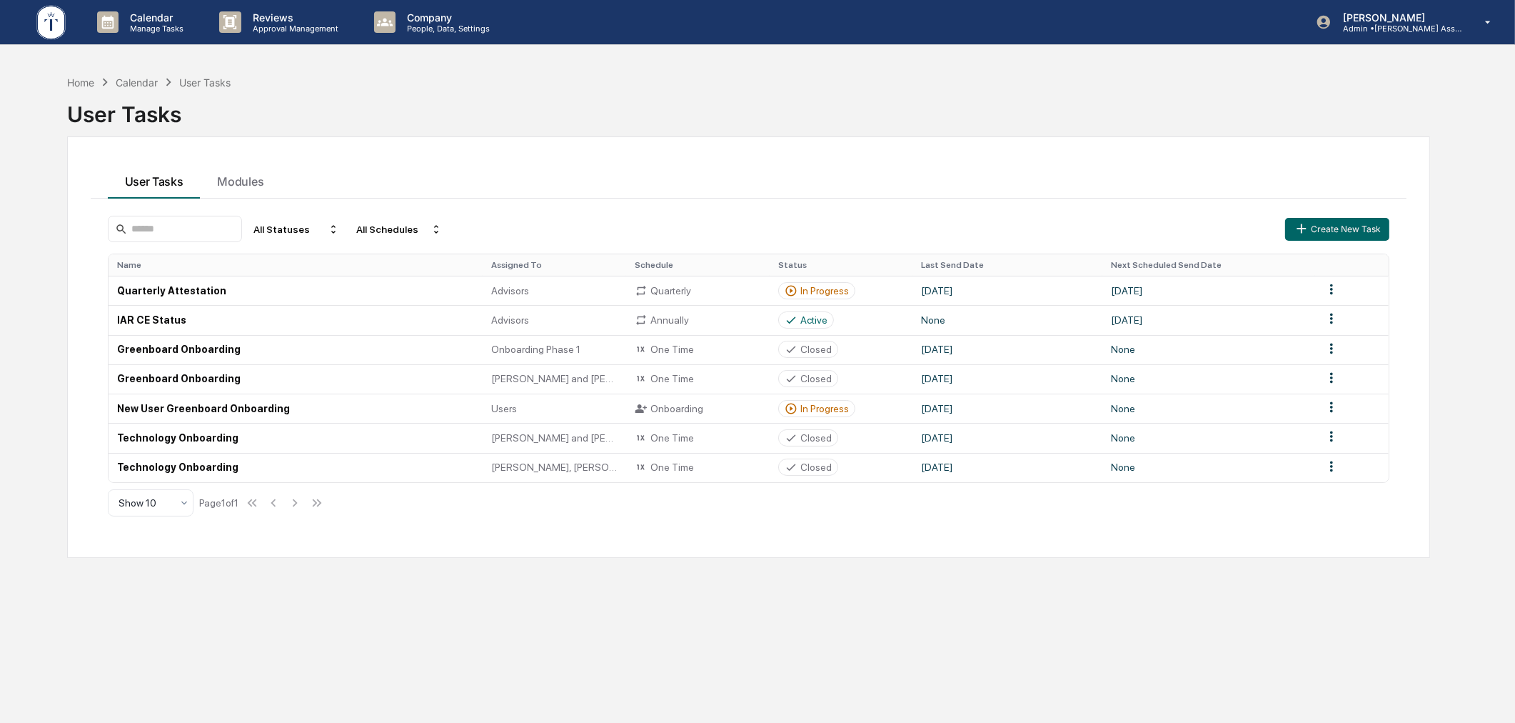
click at [677, 138] on div "User Tasks Modules All Statuses All Schedules Create New Task Name Assigned To …" at bounding box center [749, 346] width 1364 height 421
click at [811, 411] on div "In Progress" at bounding box center [825, 408] width 49 height 11
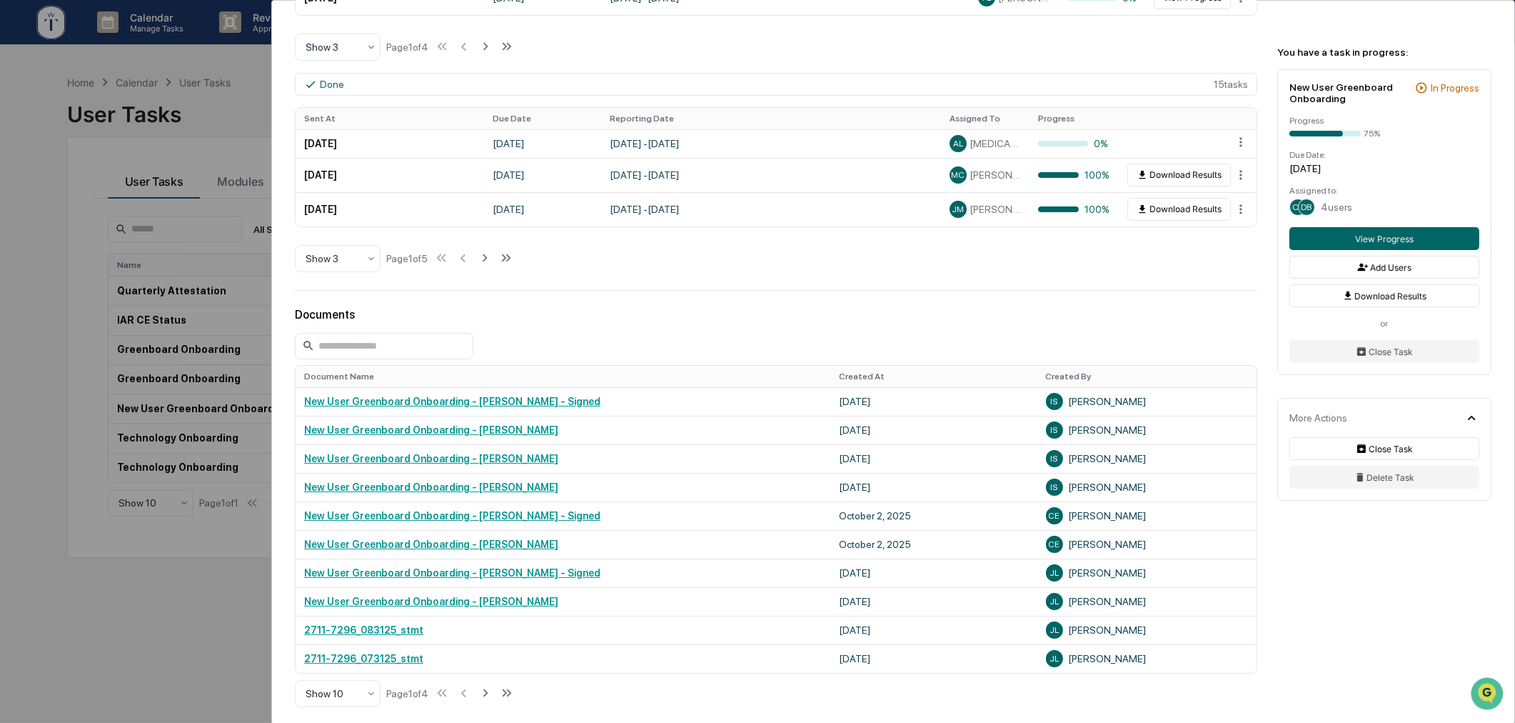
scroll to position [661, 0]
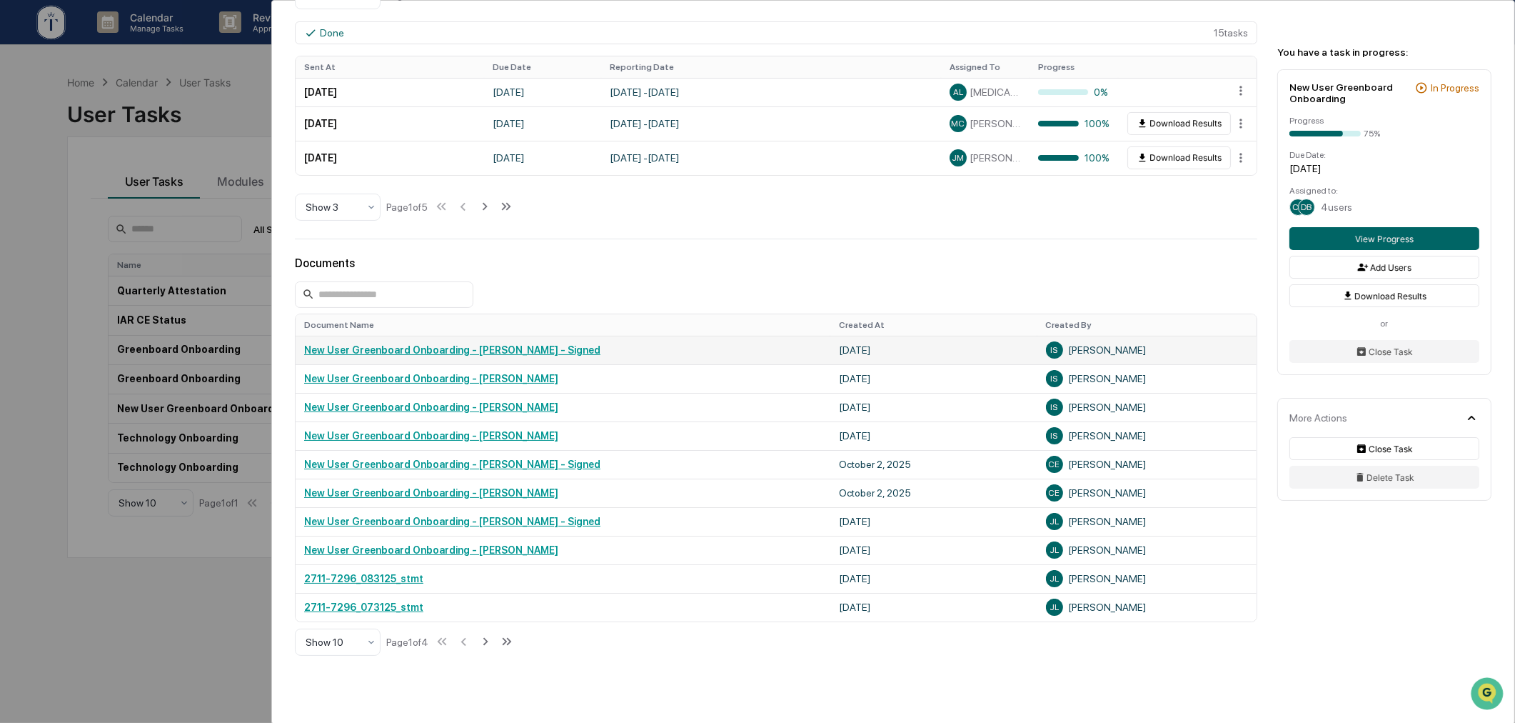
click at [536, 353] on link "New User Greenboard Onboarding - [PERSON_NAME] - Signed" at bounding box center [452, 349] width 296 height 11
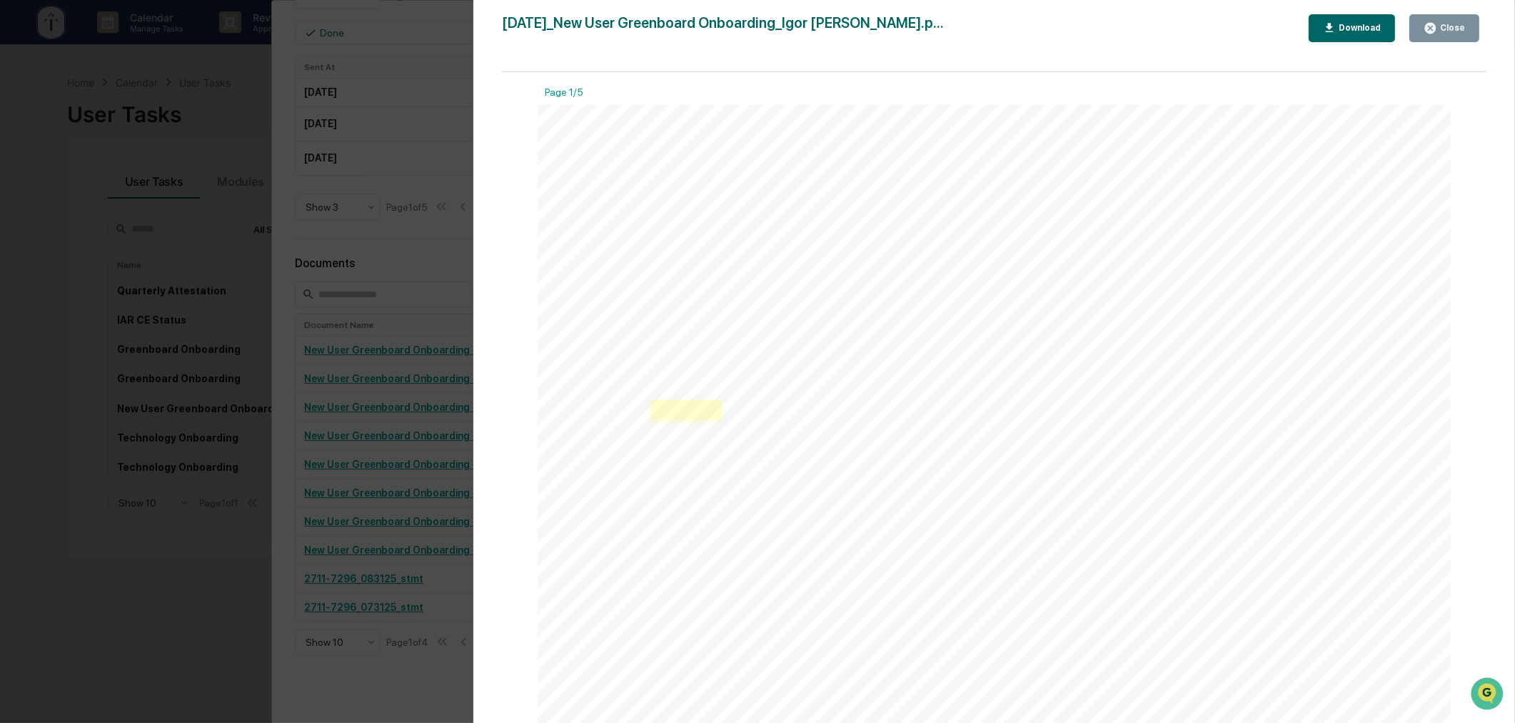
click at [690, 411] on link at bounding box center [686, 409] width 71 height 19
click at [610, 351] on span "IPOs" at bounding box center [609, 349] width 26 height 12
click at [123, 588] on div "Version History [DATE] 04:22 PM [PERSON_NAME] [DATE]_New User Greenboard [PERSO…" at bounding box center [757, 361] width 1515 height 723
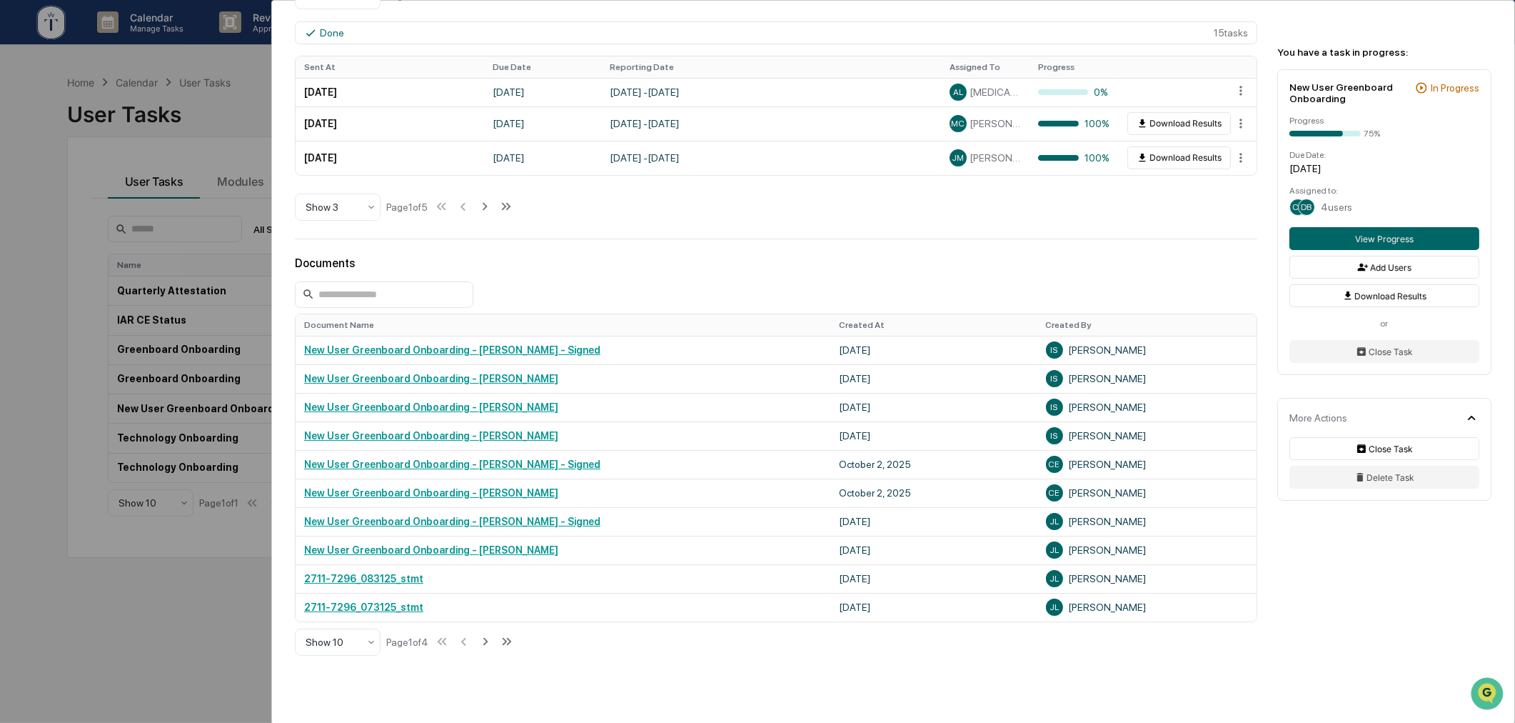
click at [179, 575] on div "User Tasks New User Greenboard Onboarding New User Greenboard Onboarding Active…" at bounding box center [757, 361] width 1515 height 723
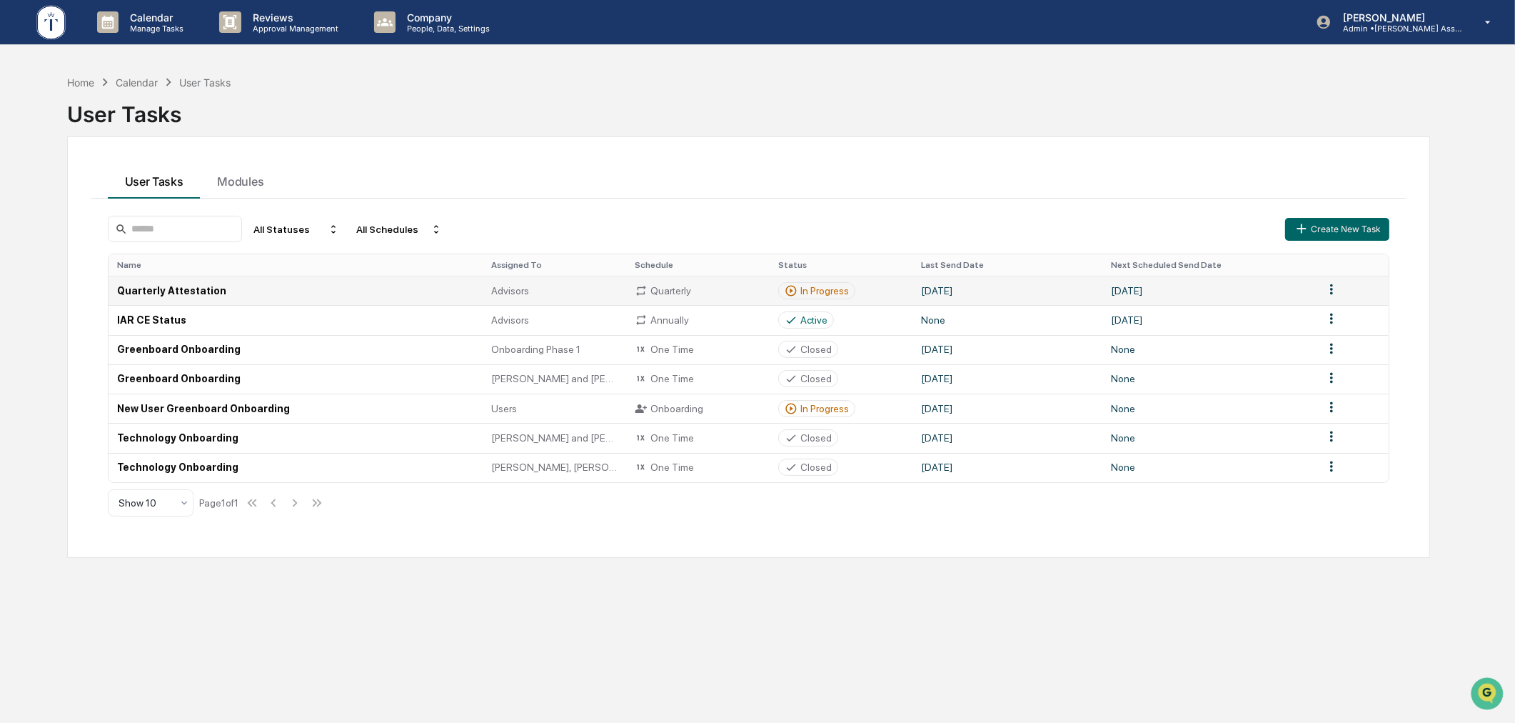
click at [811, 284] on div "In Progress" at bounding box center [817, 290] width 64 height 13
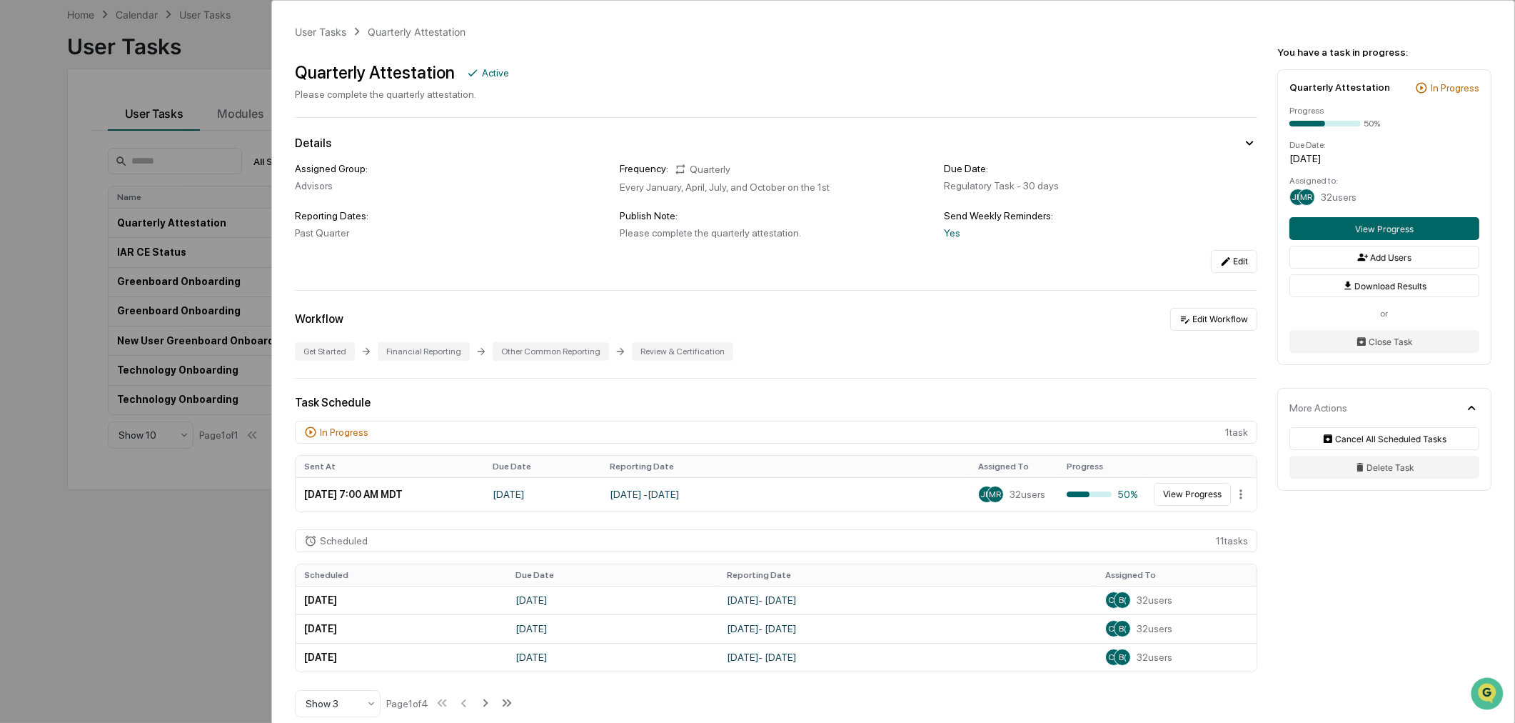
scroll to position [586, 0]
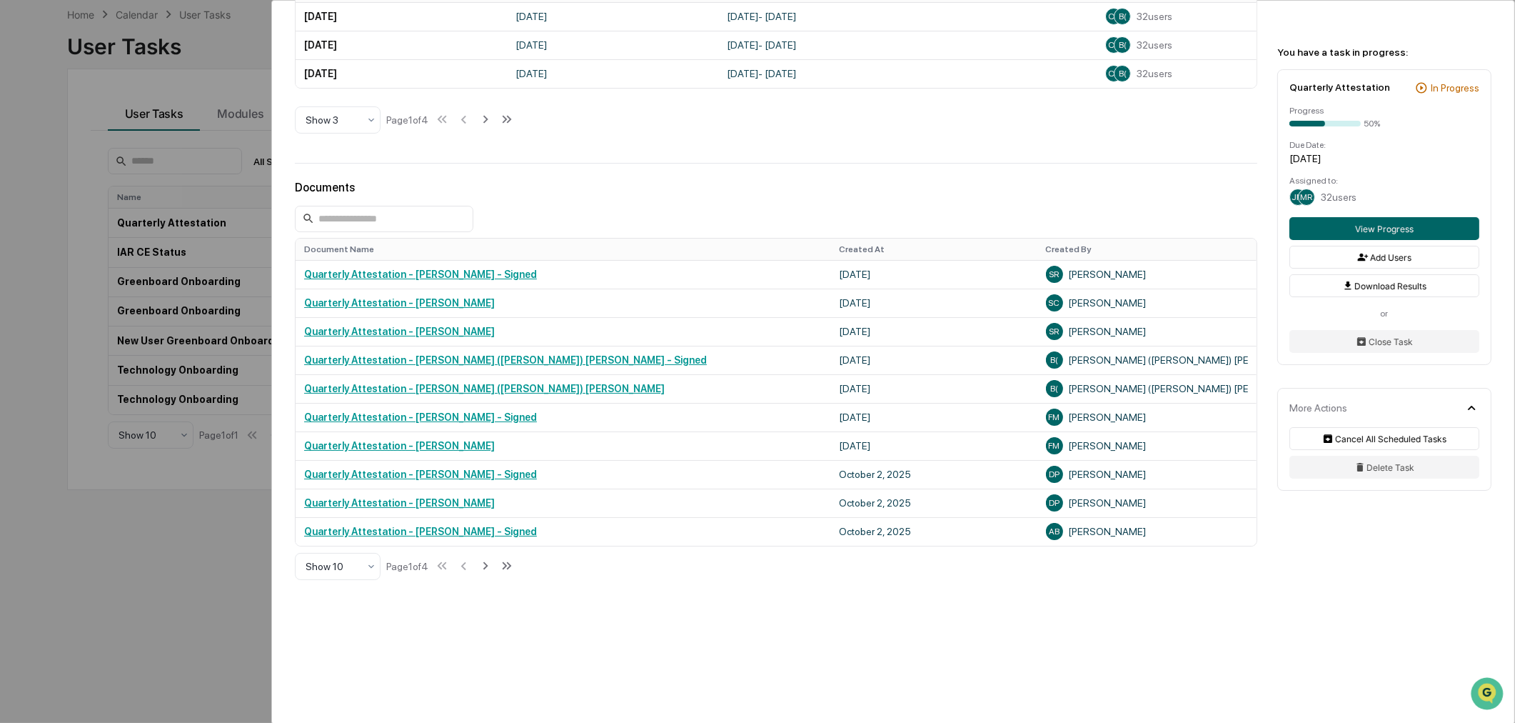
click at [214, 540] on div "User Tasks Quarterly Attestation Quarterly Attestation Active Please complete t…" at bounding box center [757, 361] width 1515 height 723
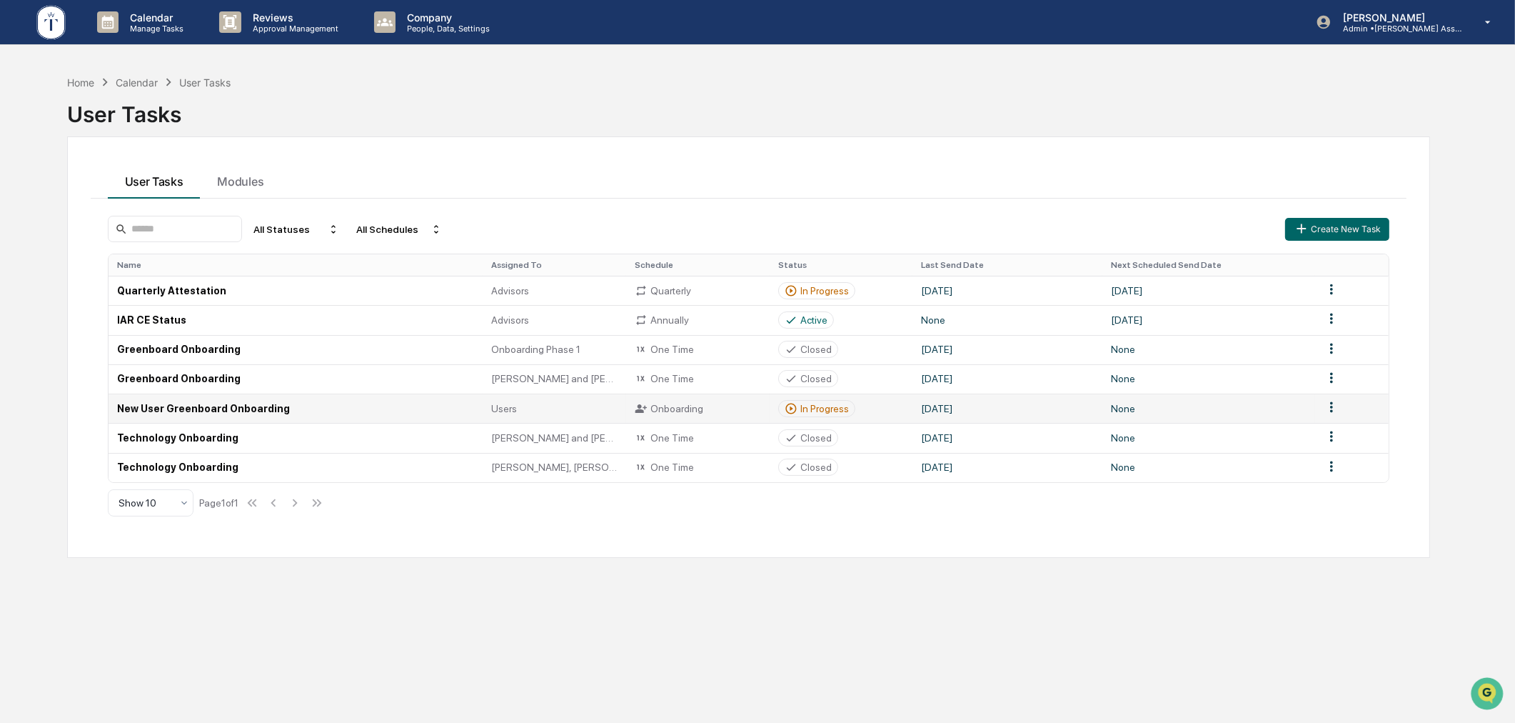
click at [811, 410] on div "In Progress" at bounding box center [825, 408] width 49 height 11
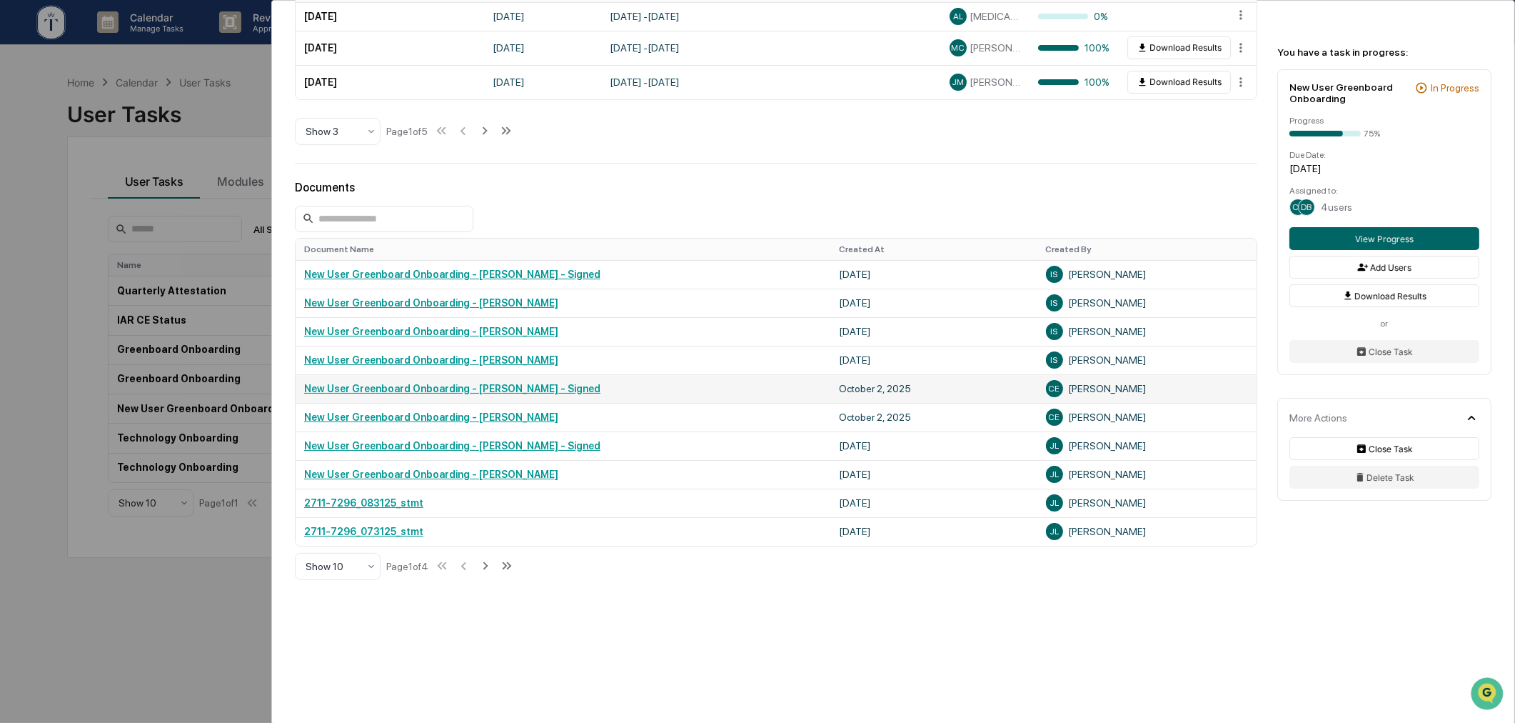
scroll to position [345, 0]
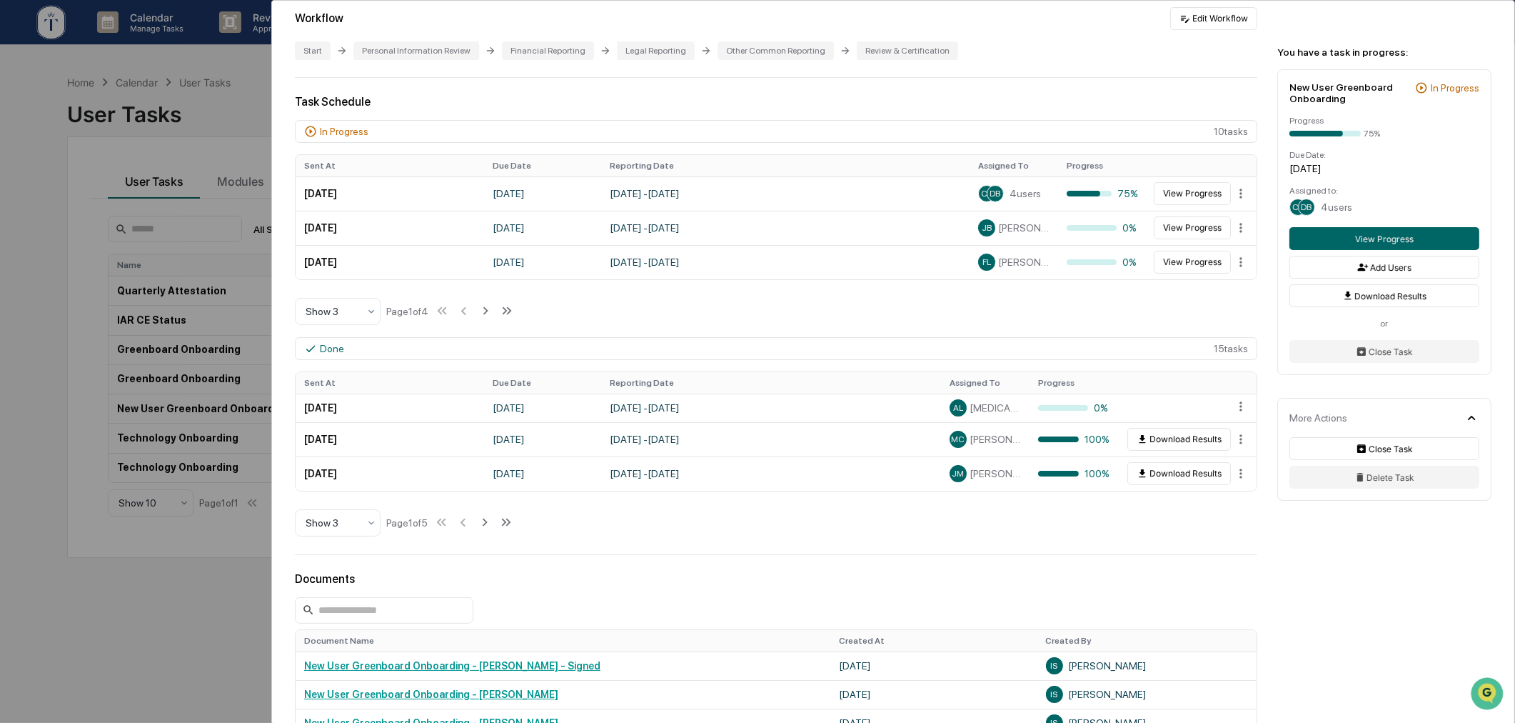
drag, startPoint x: 1367, startPoint y: 626, endPoint x: 1362, endPoint y: 608, distance: 19.2
click at [1367, 626] on div "User Tasks New User Greenboard Onboarding New User Greenboard Onboarding Active…" at bounding box center [893, 385] width 1243 height 1459
click at [66, 226] on div "User Tasks New User Greenboard Onboarding New User Greenboard Onboarding Active…" at bounding box center [757, 361] width 1515 height 723
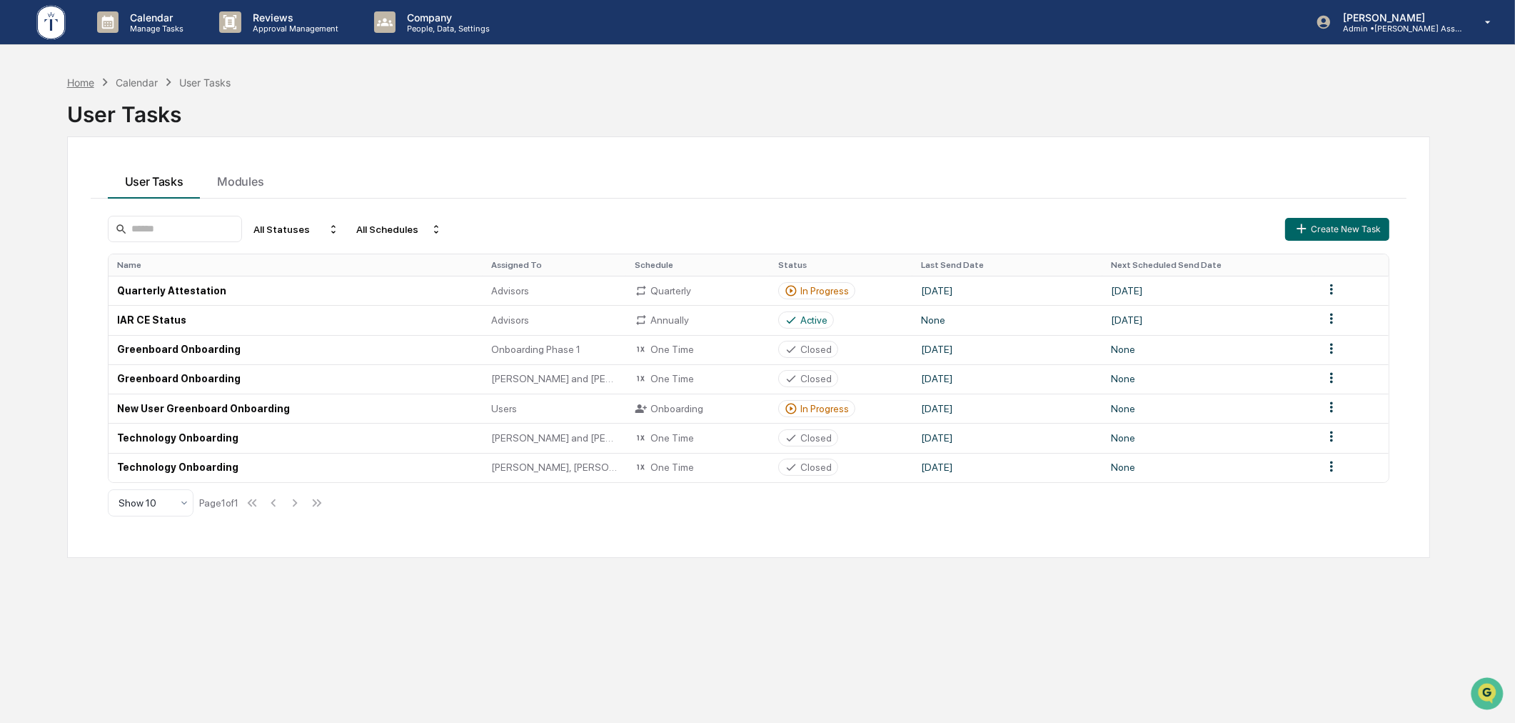
click at [72, 77] on div "Home" at bounding box center [80, 82] width 27 height 12
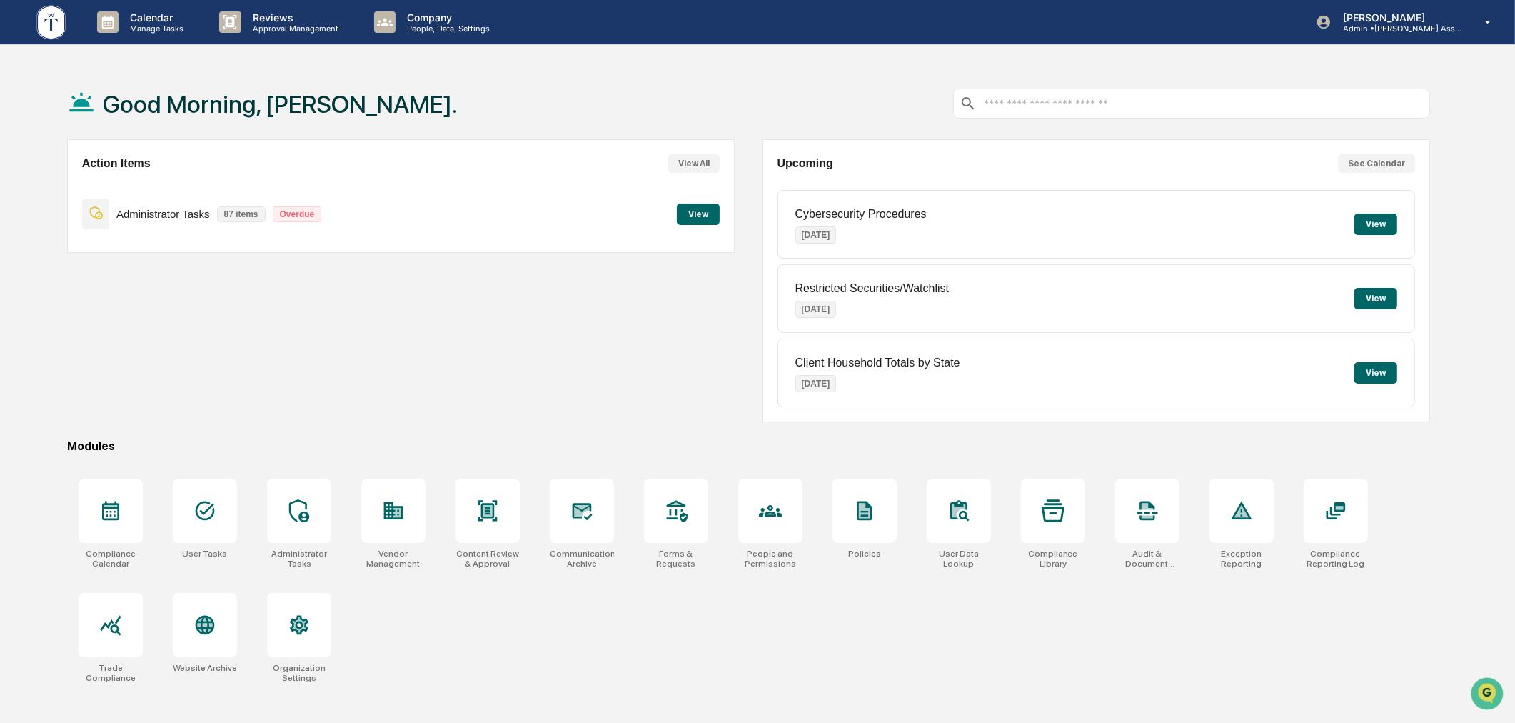
click at [483, 347] on div "Action Items View All Administrator Tasks 87 items Overdue View" at bounding box center [401, 280] width 668 height 283
click at [301, 513] on icon at bounding box center [299, 510] width 20 height 23
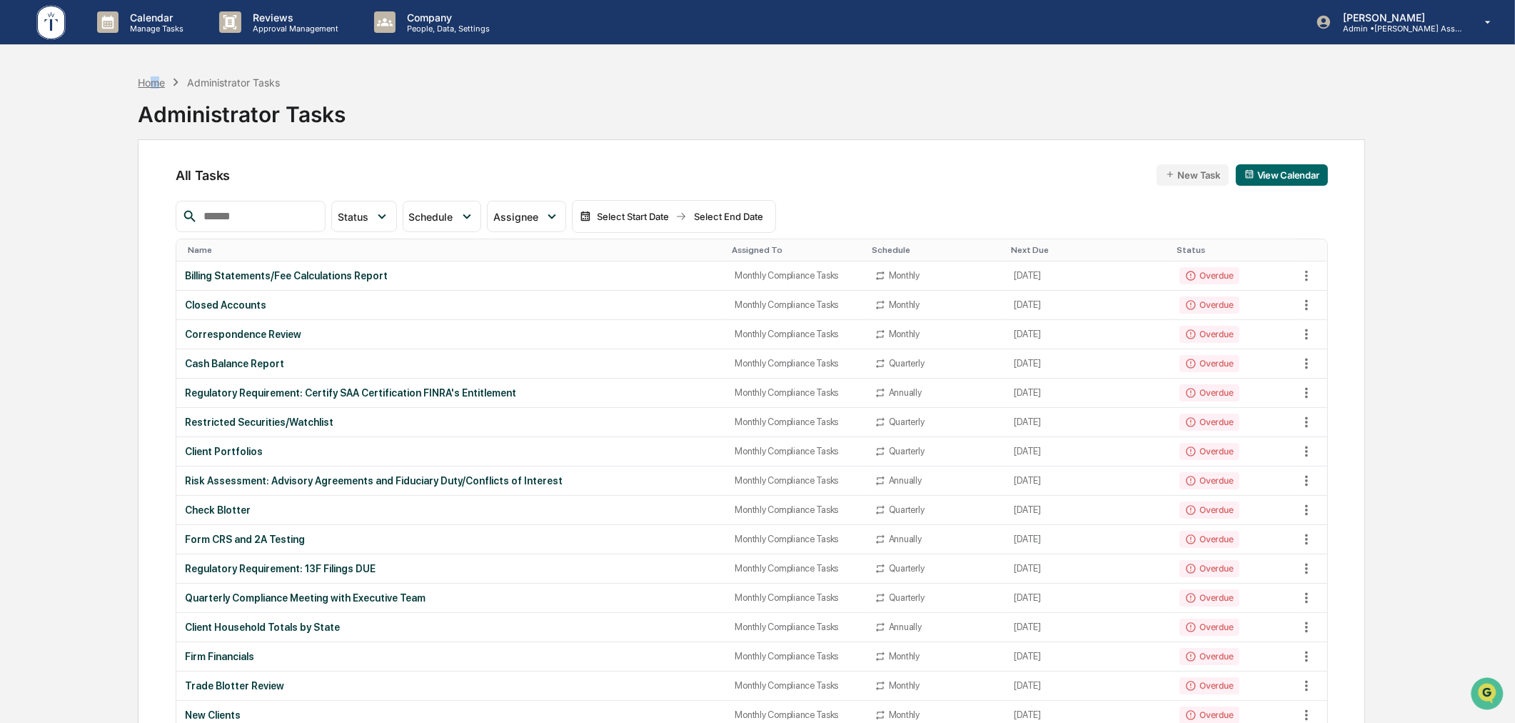
click at [157, 80] on div "Home" at bounding box center [151, 82] width 27 height 12
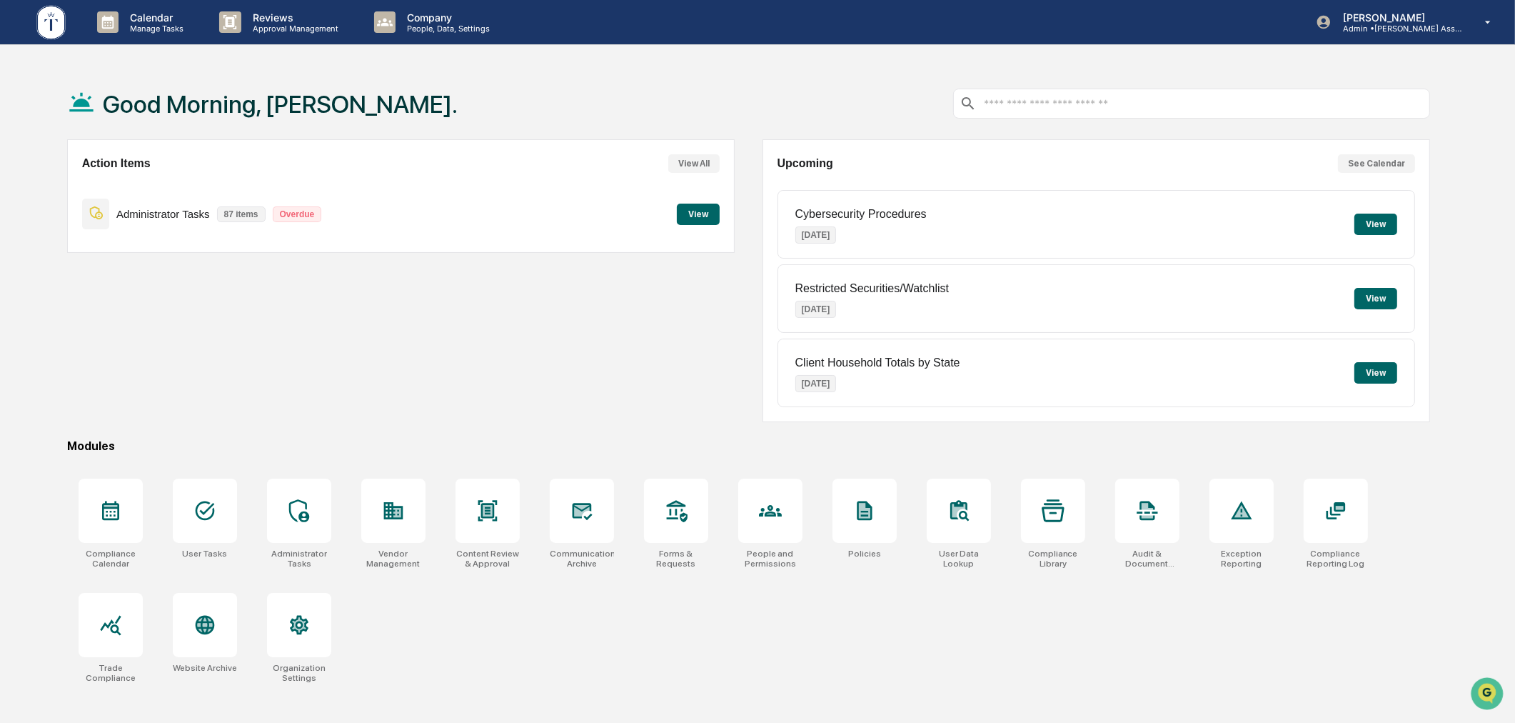
click at [741, 130] on div "Good Morning, [PERSON_NAME]." at bounding box center [749, 103] width 1364 height 71
click at [462, 19] on p "Company" at bounding box center [446, 17] width 101 height 12
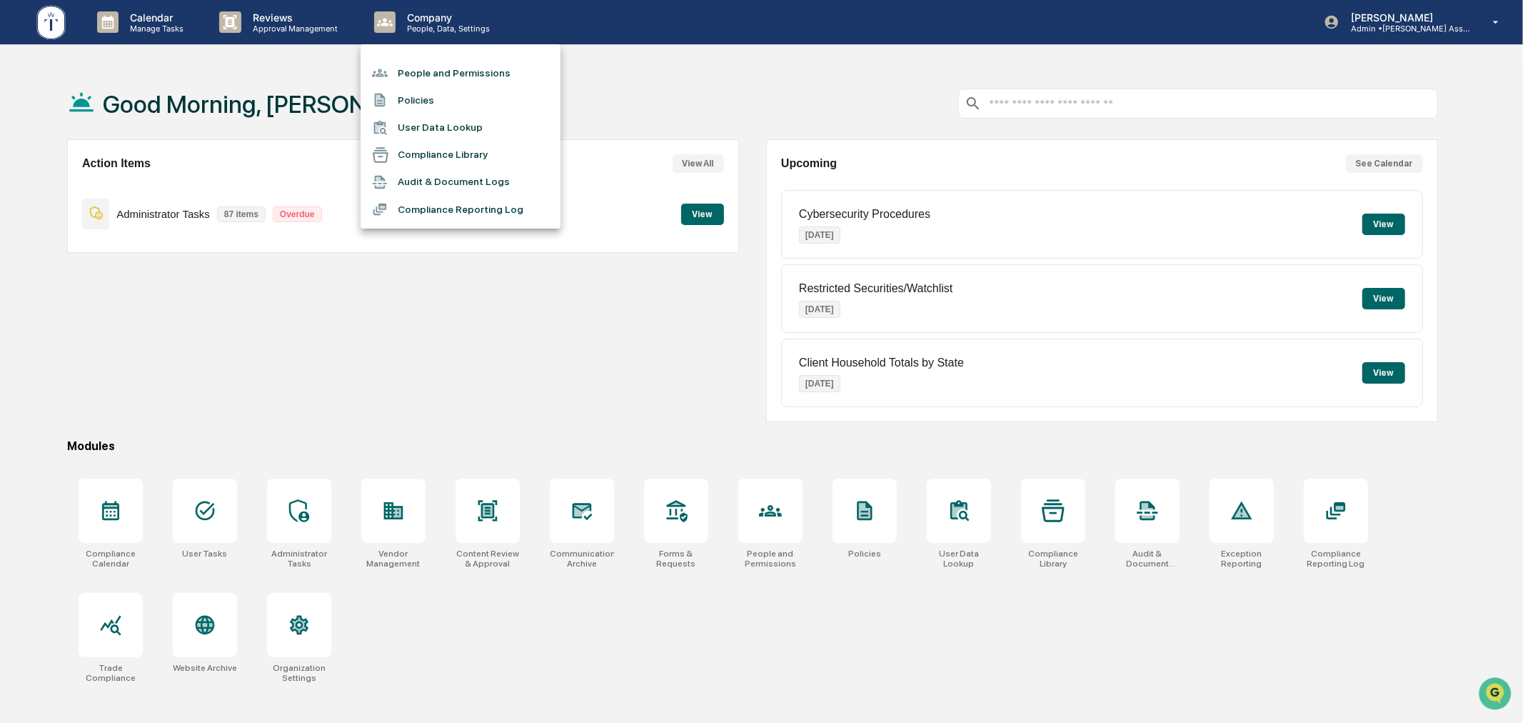
click at [441, 70] on li "People and Permissions" at bounding box center [461, 72] width 200 height 27
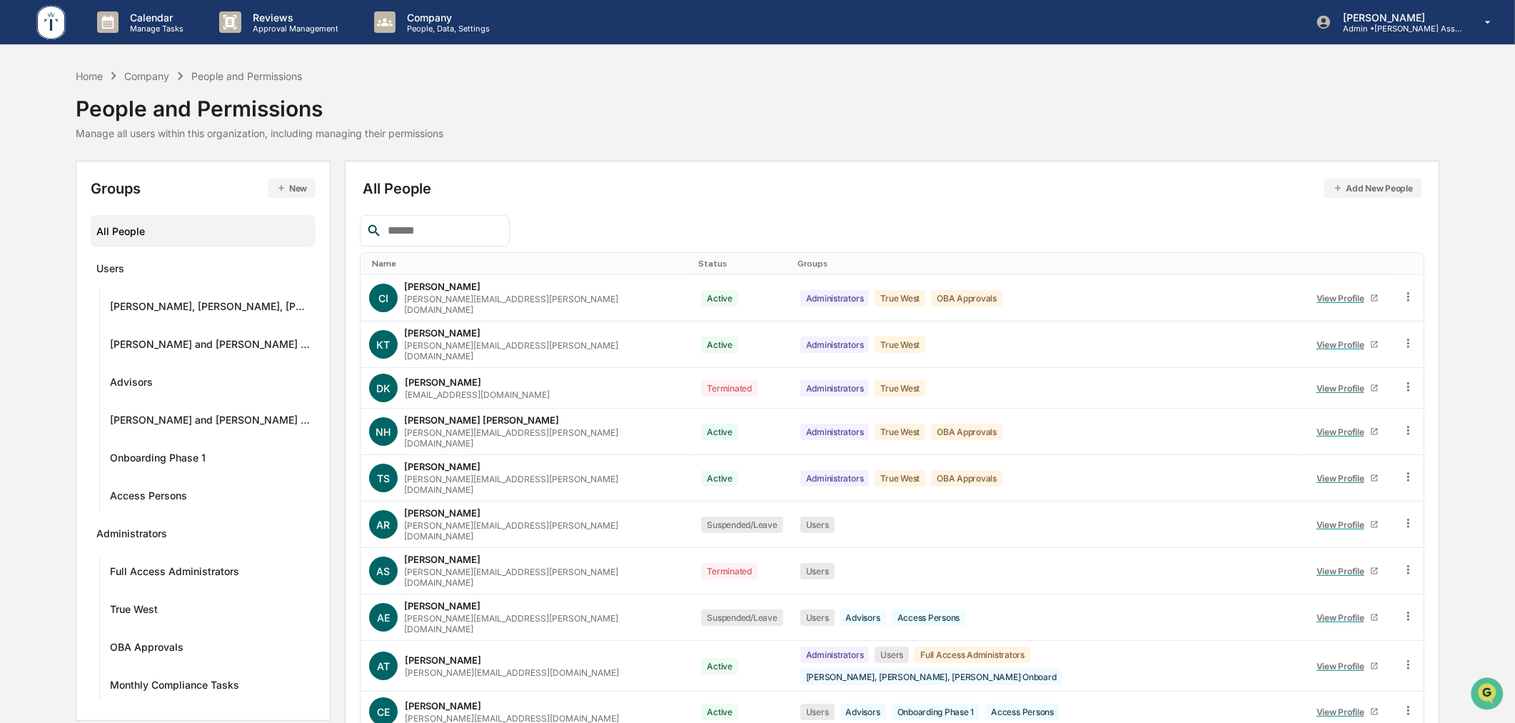
click at [443, 234] on input "text" at bounding box center [442, 230] width 121 height 19
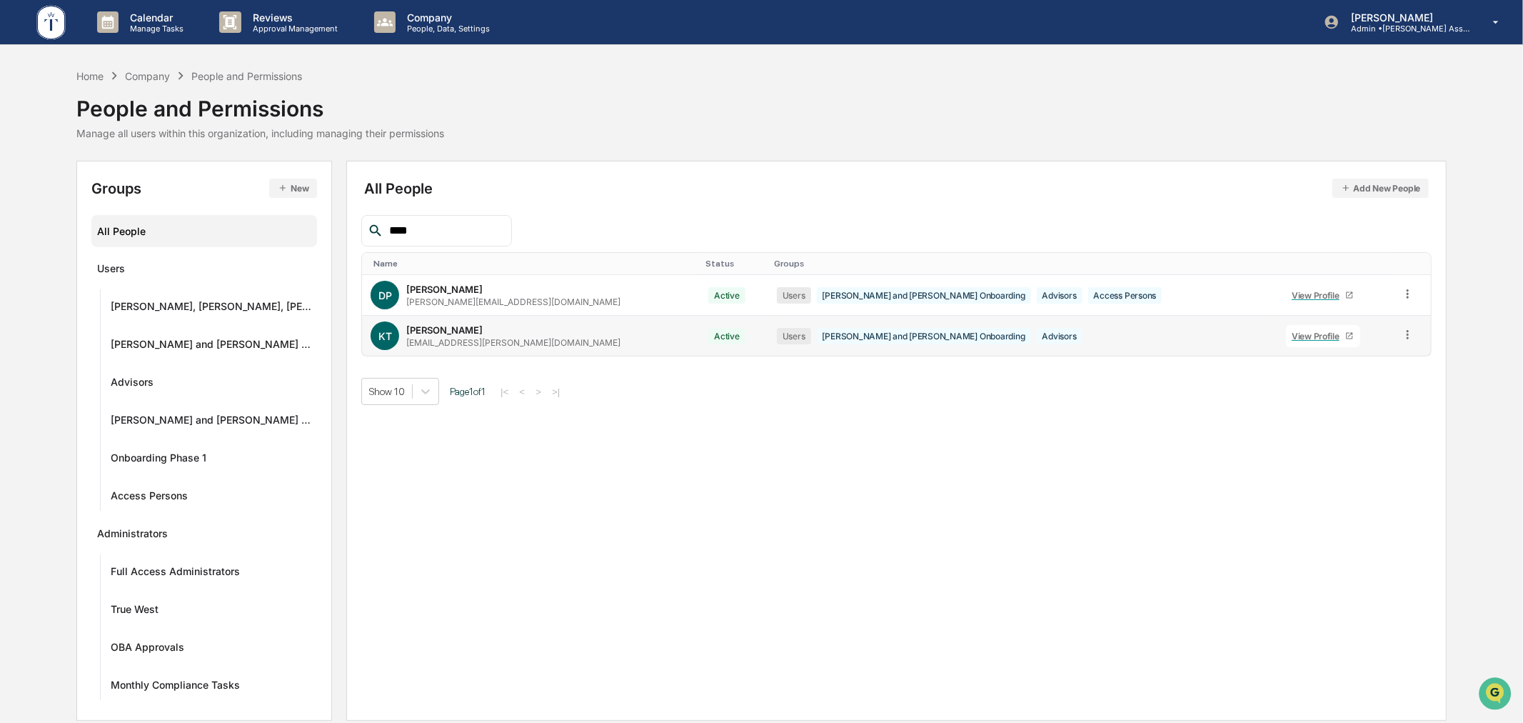
type input "****"
click at [1401, 336] on icon at bounding box center [1408, 335] width 14 height 14
click at [1316, 444] on div "Reset Password" at bounding box center [1341, 443] width 123 height 17
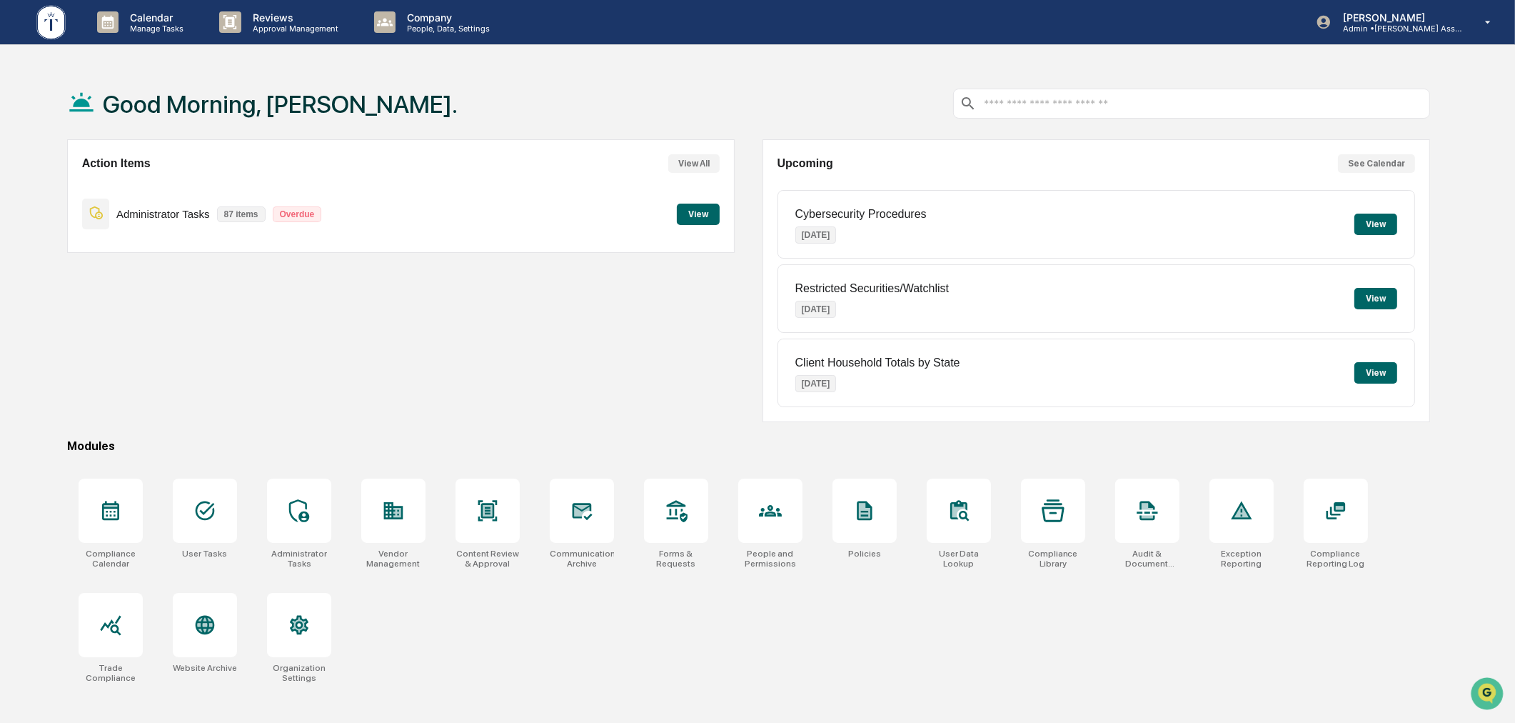
drag, startPoint x: 1098, startPoint y: 628, endPoint x: 403, endPoint y: 286, distance: 774.5
click at [403, 286] on div "Action Items View All Administrator Tasks 87 items Overdue View" at bounding box center [401, 280] width 668 height 283
click at [430, 19] on p "Company" at bounding box center [446, 17] width 101 height 12
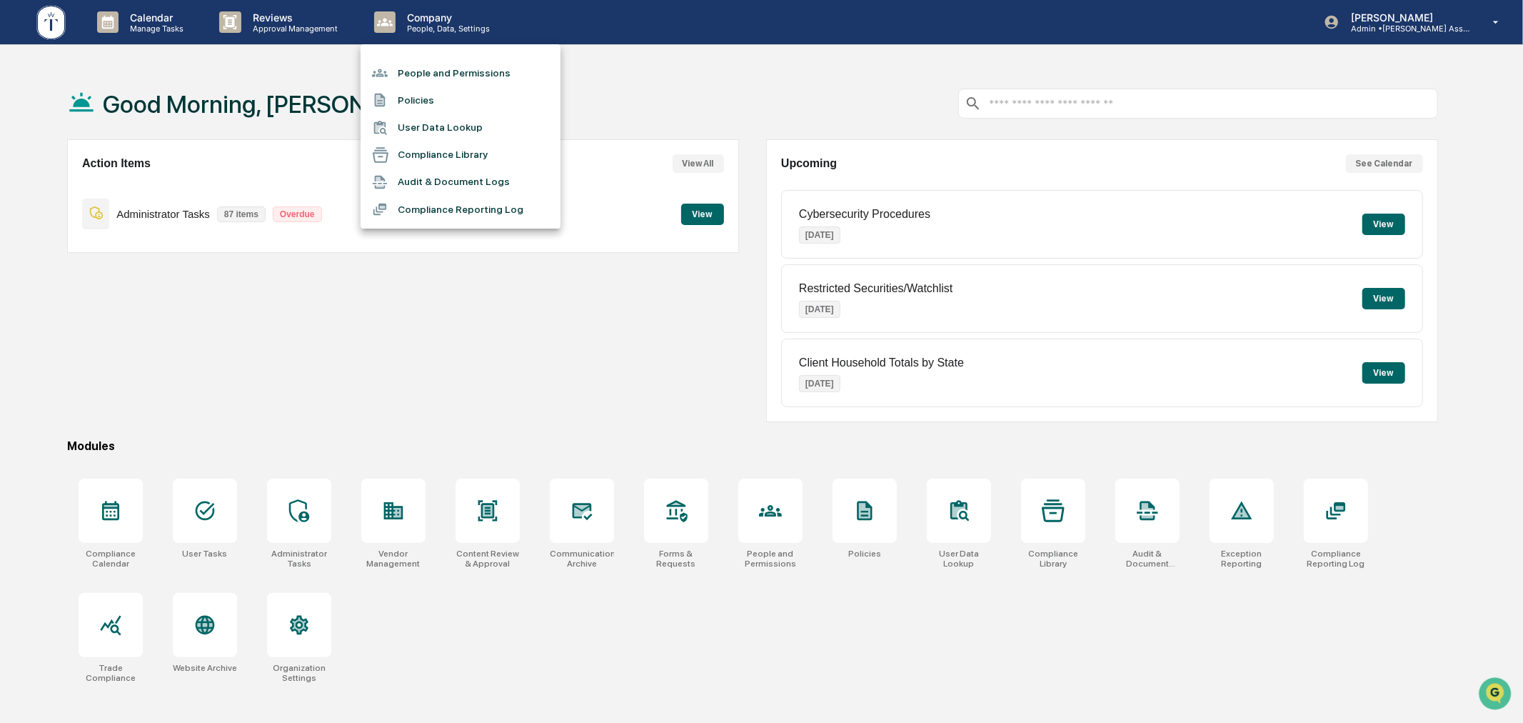
click at [453, 74] on li "People and Permissions" at bounding box center [461, 72] width 200 height 27
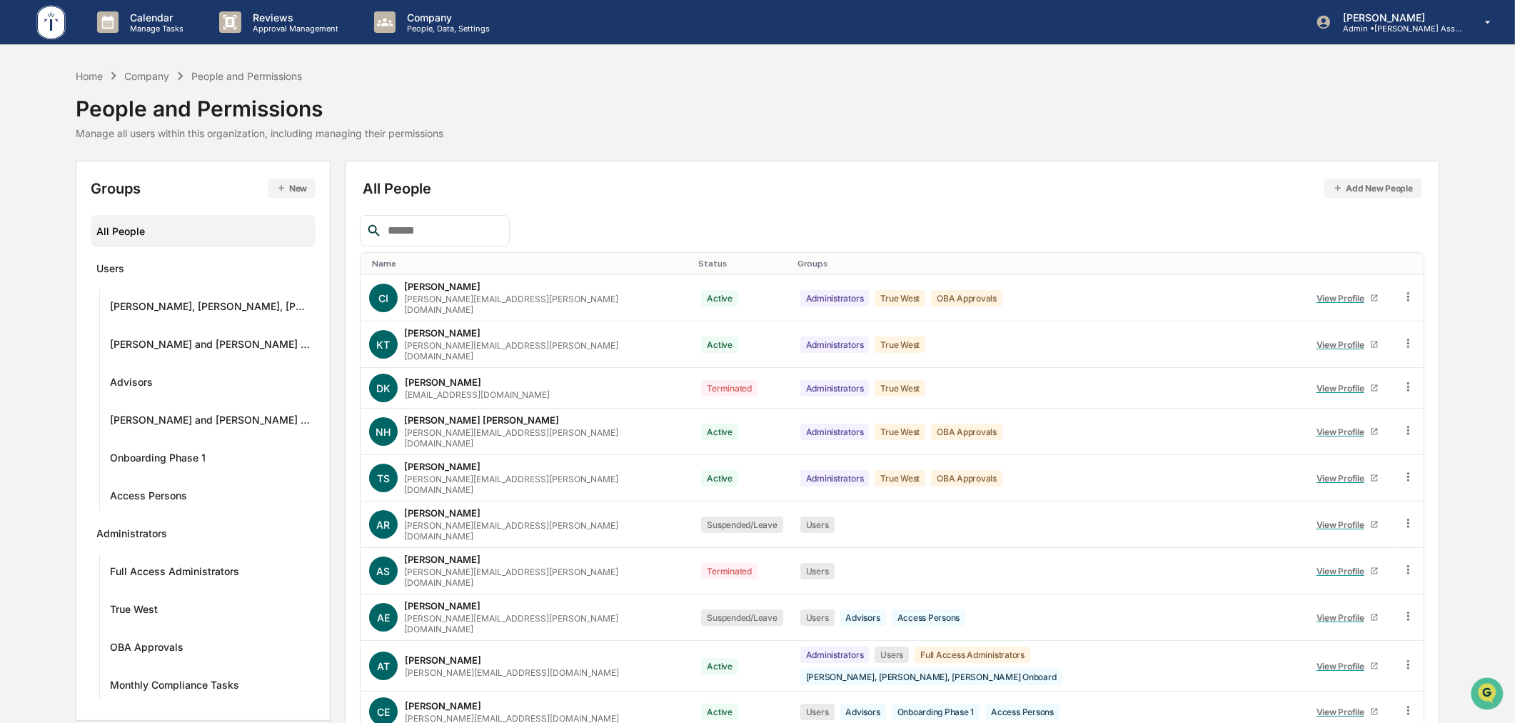
click at [462, 236] on input "text" at bounding box center [442, 230] width 121 height 19
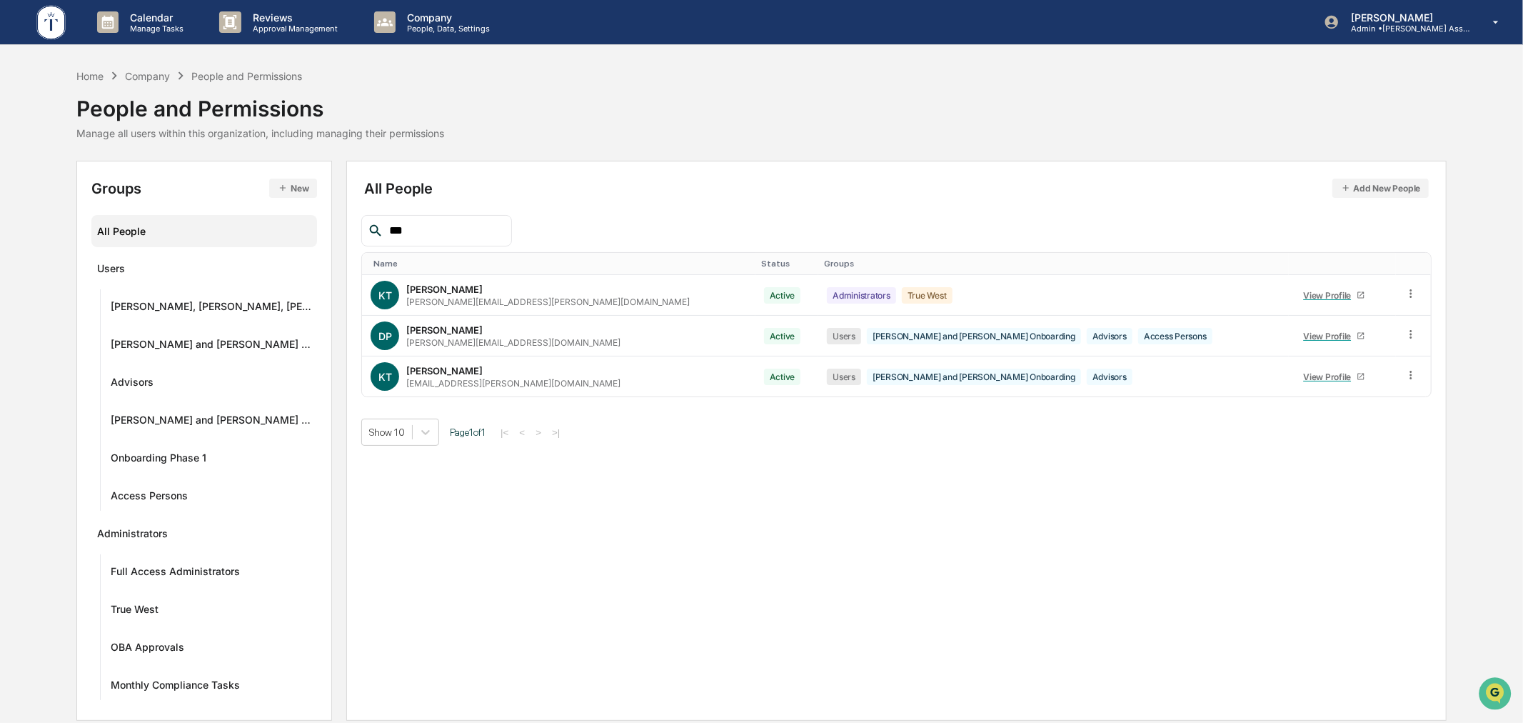
type input "***"
click at [1364, 454] on div "All People Add New People *** Name Status Groups KT Kari Thiessen kari.thiessen…" at bounding box center [896, 441] width 1100 height 560
click at [1405, 378] on icon at bounding box center [1412, 375] width 14 height 14
click at [1335, 451] on div "Change Name/Email" at bounding box center [1344, 455] width 123 height 17
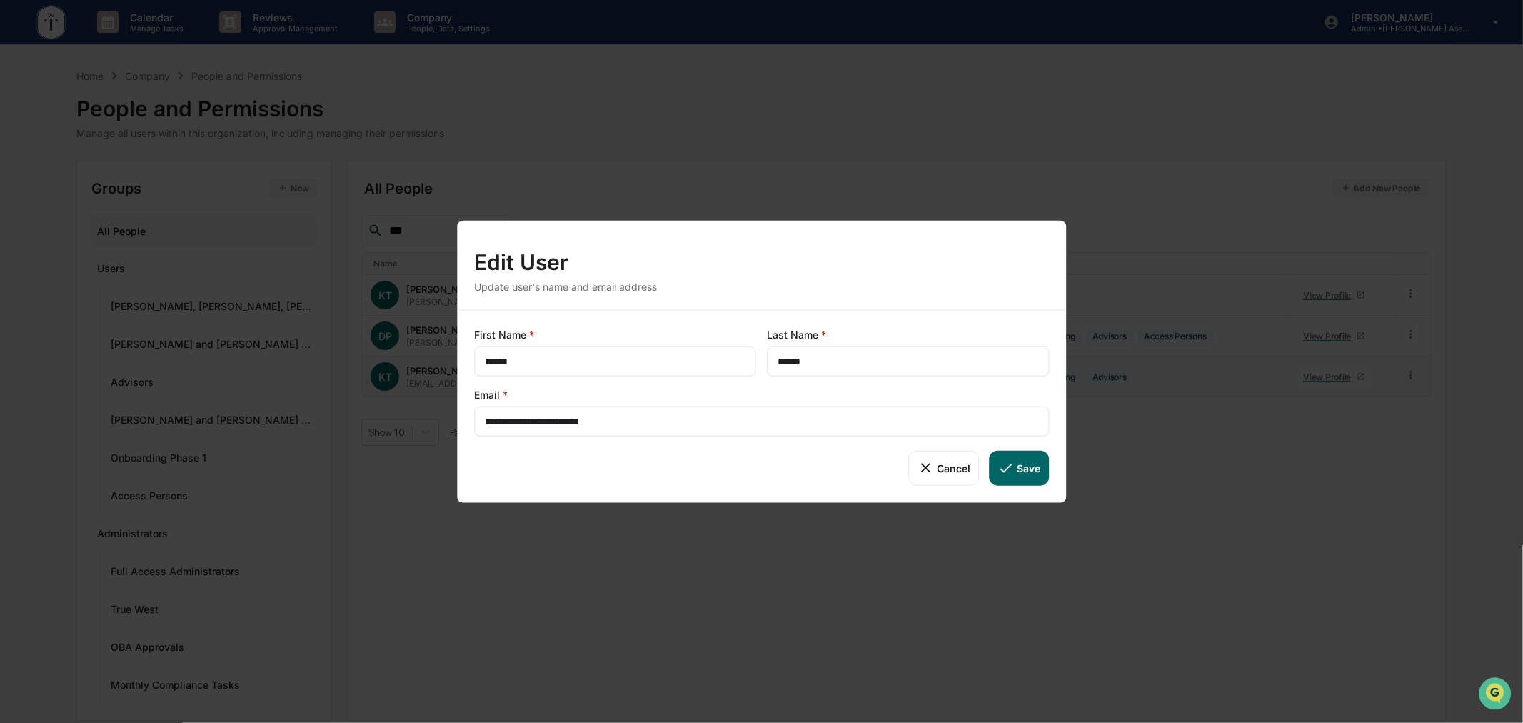
click at [707, 419] on input "**********" at bounding box center [761, 421] width 553 height 14
paste input "text"
click at [518, 418] on input "**********" at bounding box center [761, 421] width 553 height 14
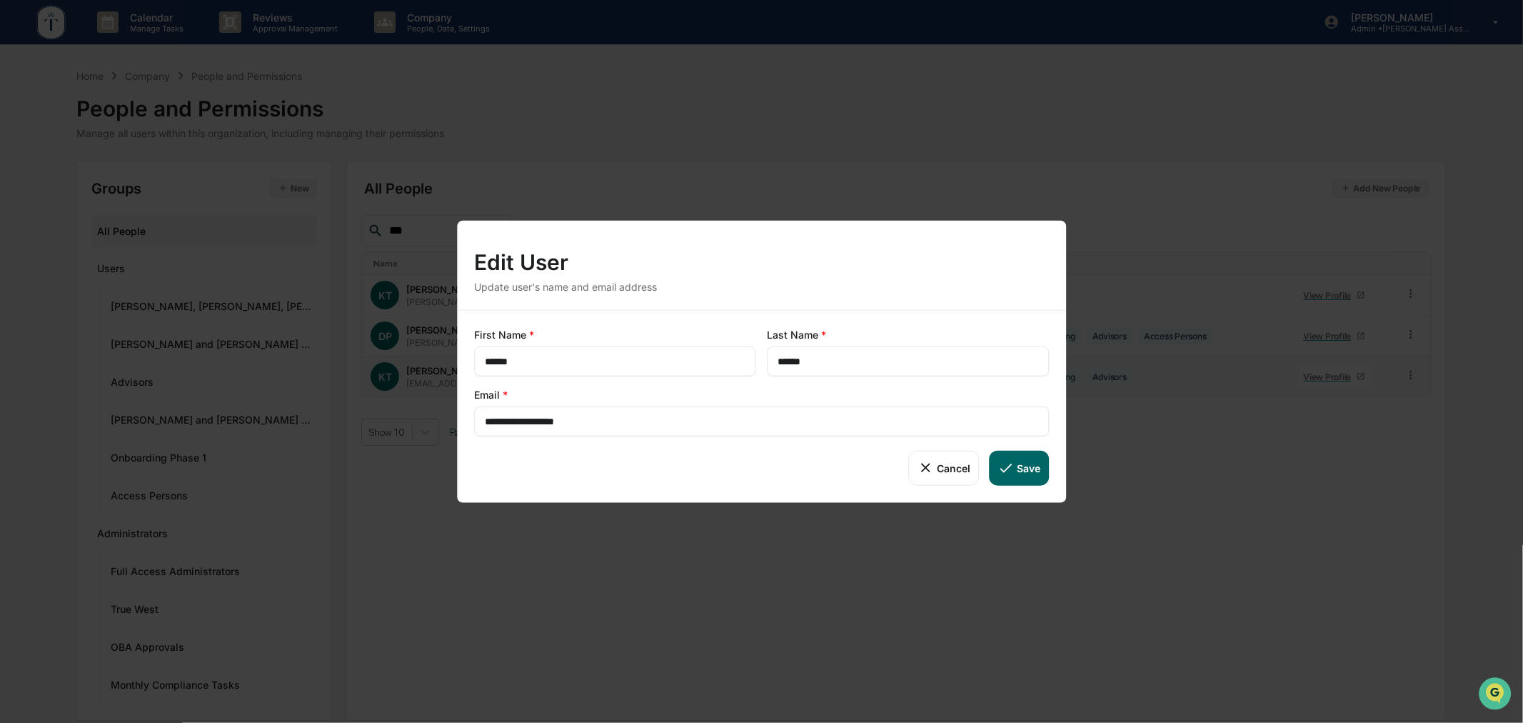
click at [636, 422] on input "**********" at bounding box center [761, 421] width 553 height 14
paste input "text"
click at [653, 463] on div "Cancel Save" at bounding box center [761, 468] width 575 height 34
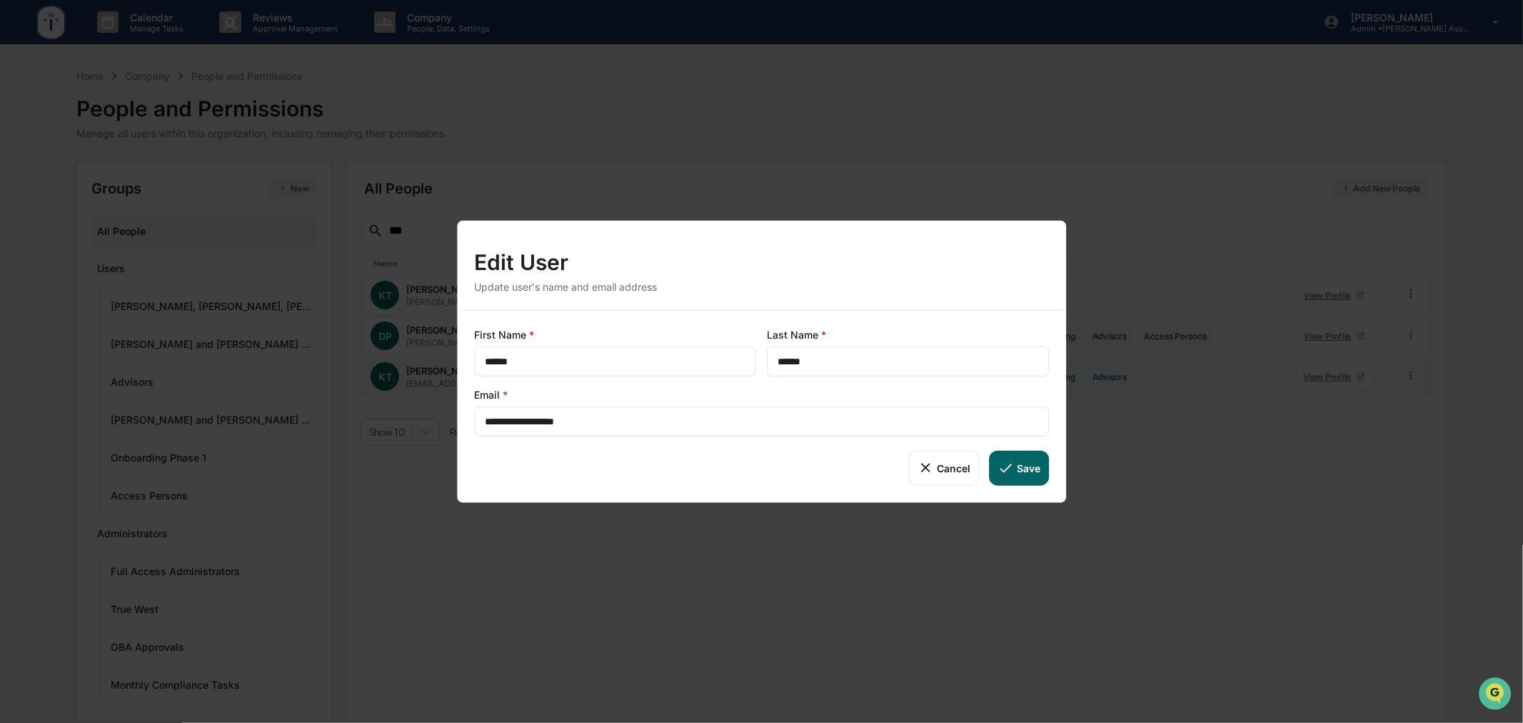
click at [998, 468] on icon at bounding box center [1006, 468] width 16 height 16
type input "**********"
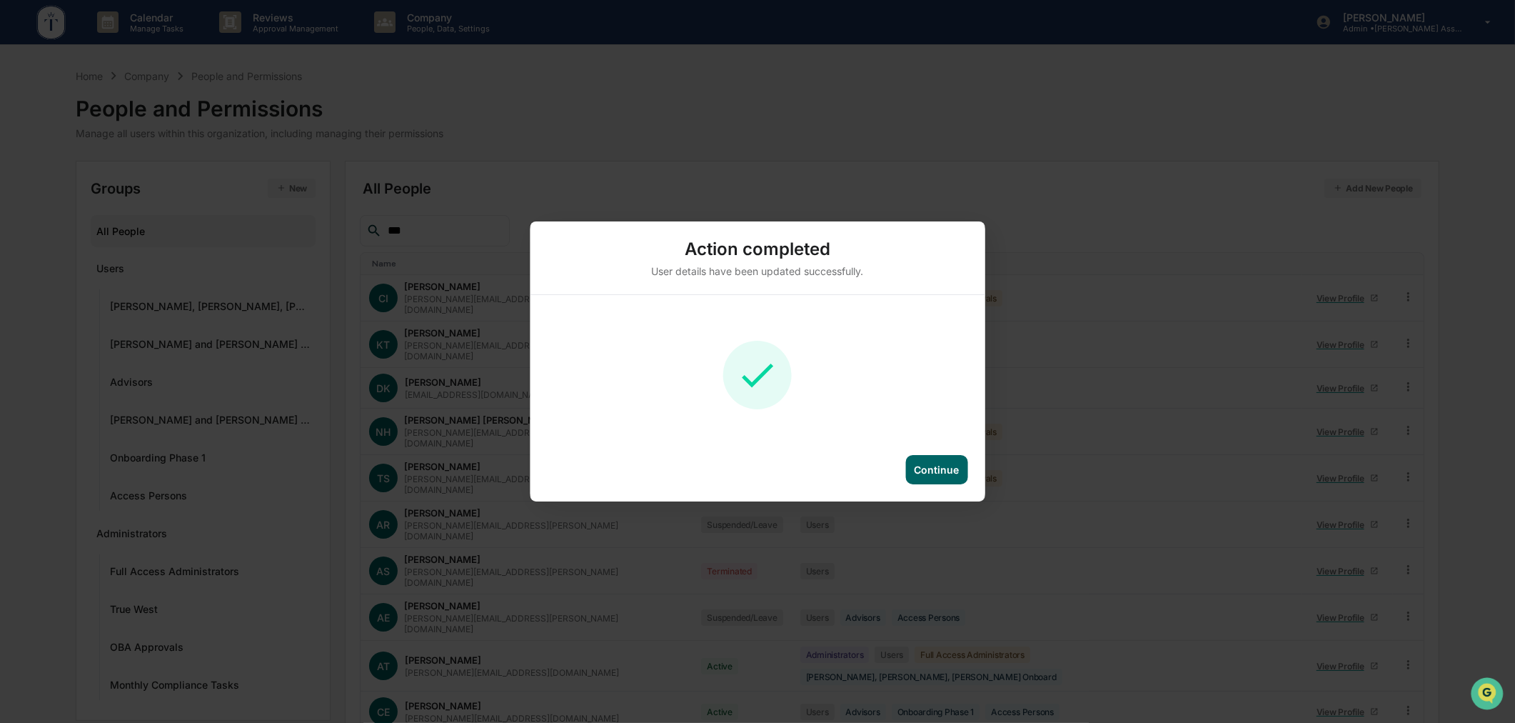
click at [936, 476] on div "Continue" at bounding box center [937, 469] width 62 height 29
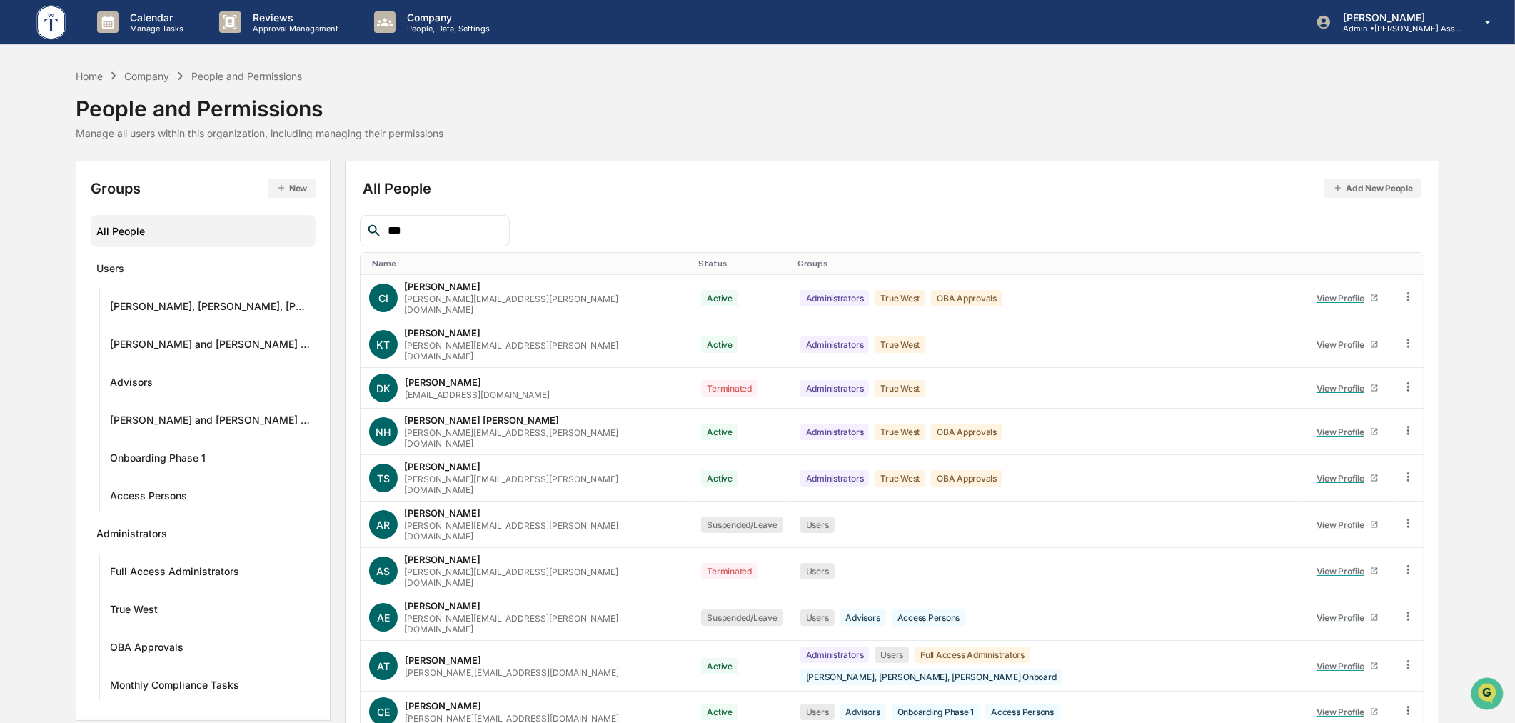
click at [397, 231] on input "***" at bounding box center [442, 230] width 121 height 19
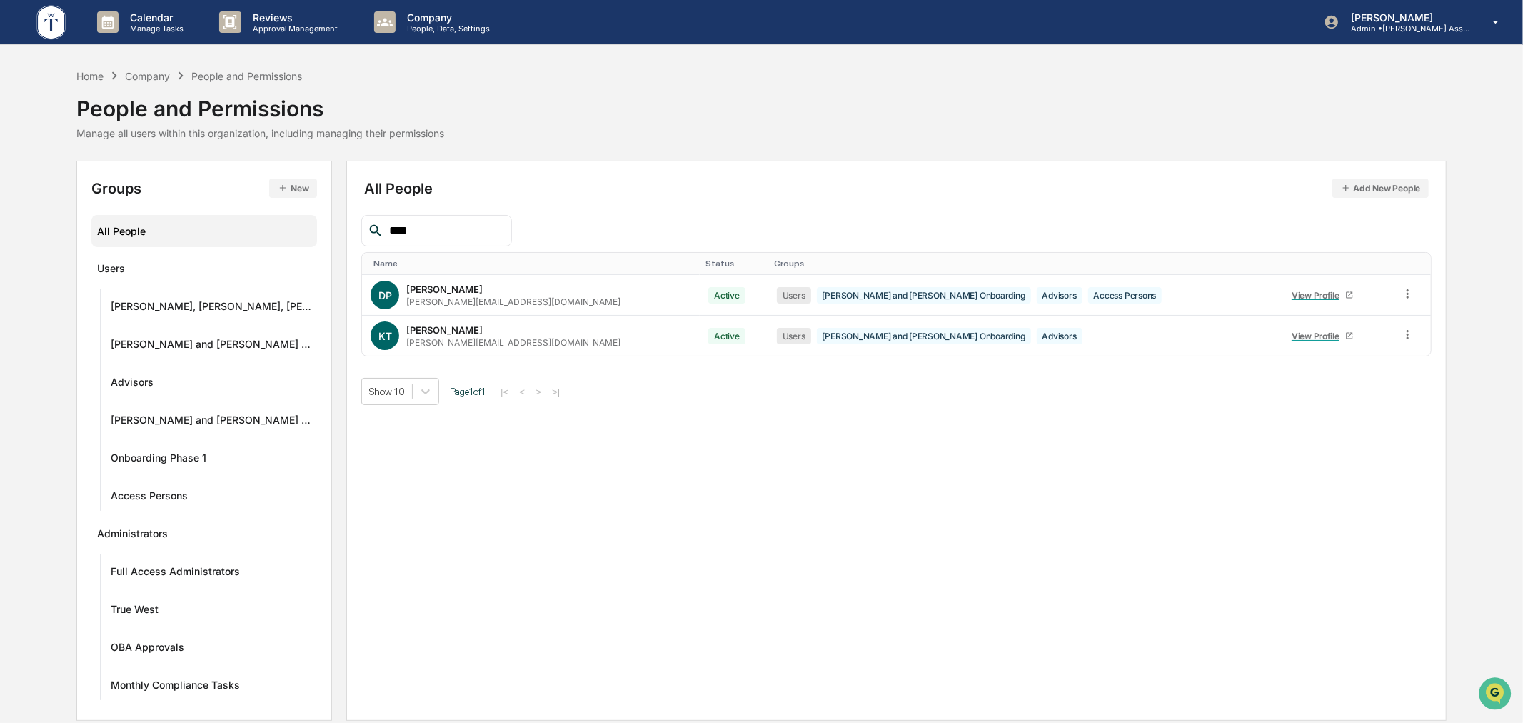
type input "****"
click at [1401, 339] on icon at bounding box center [1408, 335] width 14 height 14
click at [1340, 438] on div "Reset Password" at bounding box center [1341, 443] width 123 height 17
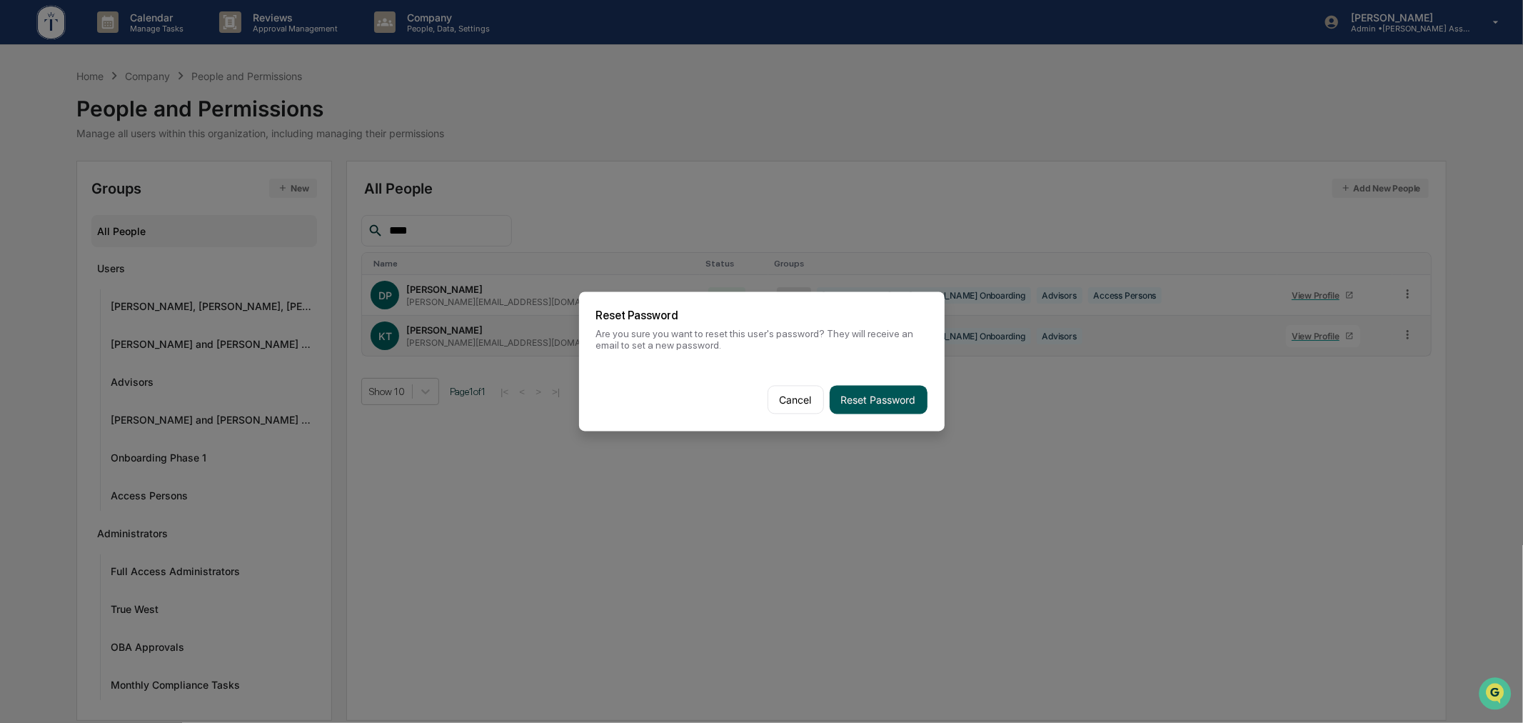
click at [886, 398] on button "Reset Password" at bounding box center [879, 400] width 98 height 29
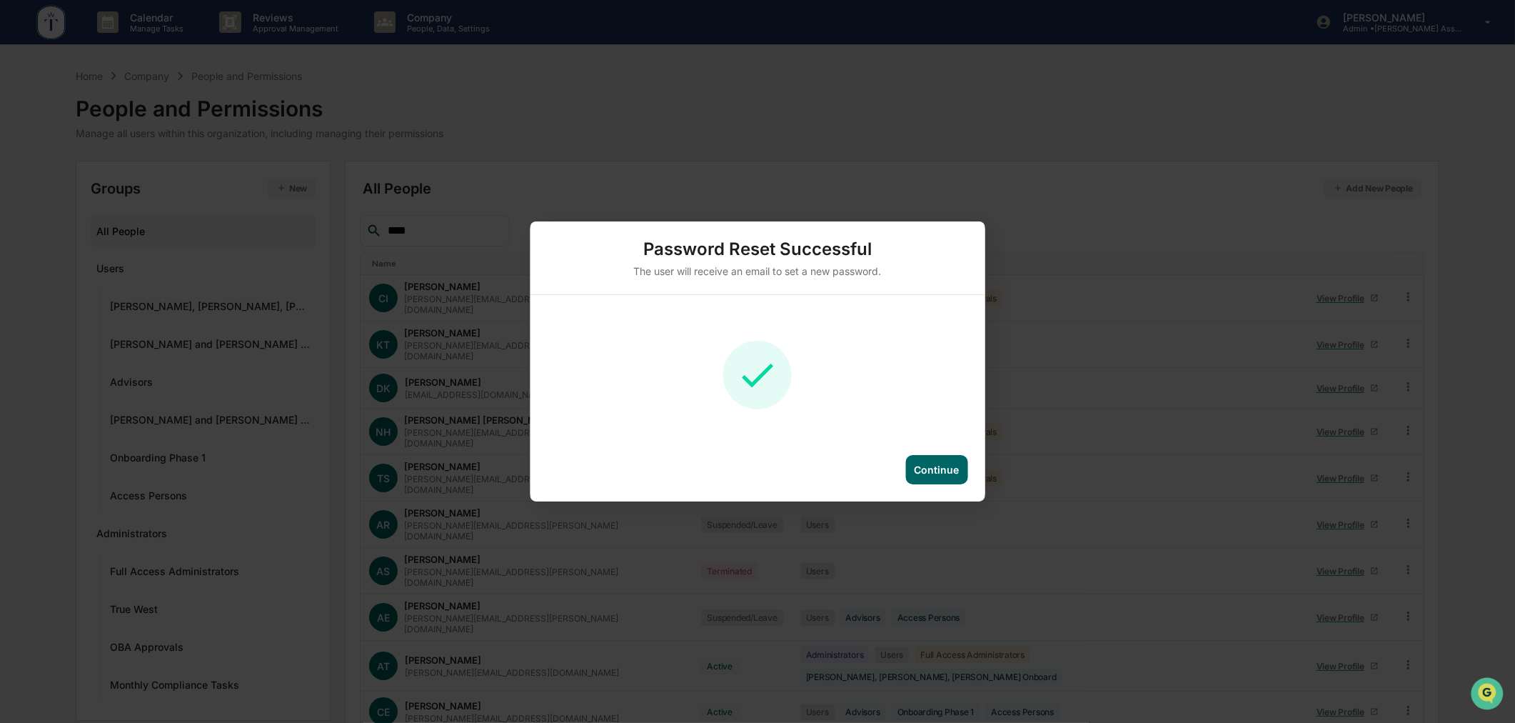
click at [943, 479] on div "Continue" at bounding box center [937, 469] width 62 height 29
